Goal: Task Accomplishment & Management: Manage account settings

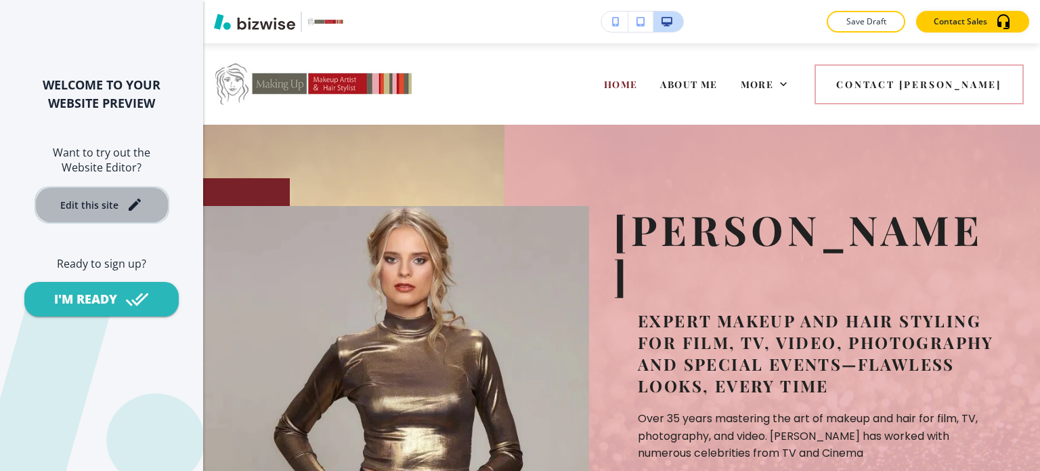
click at [113, 201] on div "Edit this site" at bounding box center [89, 205] width 58 height 10
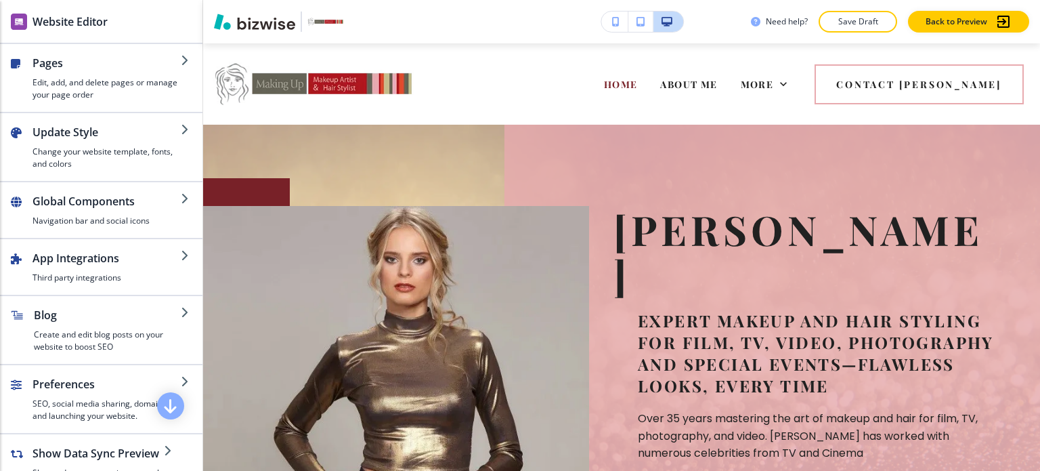
scroll to position [246, 0]
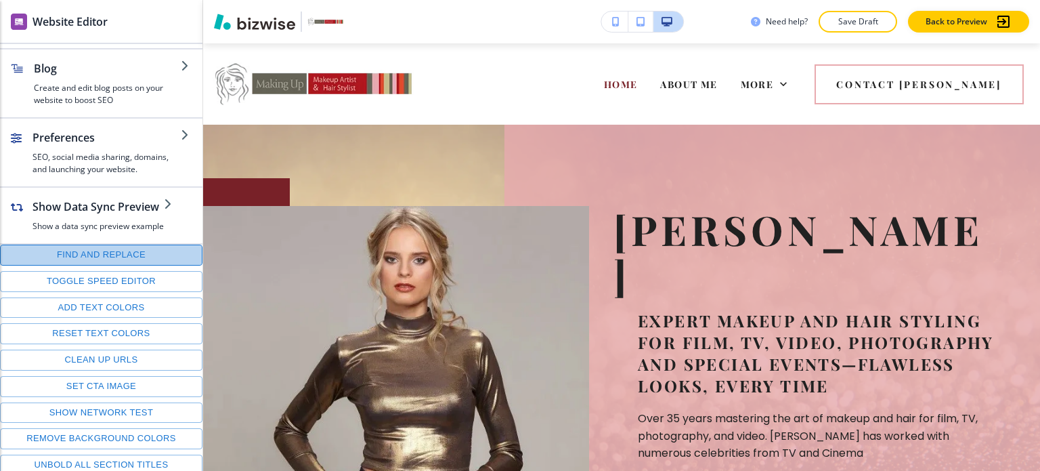
click at [114, 254] on button "Find and replace" at bounding box center [101, 254] width 202 height 21
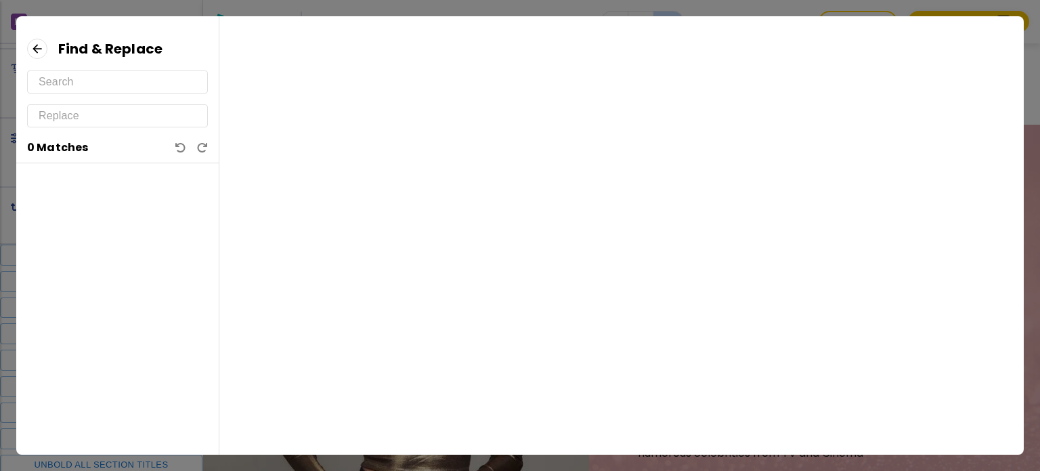
click at [174, 86] on input "text" at bounding box center [118, 82] width 158 height 22
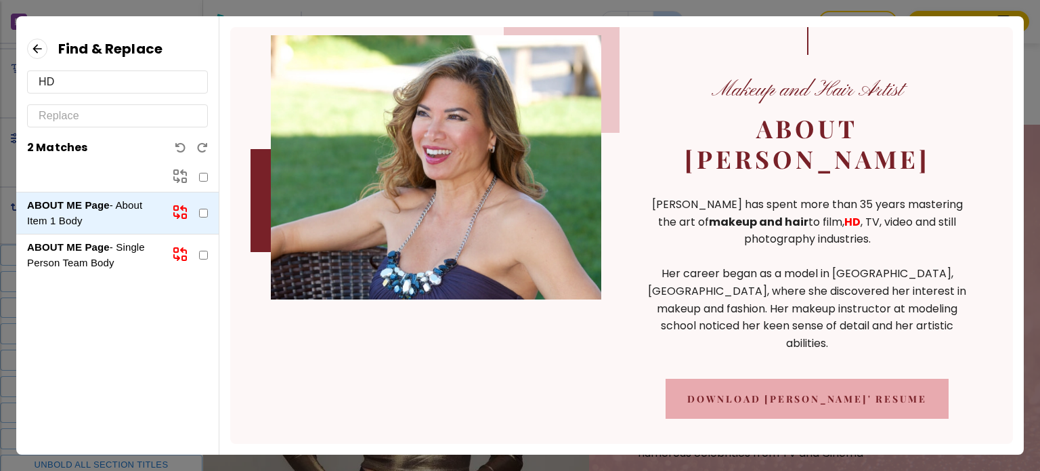
scroll to position [114, 0]
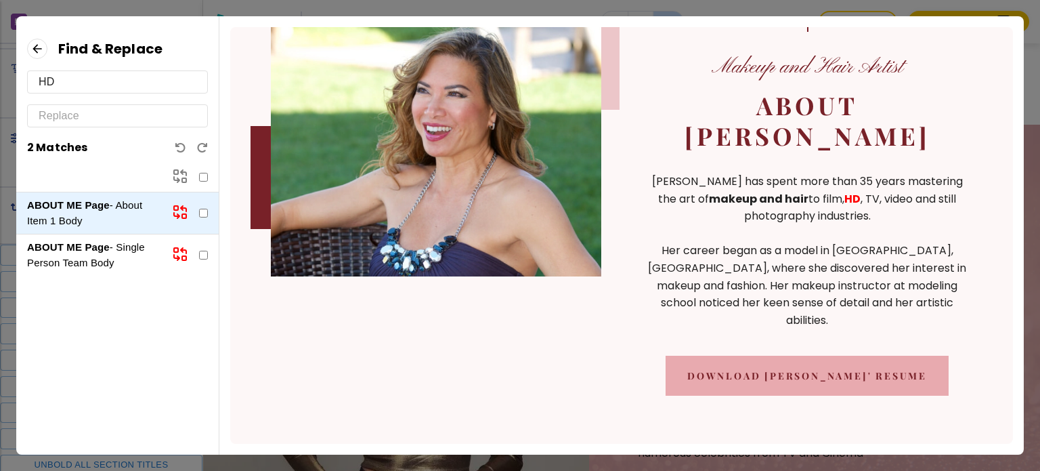
type input "HD"
click at [33, 51] on icon at bounding box center [37, 49] width 20 height 20
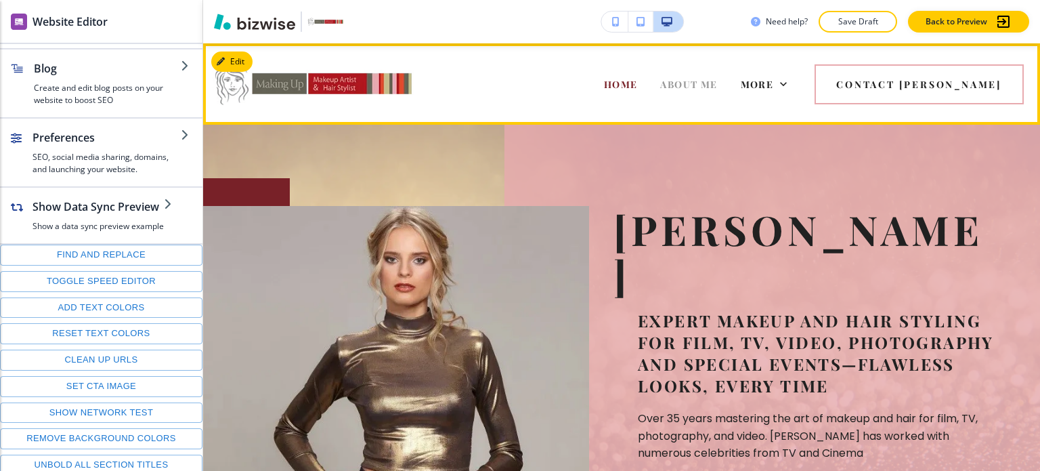
click at [660, 89] on span "ABOUT ME" at bounding box center [688, 84] width 57 height 13
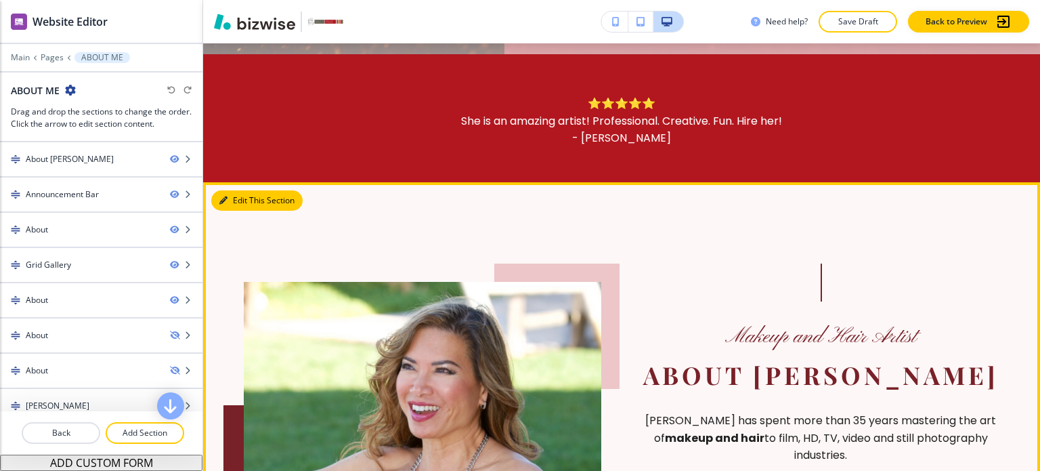
click at [239, 190] on button "Edit This Section" at bounding box center [256, 200] width 91 height 20
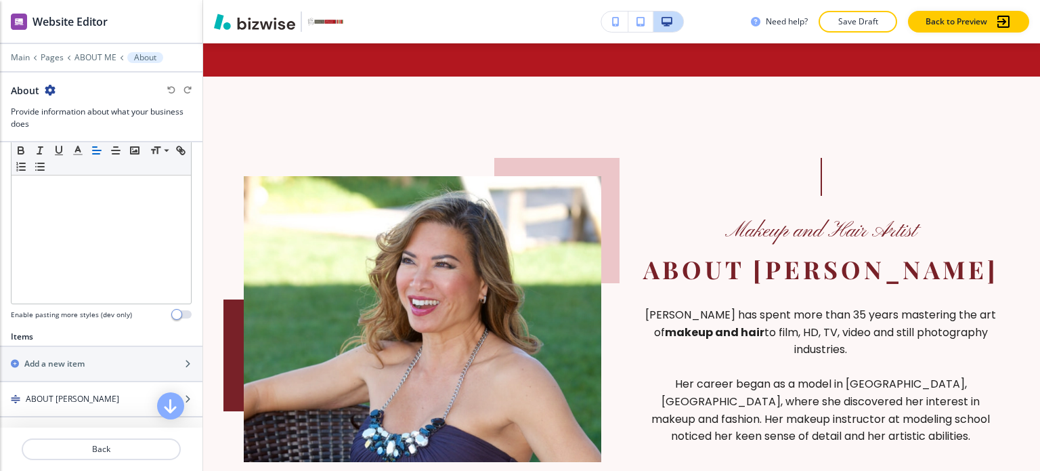
scroll to position [455, 0]
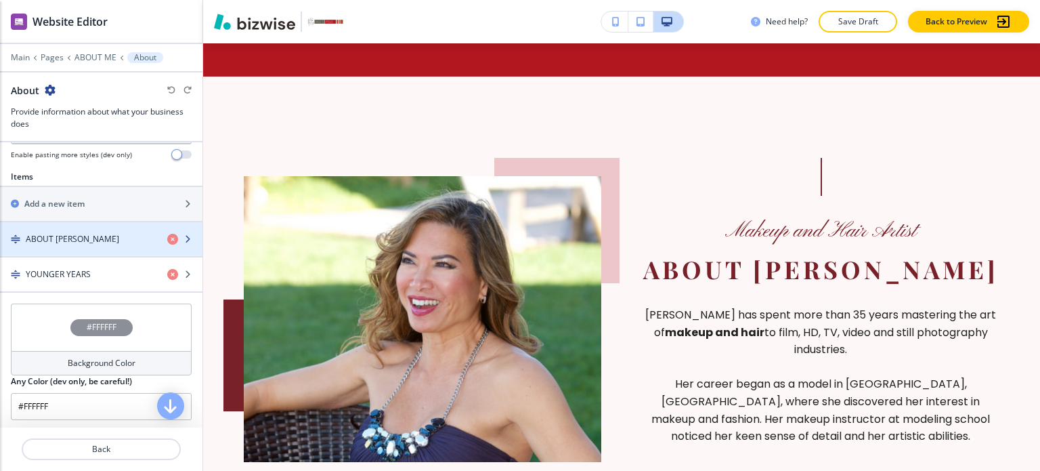
click at [70, 235] on h4 "ABOUT DORIS" at bounding box center [72, 239] width 93 height 12
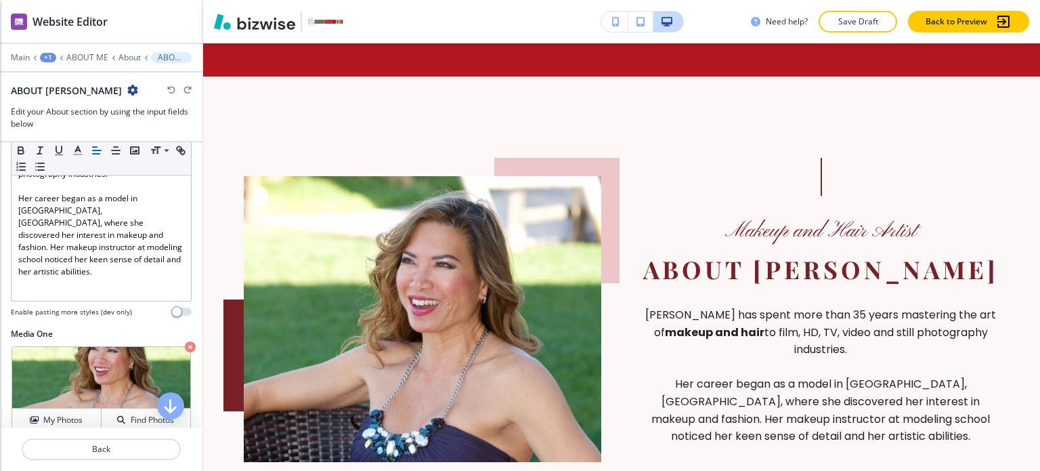
scroll to position [222, 0]
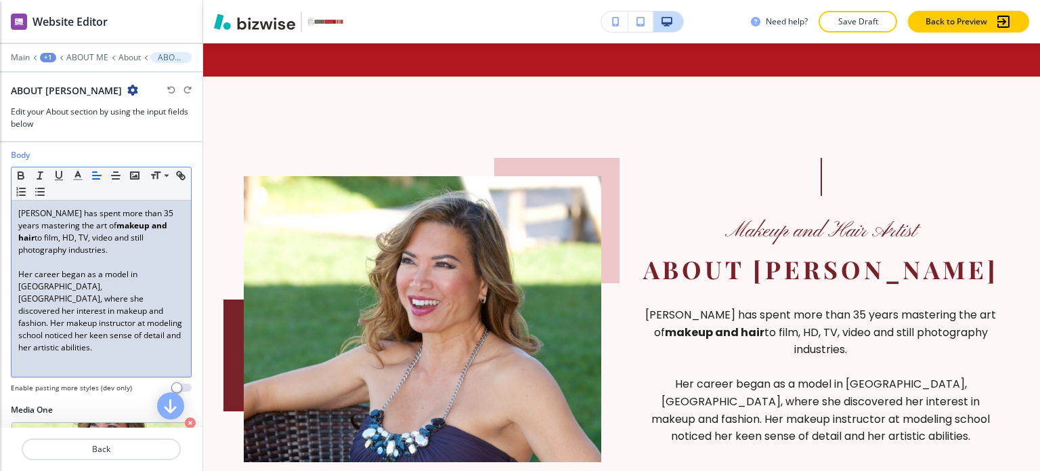
click at [57, 235] on p "Doris Lew has spent more than 35 years mastering the art of makeup and hair to …" at bounding box center [101, 231] width 166 height 49
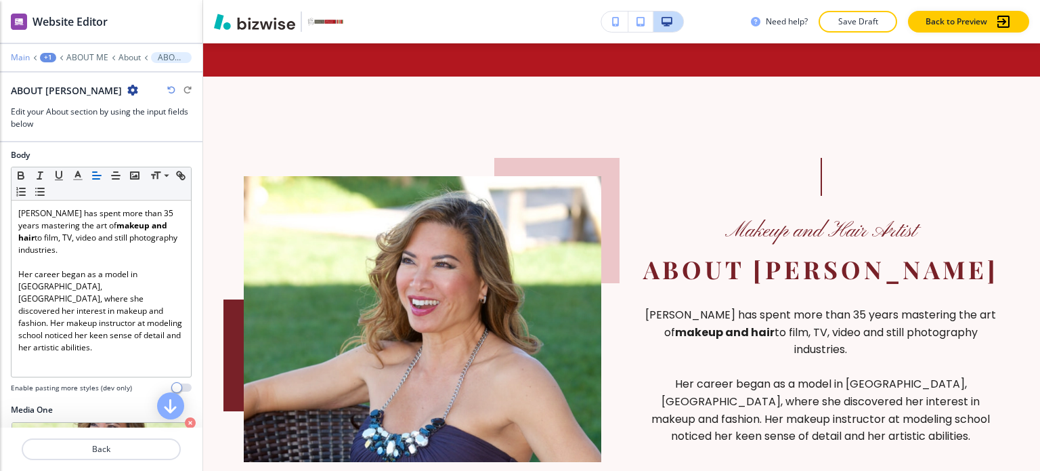
click at [28, 55] on p "Main" at bounding box center [20, 57] width 19 height 9
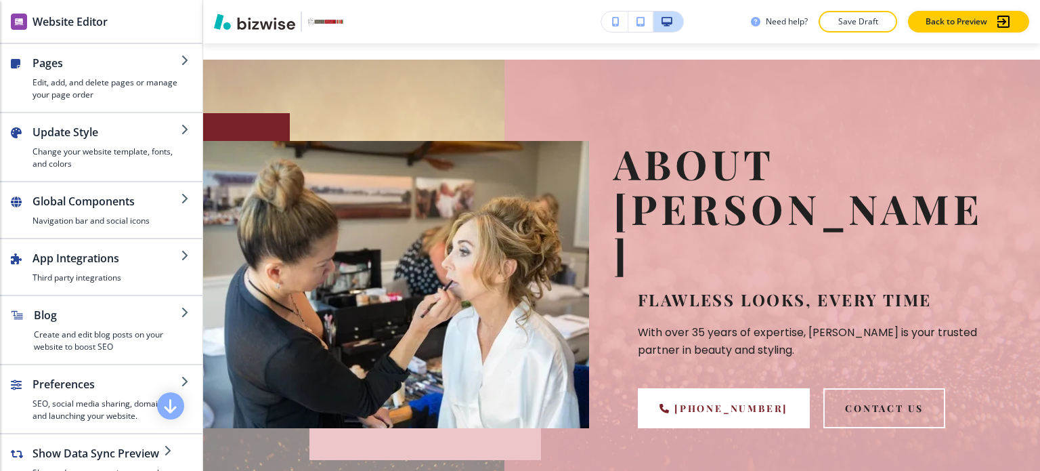
scroll to position [0, 0]
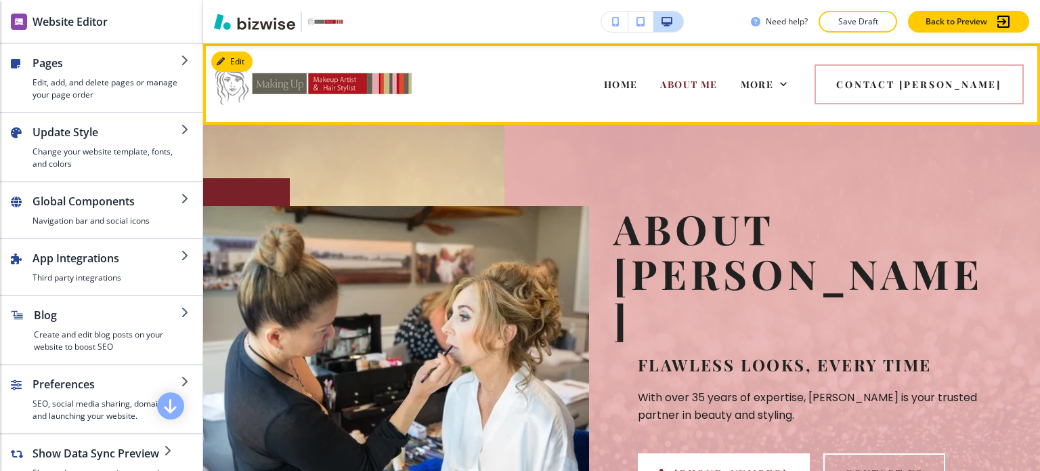
click at [608, 132] on span "MAKEUP & HAIRSTYLING" at bounding box center [539, 138] width 137 height 13
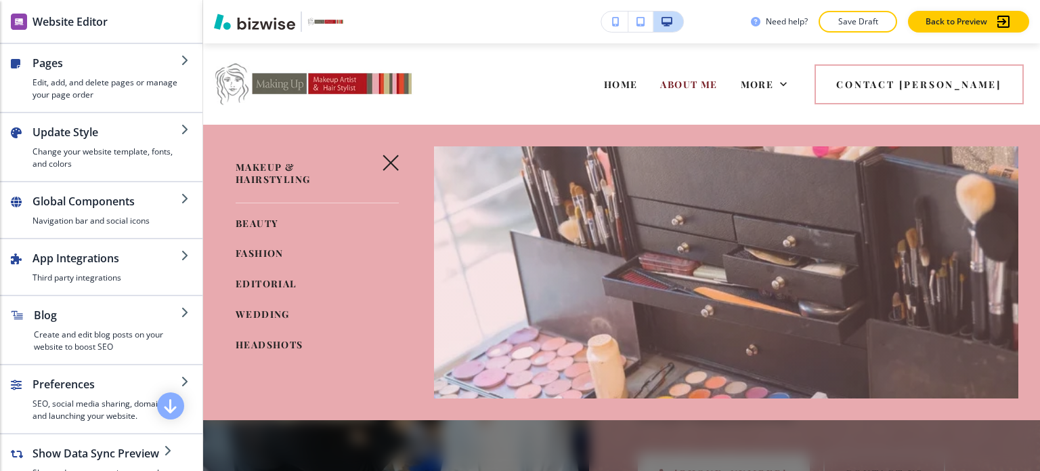
click at [276, 316] on span "WEDDING" at bounding box center [263, 313] width 54 height 13
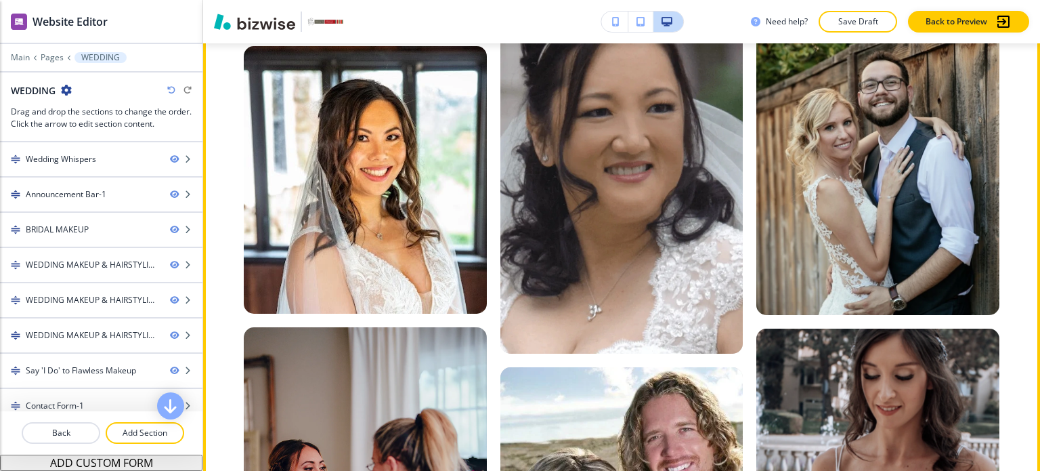
scroll to position [727, 0]
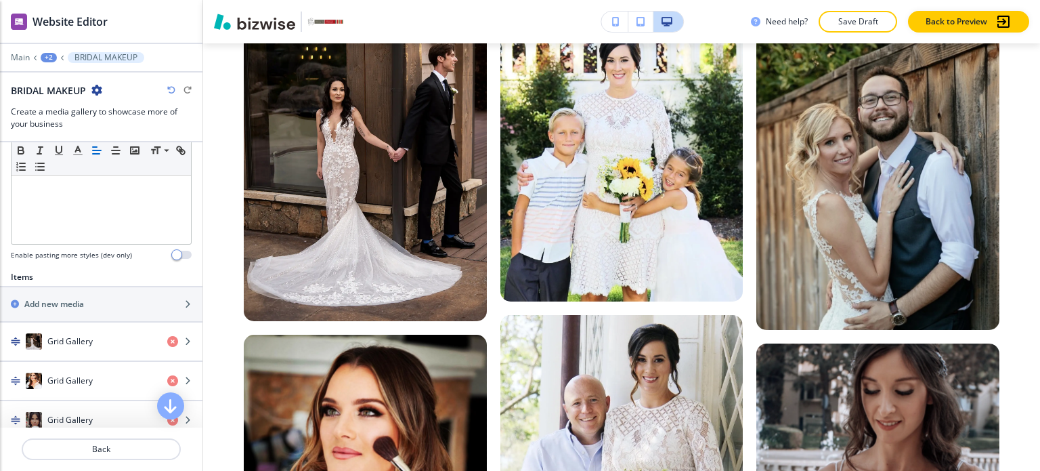
scroll to position [380, 0]
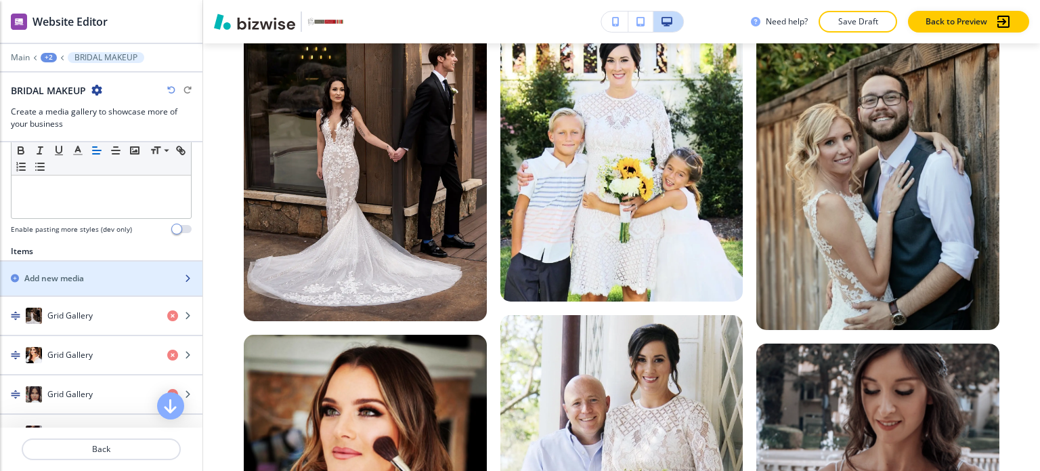
click at [121, 273] on div "Add new media" at bounding box center [86, 278] width 173 height 12
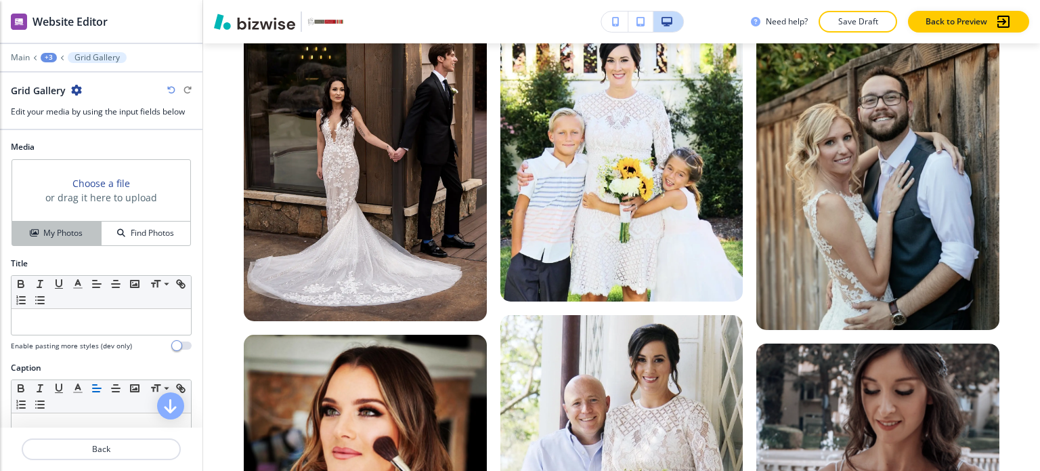
click at [89, 234] on div "My Photos" at bounding box center [56, 233] width 89 height 12
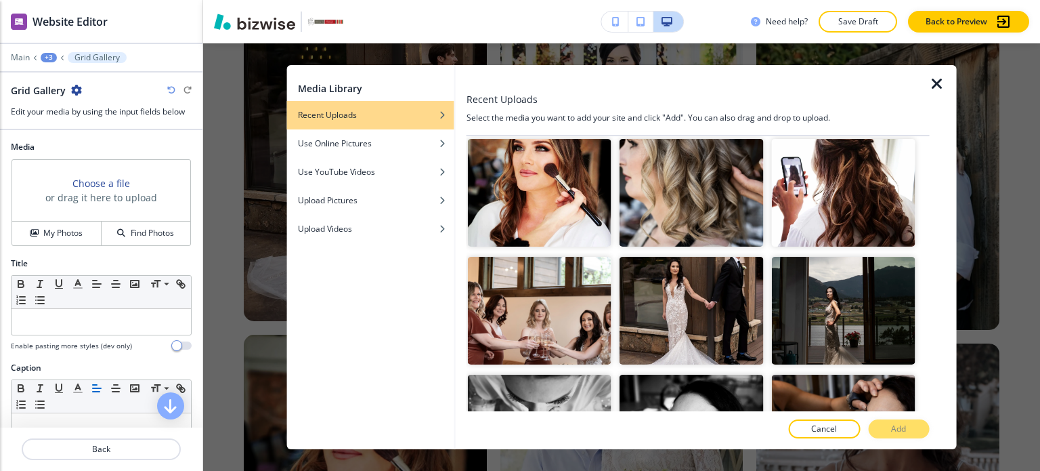
scroll to position [6491, 0]
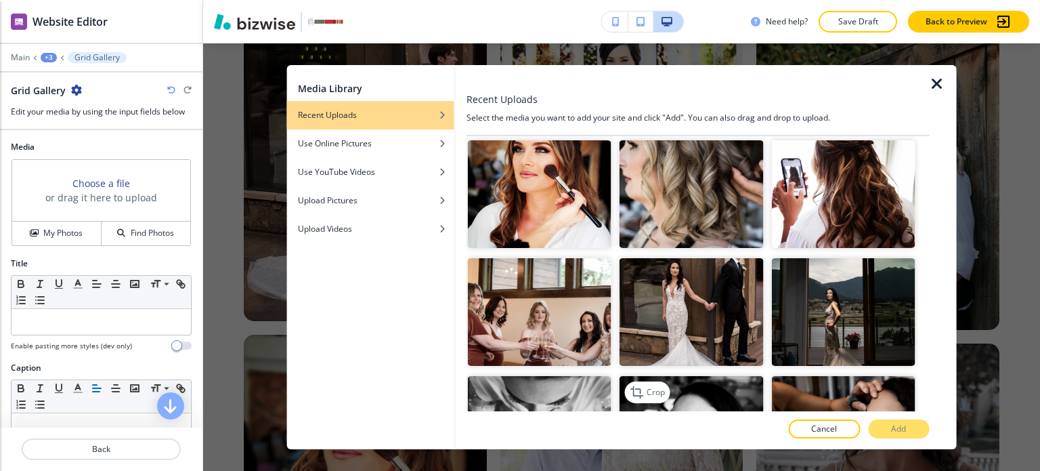
click at [666, 376] on img "button" at bounding box center [691, 430] width 144 height 108
click at [877, 422] on button "Add" at bounding box center [898, 428] width 61 height 19
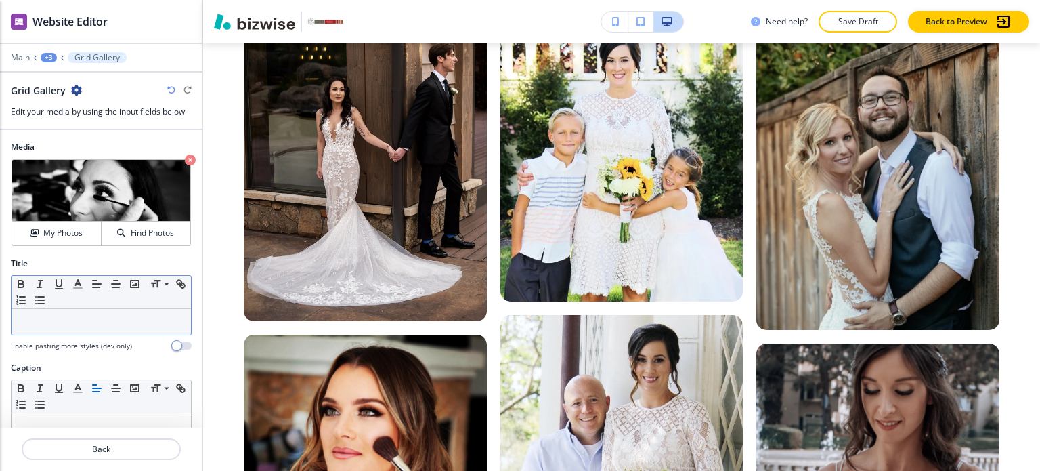
scroll to position [36, 0]
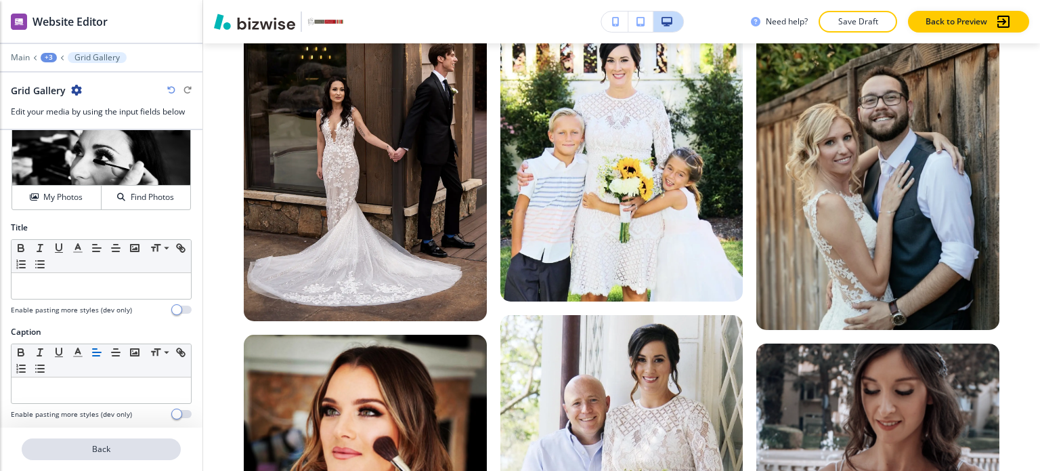
click at [116, 450] on p "Back" at bounding box center [101, 449] width 156 height 12
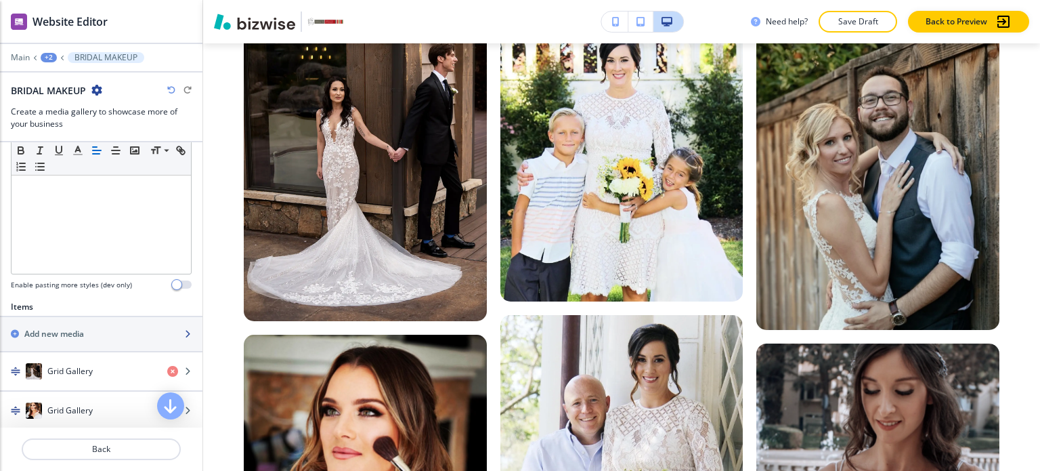
scroll to position [325, 0]
click at [118, 332] on div "Add new media" at bounding box center [86, 334] width 173 height 12
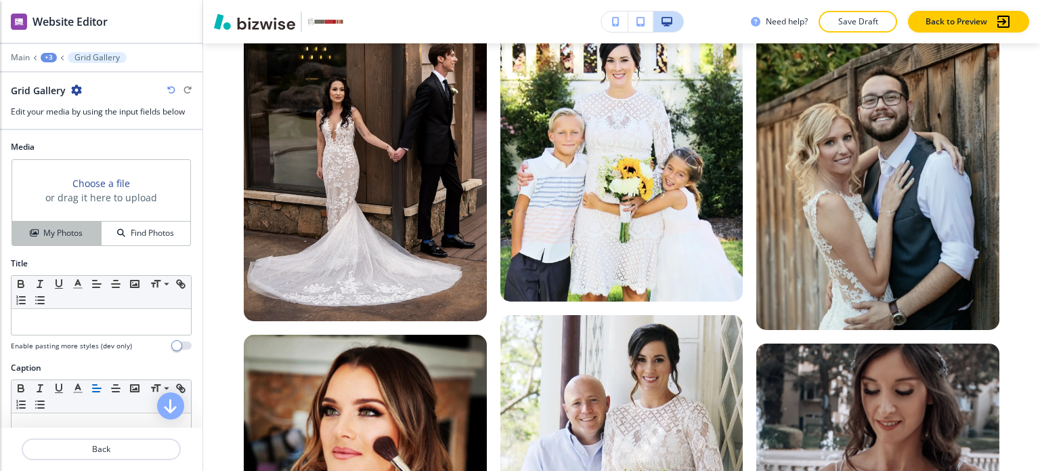
click at [61, 232] on h4 "My Photos" at bounding box center [62, 233] width 39 height 12
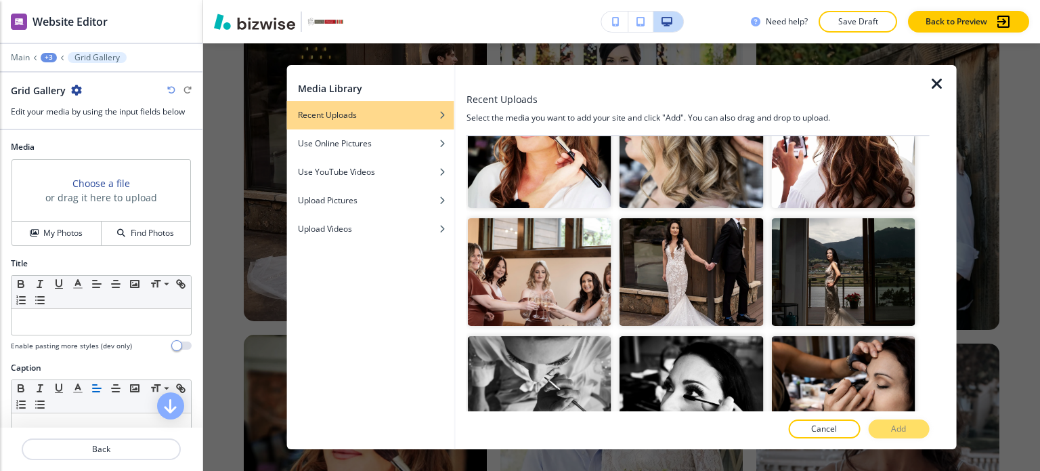
scroll to position [6526, 0]
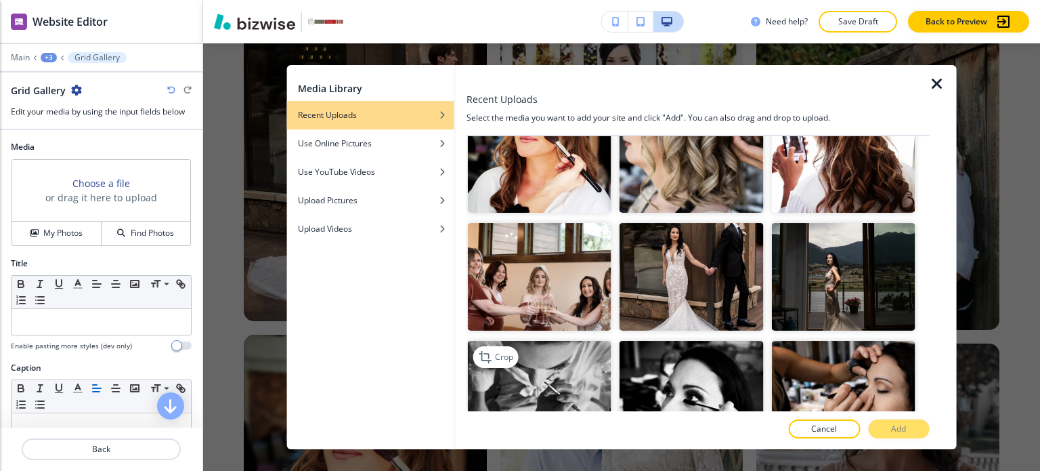
click at [586, 341] on img "button" at bounding box center [540, 395] width 144 height 108
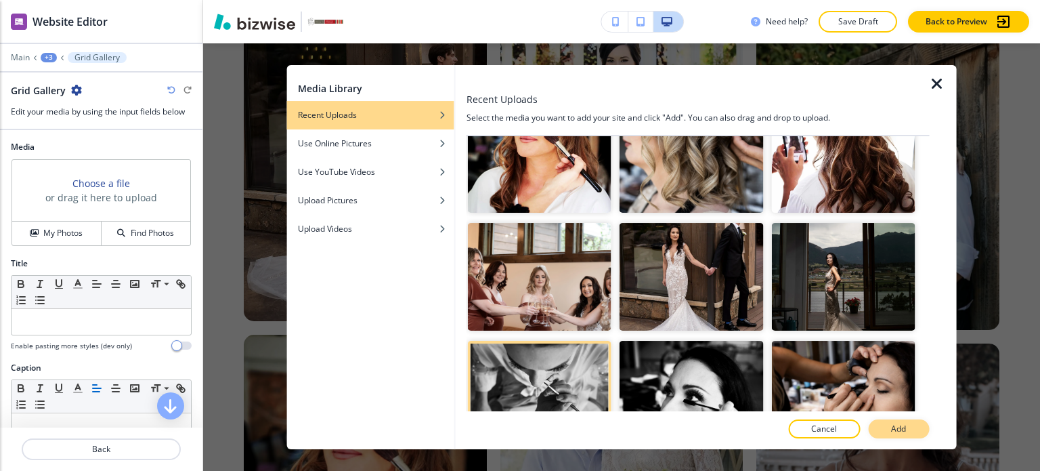
click at [876, 434] on button "Add" at bounding box center [898, 428] width 61 height 19
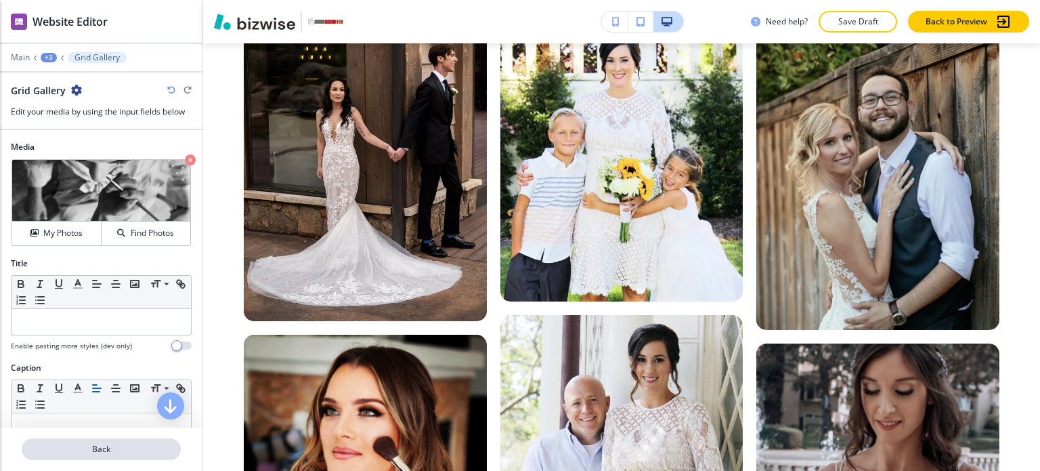
click at [150, 449] on p "Back" at bounding box center [101, 449] width 156 height 12
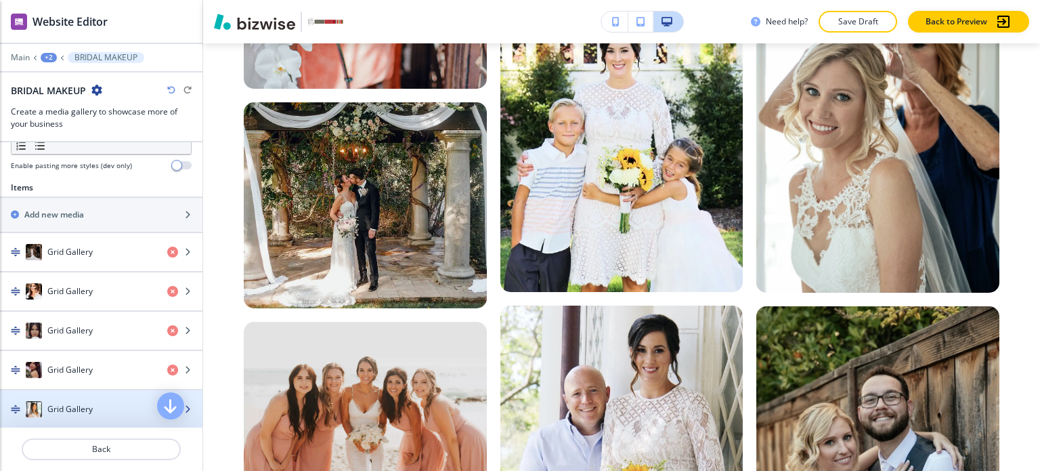
scroll to position [436, 0]
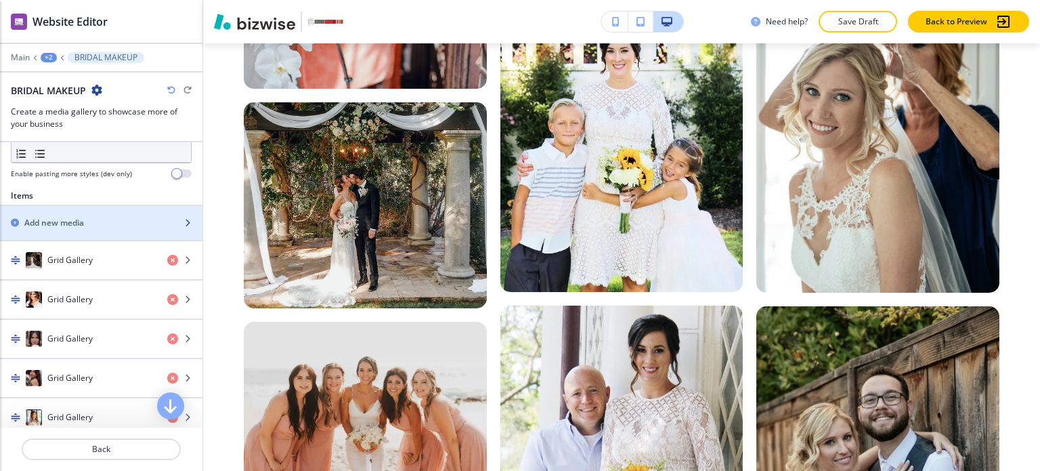
click at [88, 217] on div "Add new media" at bounding box center [86, 223] width 173 height 12
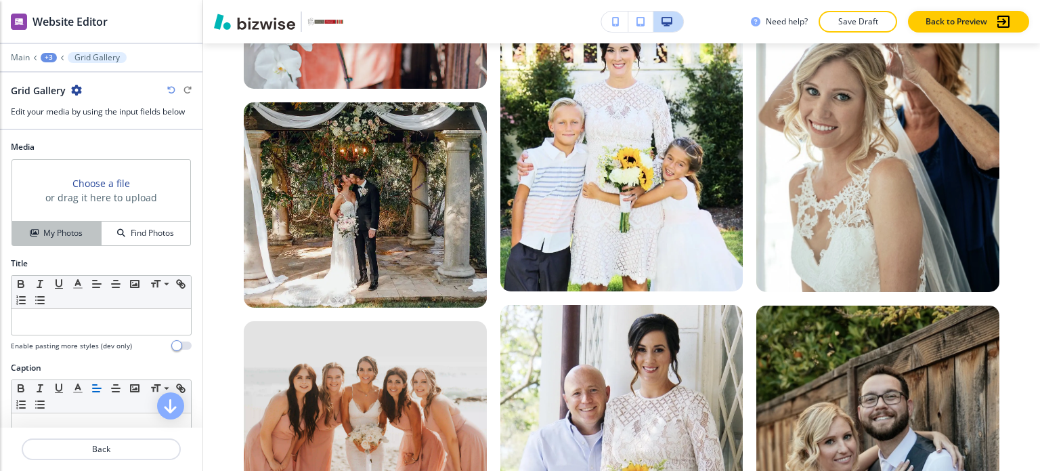
click at [79, 228] on h4 "My Photos" at bounding box center [62, 233] width 39 height 12
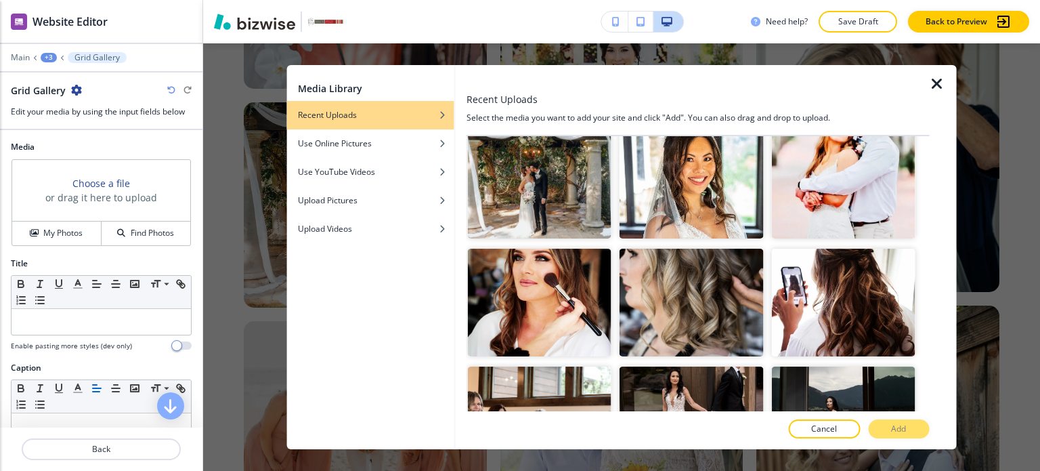
scroll to position [6388, 0]
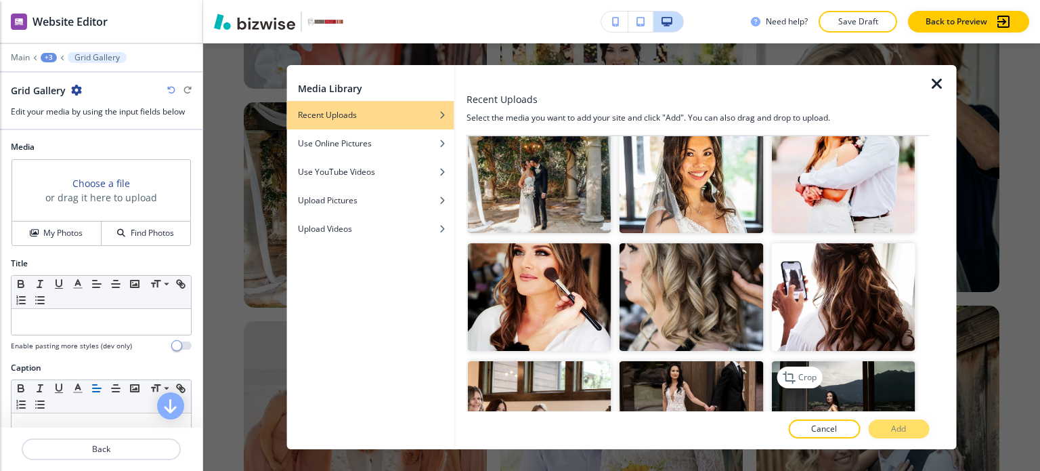
click at [795, 361] on img "button" at bounding box center [843, 415] width 144 height 108
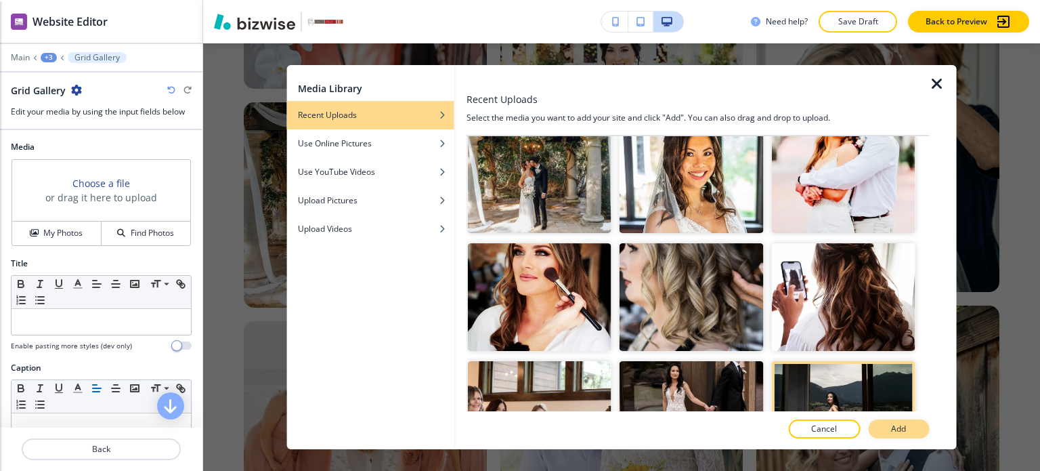
click at [887, 424] on button "Add" at bounding box center [898, 428] width 61 height 19
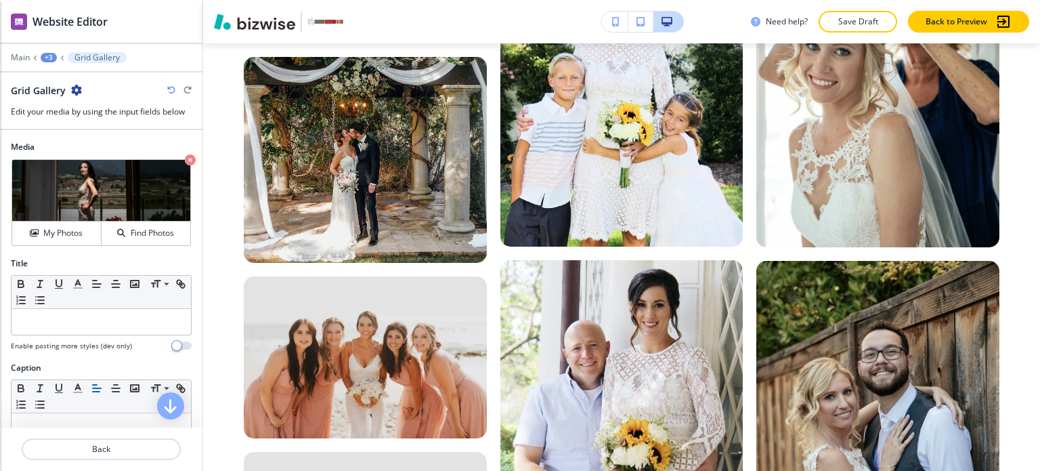
scroll to position [8254, 0]
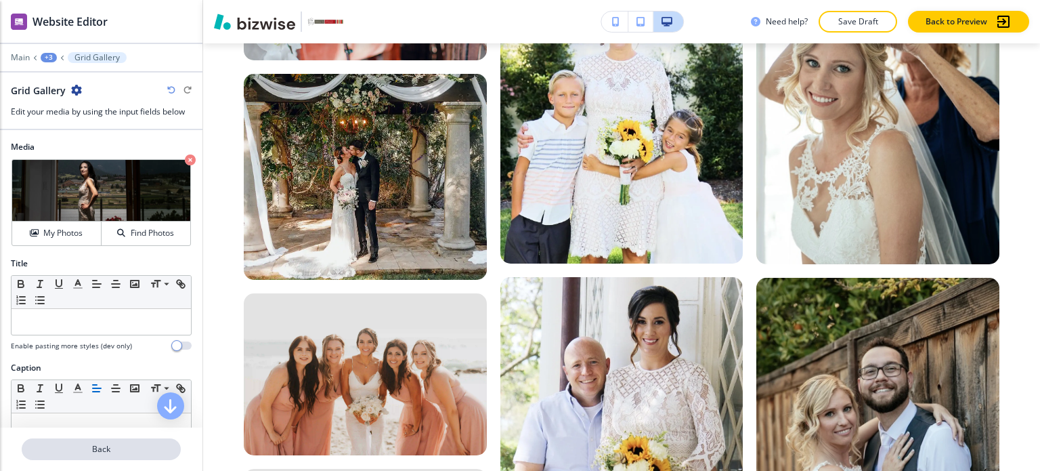
click at [97, 447] on p "Back" at bounding box center [101, 449] width 156 height 12
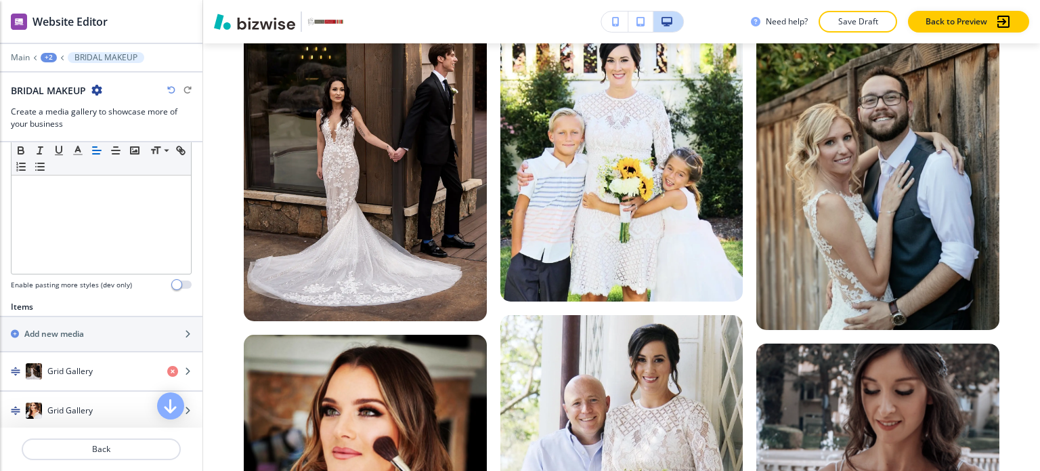
scroll to position [325, 0]
click at [87, 343] on div "button" at bounding box center [101, 345] width 202 height 11
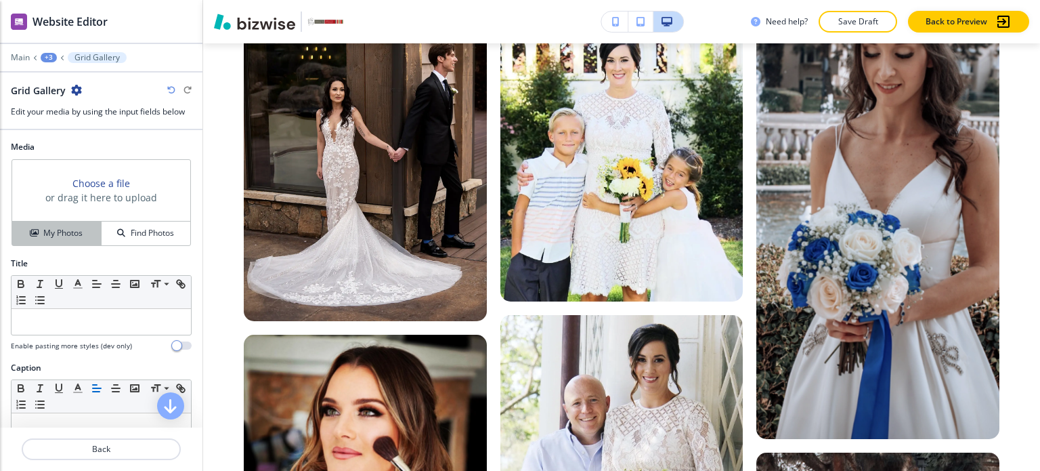
click at [74, 230] on h4 "My Photos" at bounding box center [62, 233] width 39 height 12
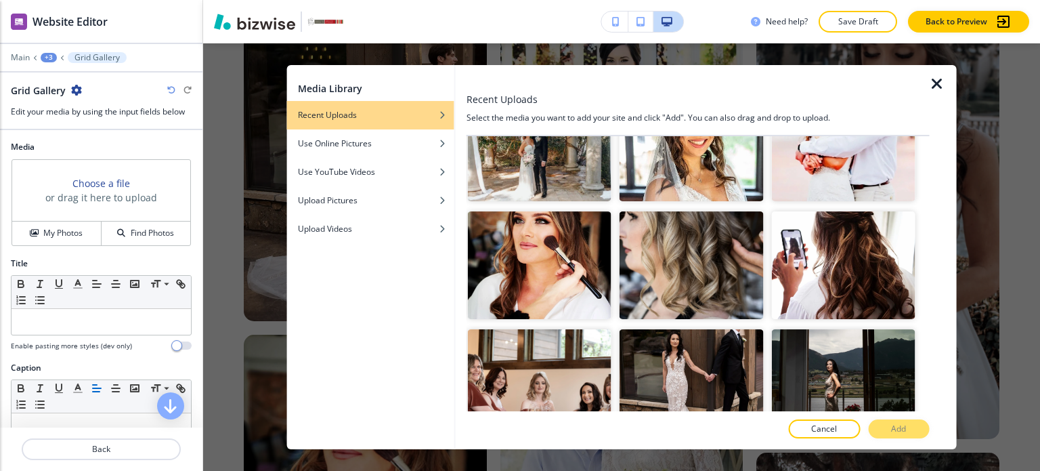
scroll to position [6424, 0]
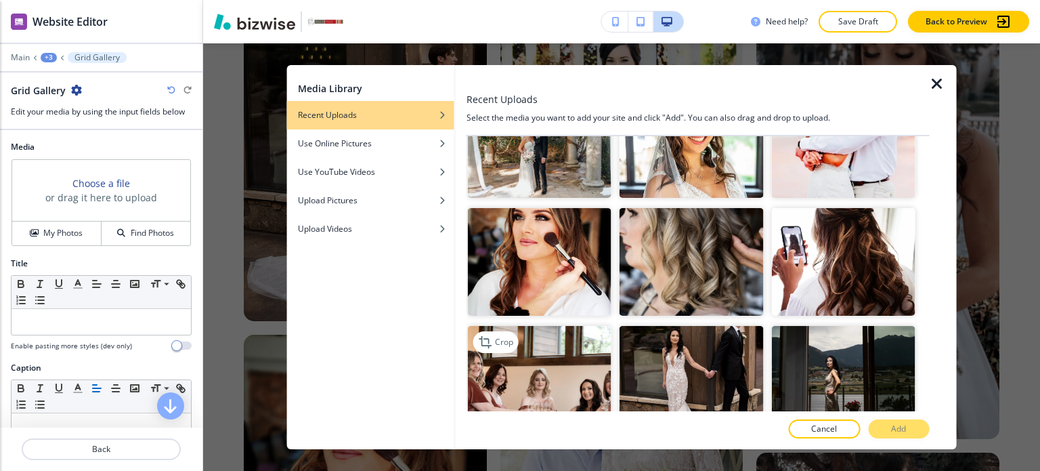
click at [594, 326] on img "button" at bounding box center [540, 380] width 144 height 108
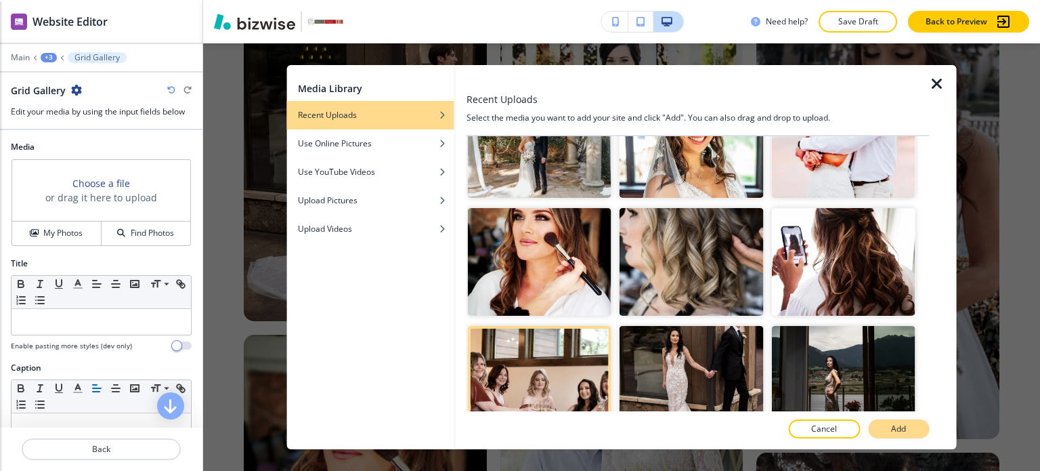
click at [873, 430] on button "Add" at bounding box center [898, 428] width 61 height 19
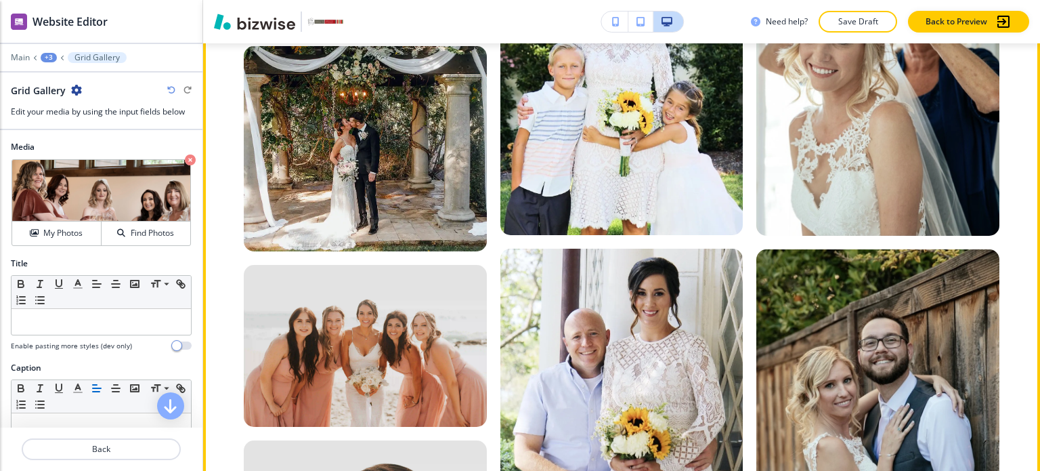
scroll to position [8450, 0]
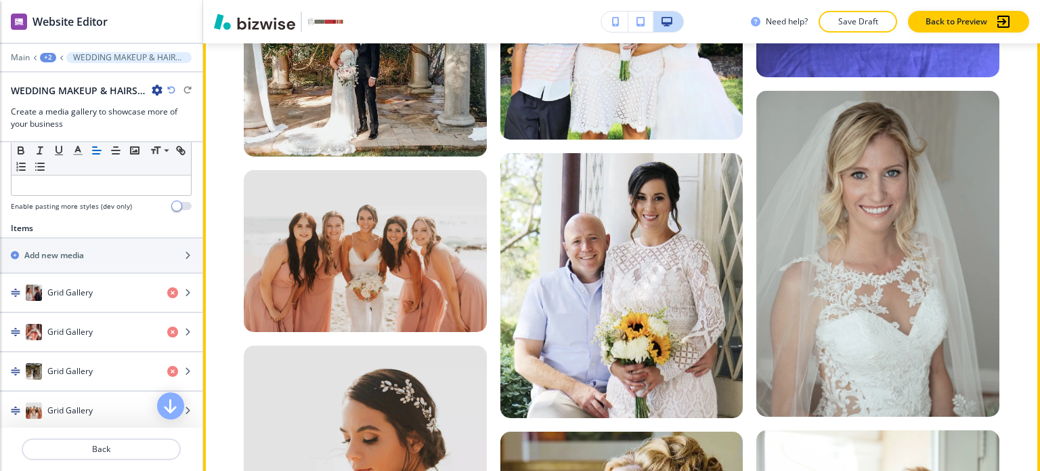
scroll to position [8787, 0]
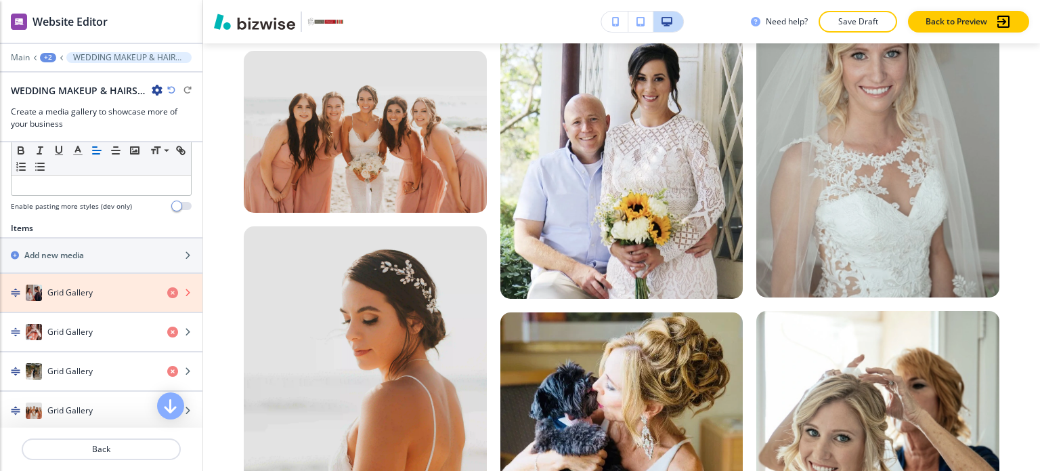
click at [167, 289] on icon "button" at bounding box center [172, 292] width 11 height 11
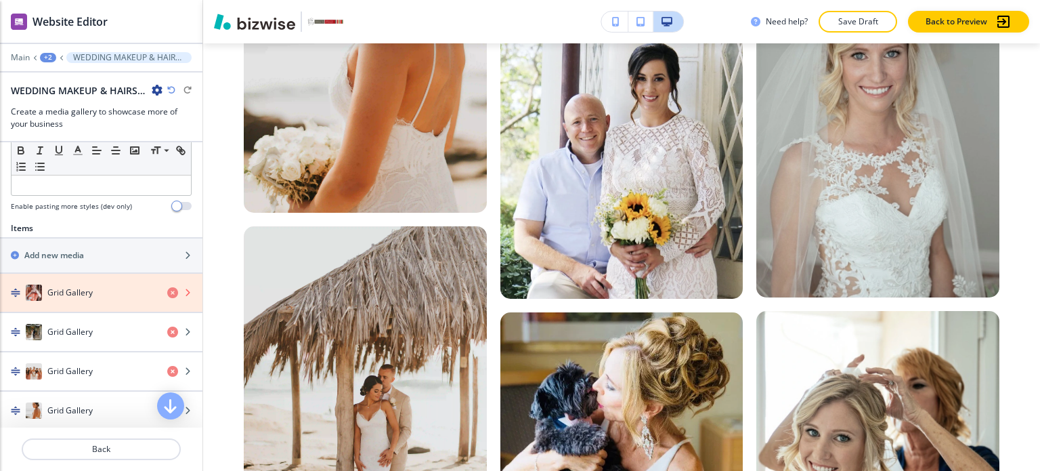
click at [167, 289] on icon "button" at bounding box center [172, 292] width 11 height 11
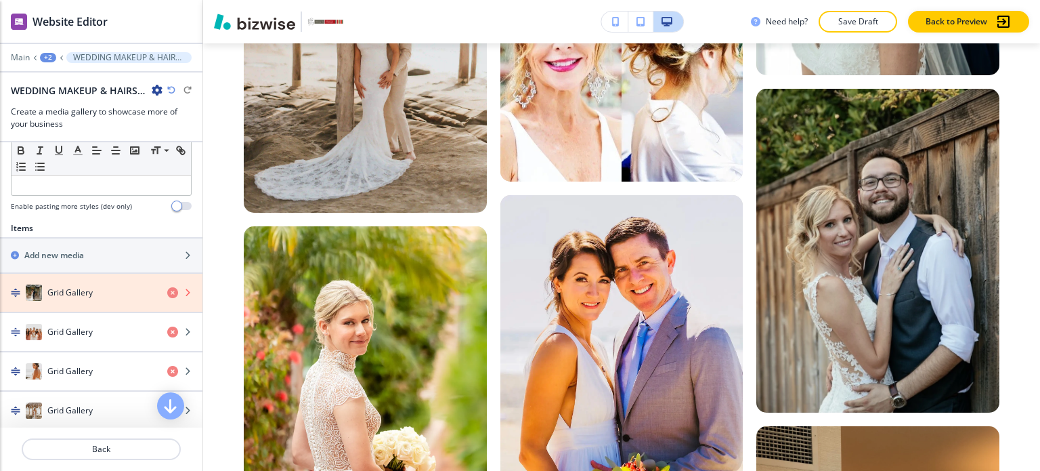
click at [167, 289] on icon "button" at bounding box center [172, 292] width 11 height 11
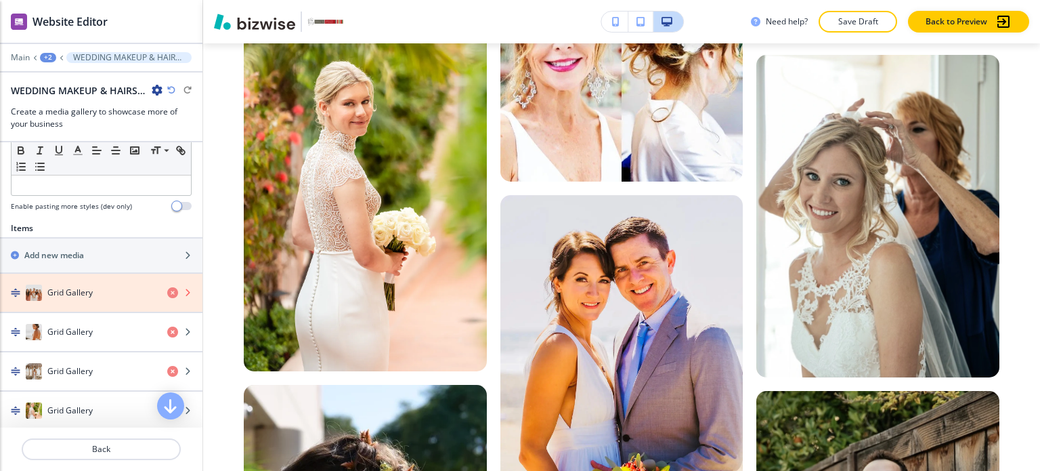
click at [167, 289] on icon "button" at bounding box center [172, 292] width 11 height 11
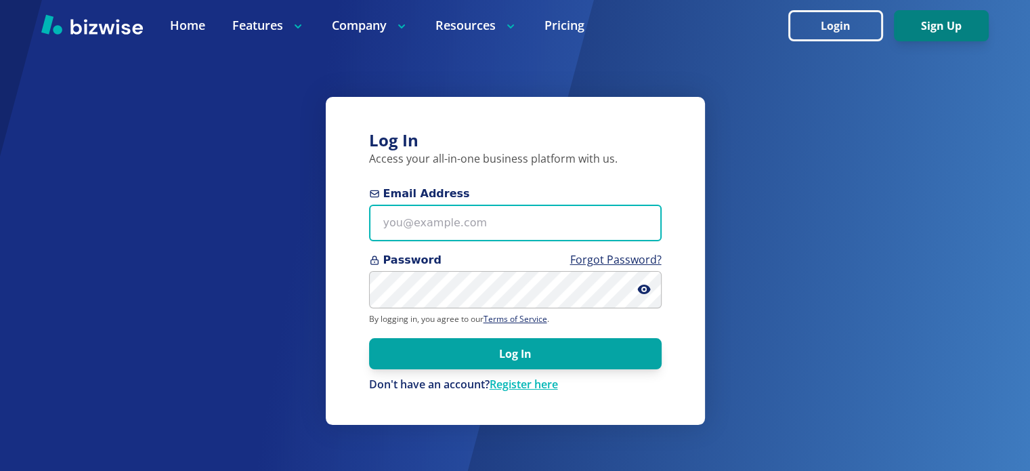
type input "altiv4@aol.com"
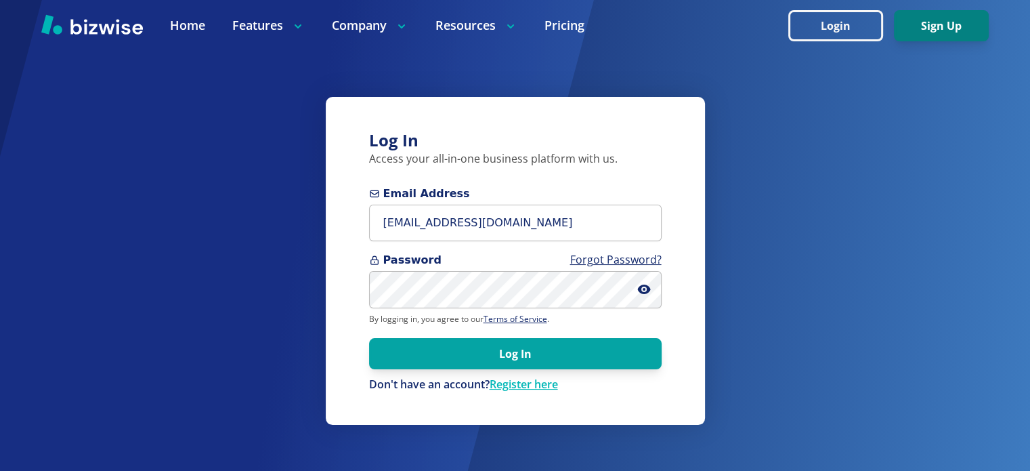
click at [939, 36] on button "Sign Up" at bounding box center [941, 25] width 95 height 31
click at [946, 32] on button "Sign Up" at bounding box center [941, 25] width 95 height 31
click at [925, 25] on button "Sign Up" at bounding box center [941, 25] width 95 height 31
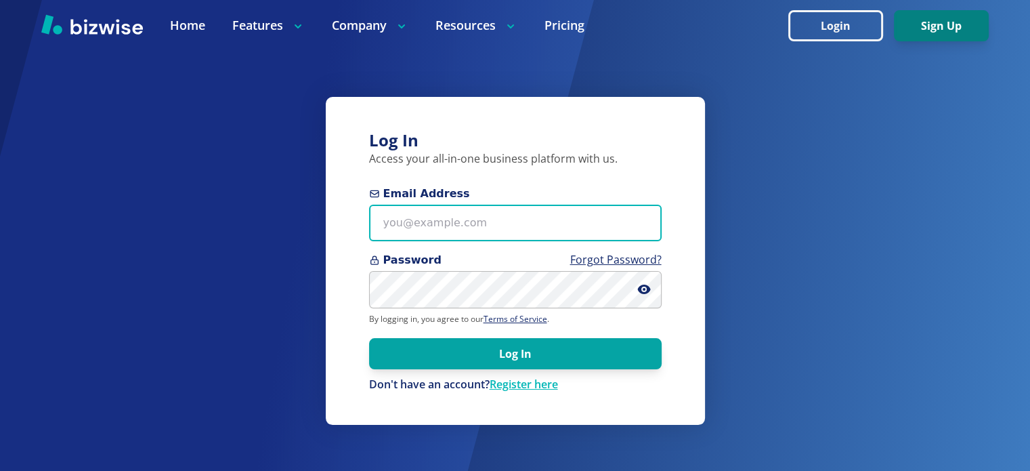
type input "altiv4@aol.com"
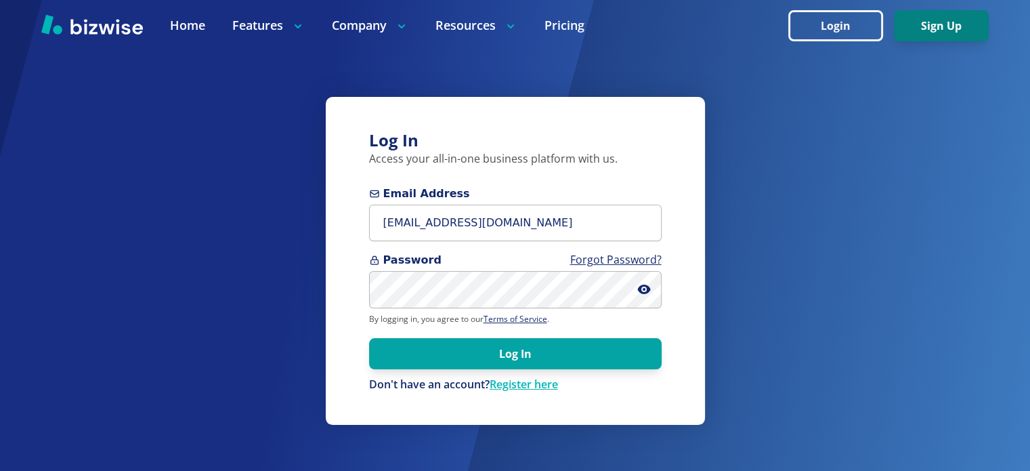
click at [952, 26] on button "Sign Up" at bounding box center [941, 25] width 95 height 31
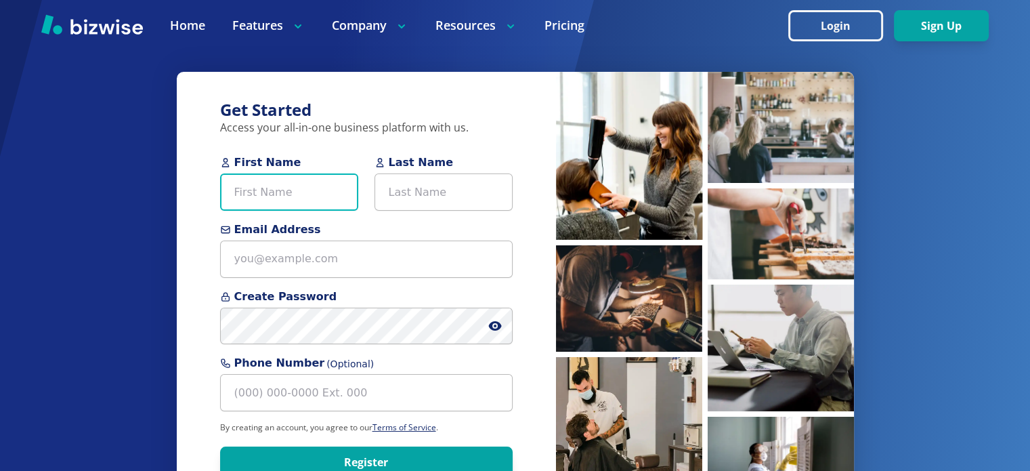
click at [298, 186] on input "First Name" at bounding box center [289, 191] width 138 height 37
type input "[PERSON_NAME]"
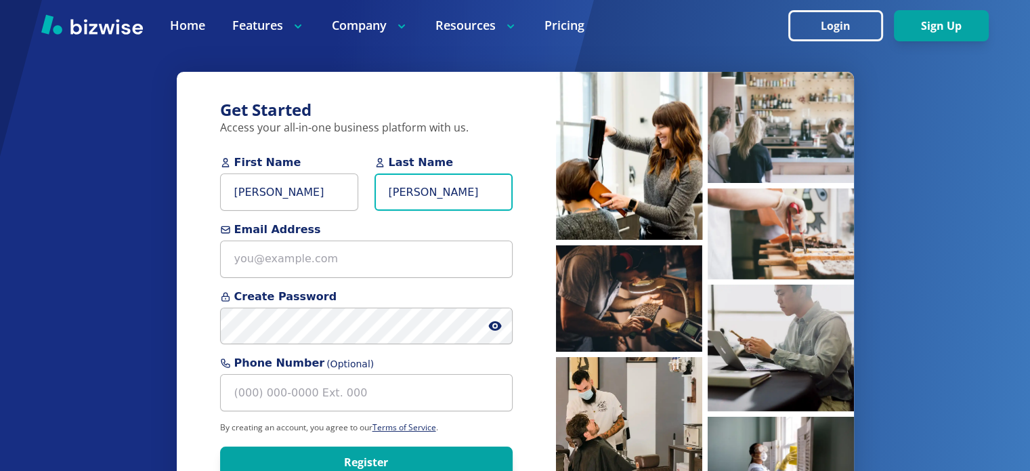
type input "[PERSON_NAME]"
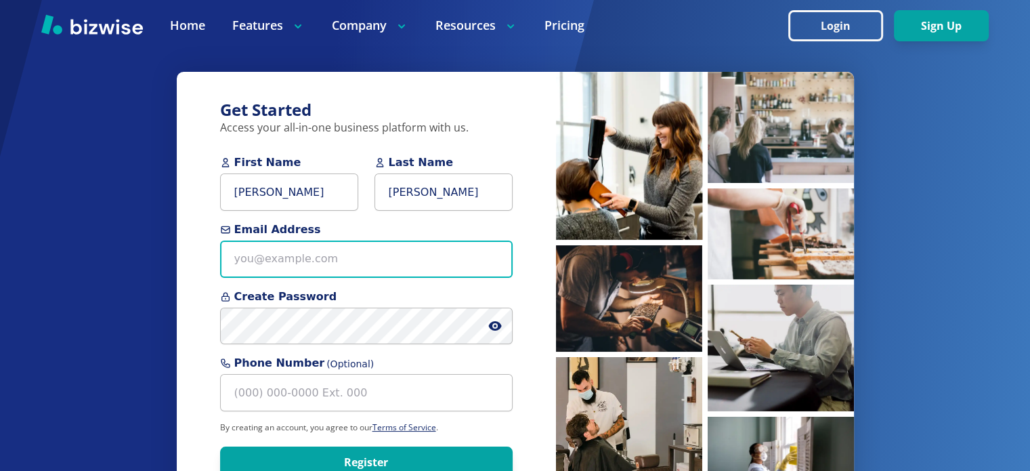
click at [390, 251] on input "Email Address" at bounding box center [366, 258] width 292 height 37
paste input "[EMAIL_ADDRESS][DOMAIN_NAME]"
type input "[EMAIL_ADDRESS][DOMAIN_NAME]"
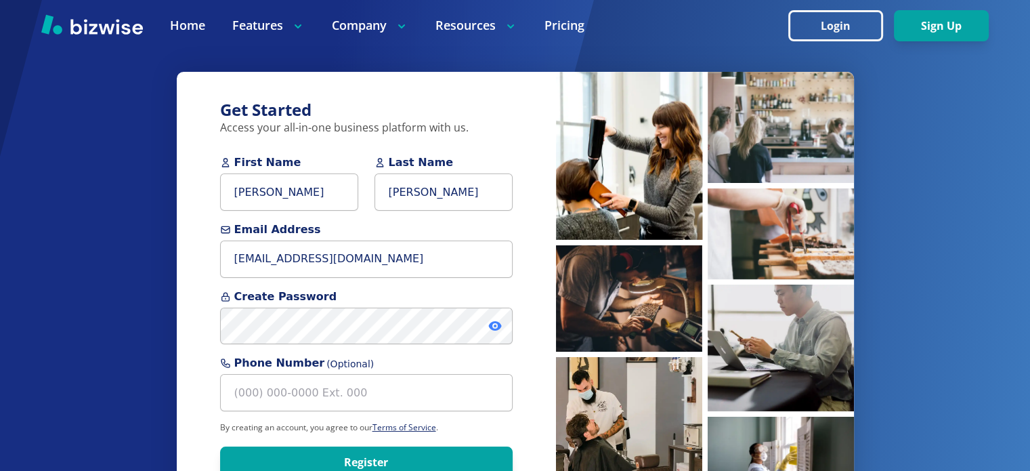
click at [494, 327] on icon at bounding box center [495, 326] width 14 height 14
click at [523, 308] on div "Get Started Access your all-in-one business platform with us. First Name Jennif…" at bounding box center [366, 300] width 379 height 456
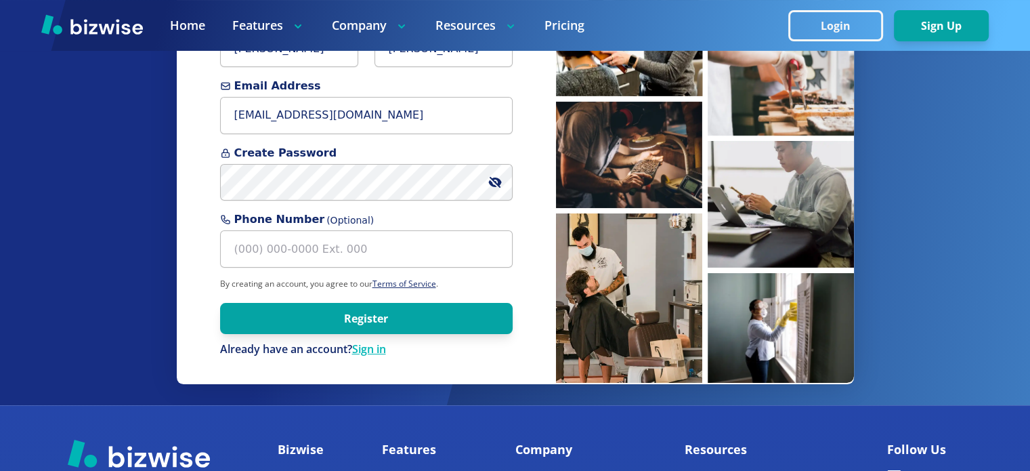
scroll to position [179, 0]
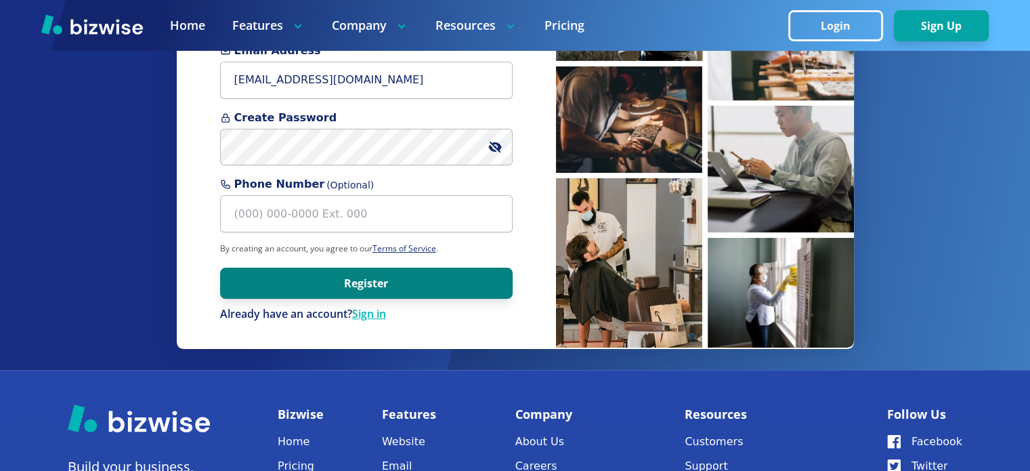
click at [499, 287] on button "Register" at bounding box center [366, 282] width 292 height 31
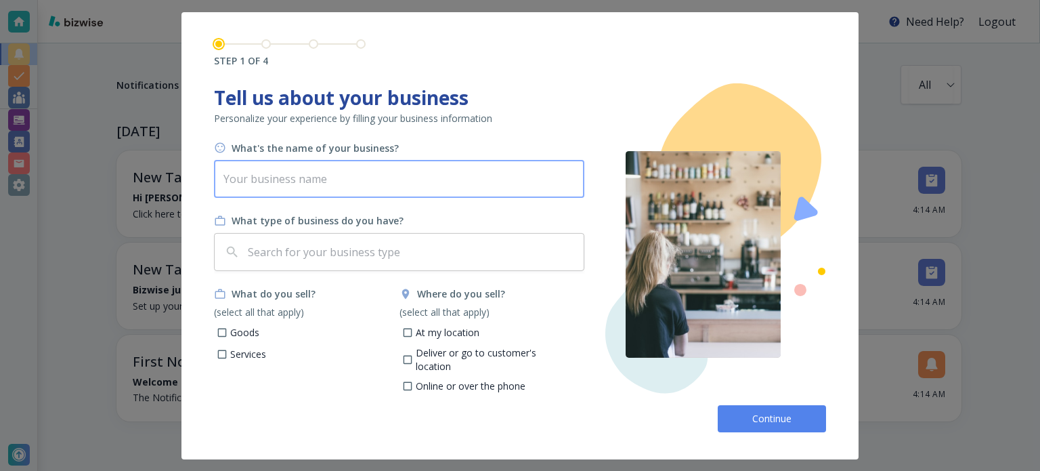
click at [316, 184] on input "text" at bounding box center [399, 179] width 370 height 38
type input "Business Name"
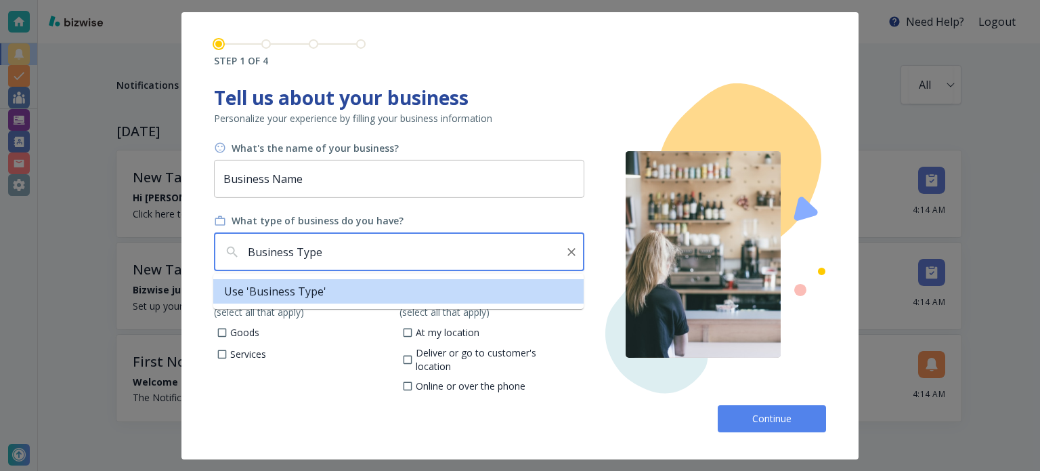
type input "Business Type"
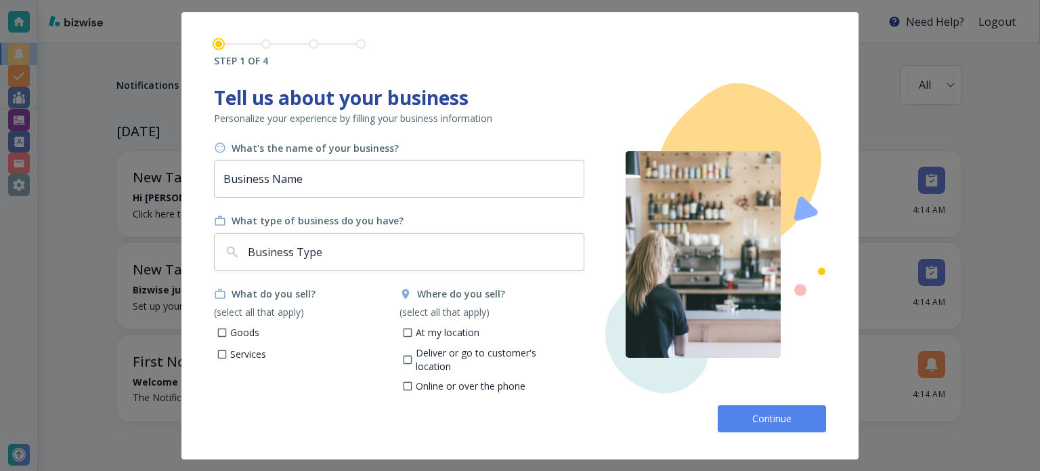
click at [240, 400] on div "Continue" at bounding box center [520, 413] width 612 height 38
click at [221, 334] on input "Goods" at bounding box center [223, 334] width 12 height 12
checkbox input "true"
click at [222, 353] on input "Services" at bounding box center [223, 356] width 12 height 12
checkbox input "true"
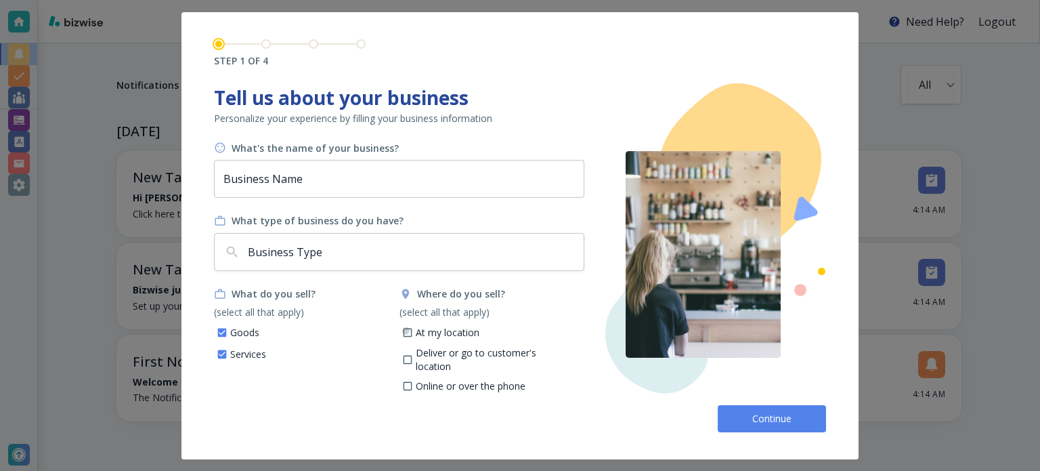
click at [405, 330] on input "At my location" at bounding box center [407, 334] width 12 height 12
checkbox input "true"
click at [409, 355] on input "Deliver or go to customer's location" at bounding box center [407, 361] width 12 height 12
checkbox input "true"
click at [408, 383] on input "Online or over the phone" at bounding box center [407, 389] width 12 height 12
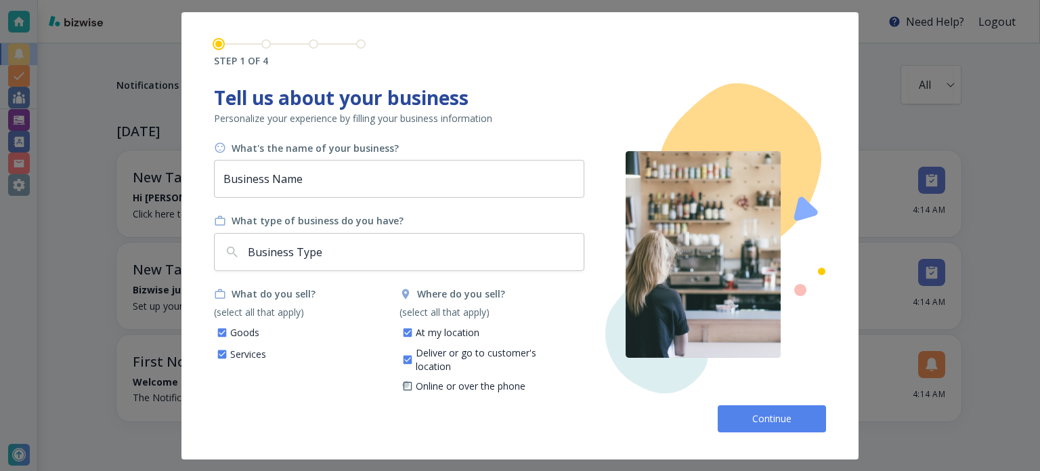
checkbox input "true"
click at [756, 408] on button "Continue" at bounding box center [772, 418] width 108 height 27
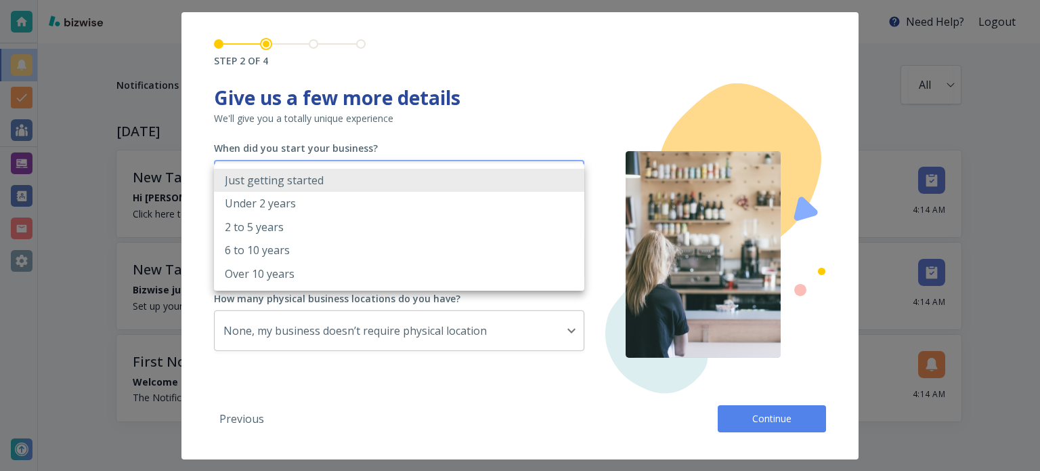
click at [430, 0] on body "Need Help? Logout Notifications All all ​ TODAY New Tasks • just now Hi Jennife…" at bounding box center [520, 0] width 1040 height 0
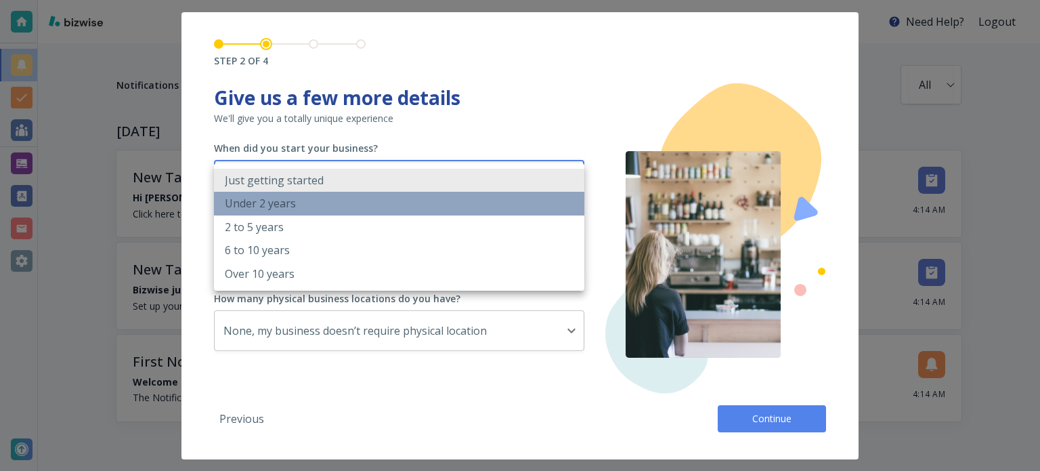
click at [424, 202] on li "Under 2 years" at bounding box center [399, 203] width 370 height 23
type input "UNDER_2_YEARS"
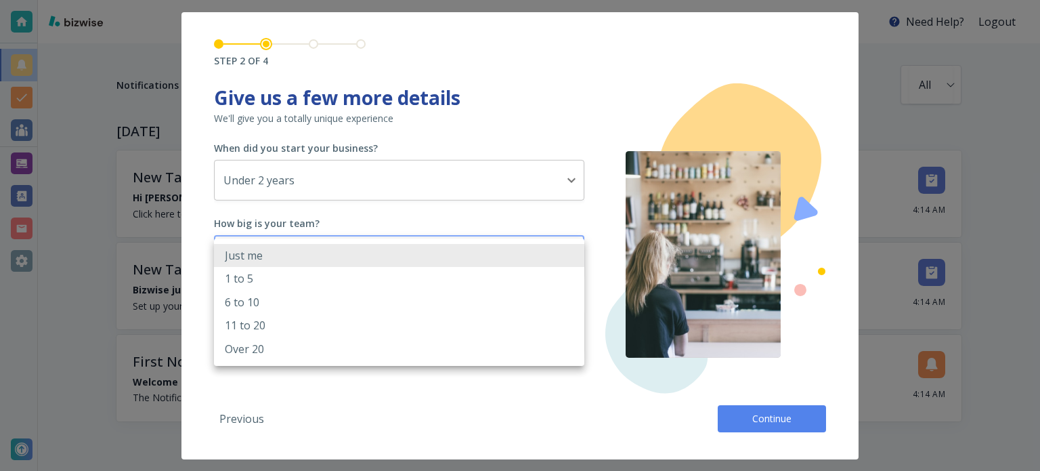
click at [409, 0] on body "Need Help? Logout Notifications All all ​ TODAY New Tasks • just now Hi Jennife…" at bounding box center [520, 0] width 1040 height 0
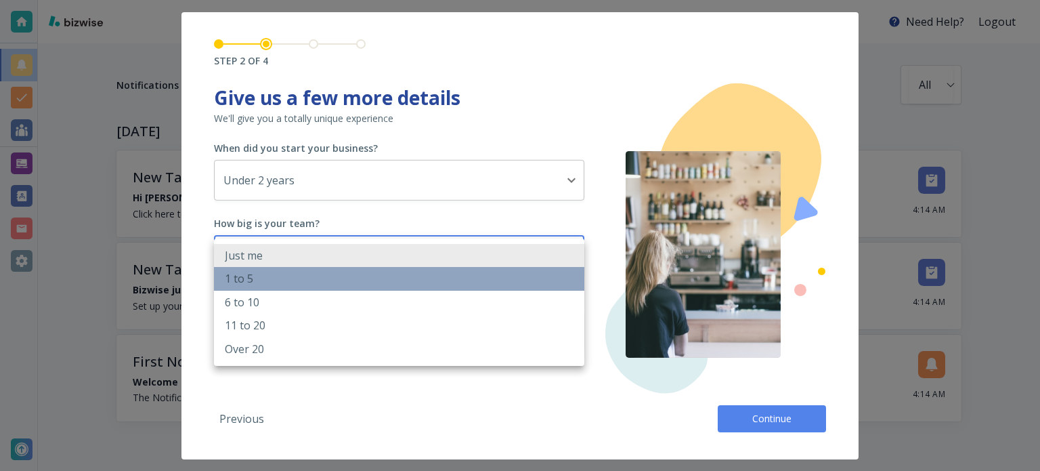
click at [407, 274] on li "1 to 5" at bounding box center [399, 278] width 370 height 23
type input "2_TO_5"
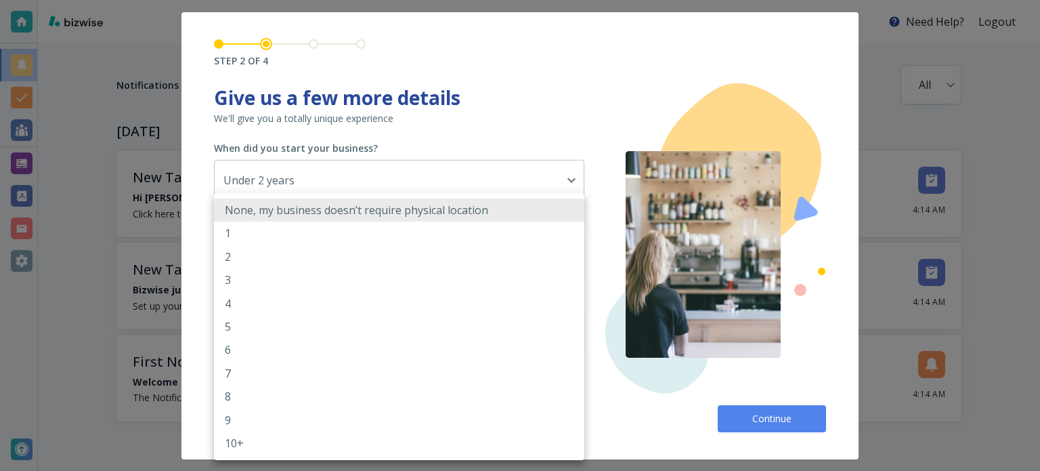
click at [398, 0] on body "Need Help? Logout Notifications All all ​ TODAY New Tasks • just now Hi Jennife…" at bounding box center [520, 0] width 1040 height 0
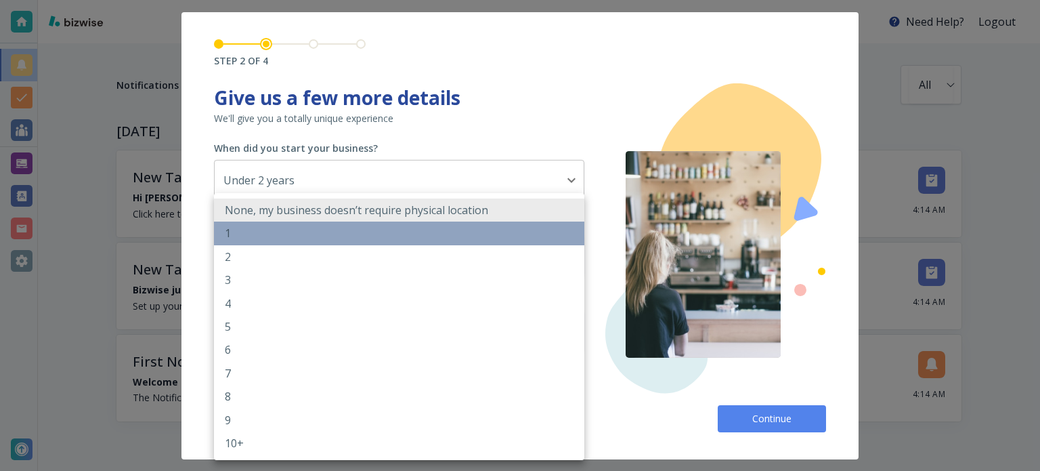
click at [414, 236] on li "1" at bounding box center [399, 232] width 370 height 23
type input "1"
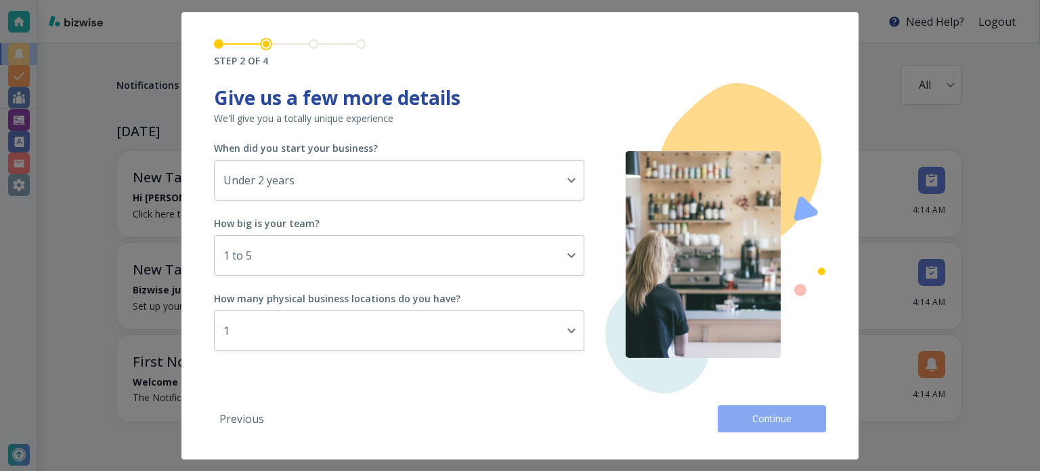
click at [736, 412] on button "Continue" at bounding box center [772, 418] width 108 height 27
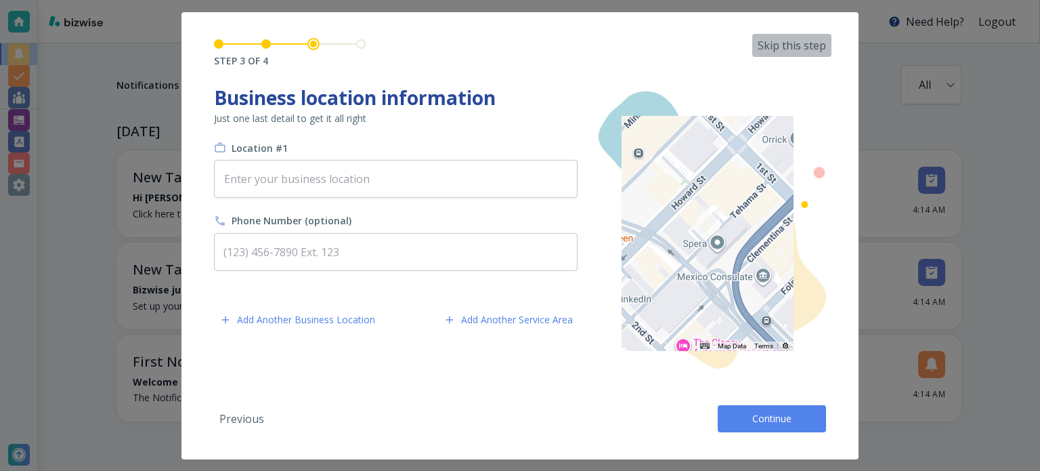
click at [786, 43] on p "Skip this step" at bounding box center [792, 44] width 68 height 15
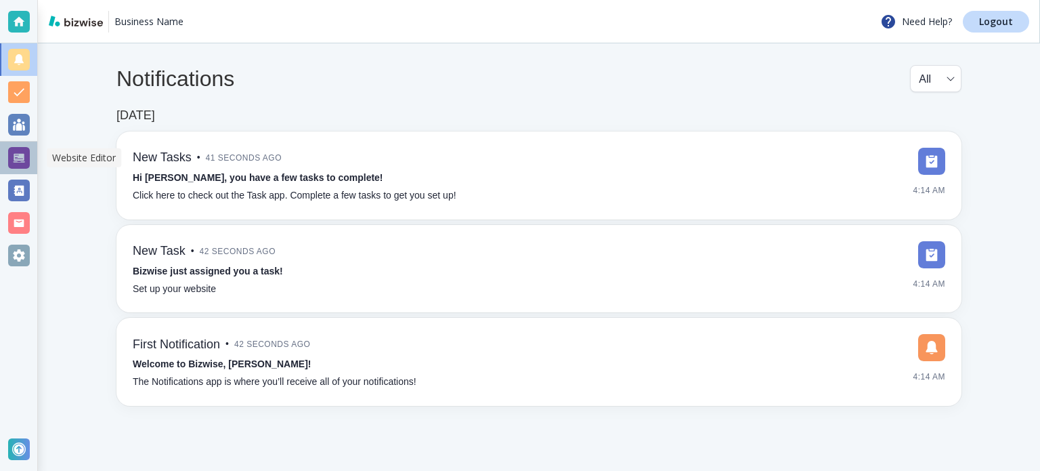
click at [24, 152] on div at bounding box center [19, 158] width 22 height 22
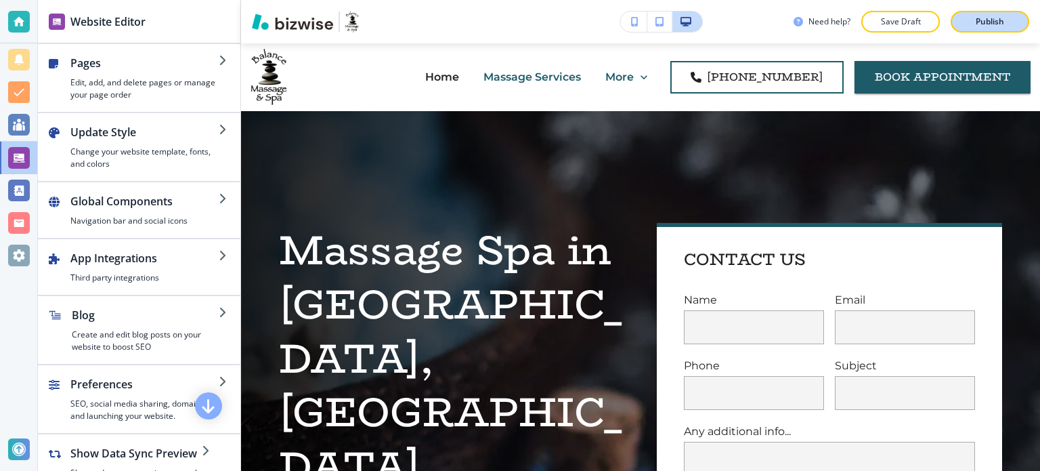
click at [955, 20] on button "Publish" at bounding box center [990, 22] width 79 height 22
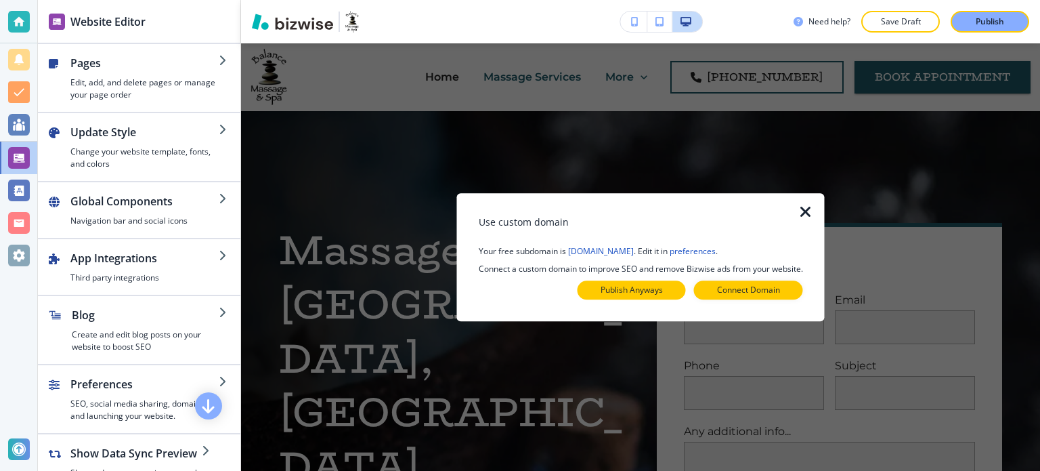
click at [655, 297] on button "Publish Anyways" at bounding box center [631, 289] width 108 height 19
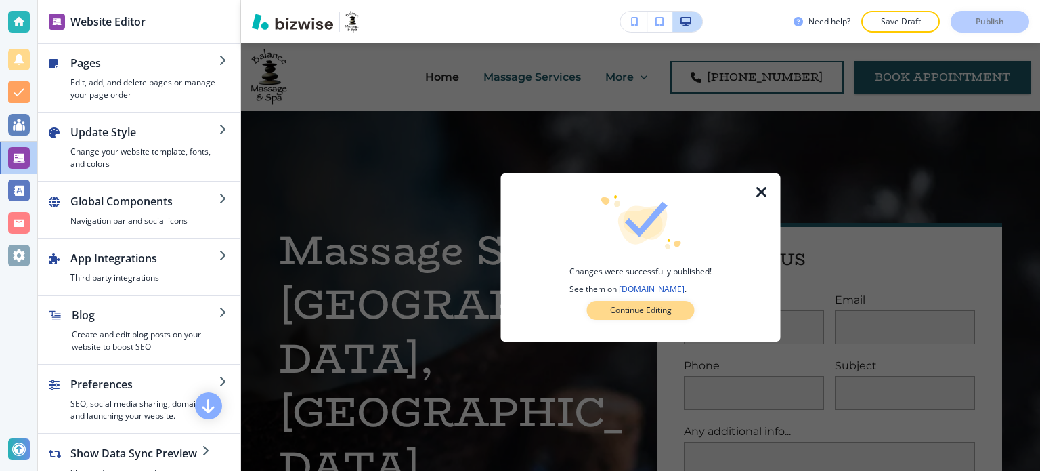
click at [653, 313] on p "Continue Editing" at bounding box center [641, 310] width 62 height 12
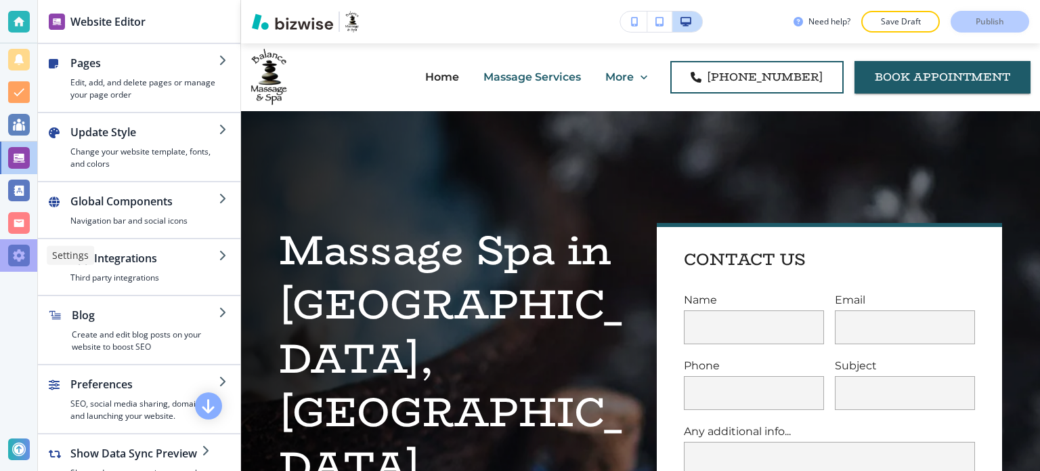
click at [24, 246] on div at bounding box center [19, 255] width 22 height 22
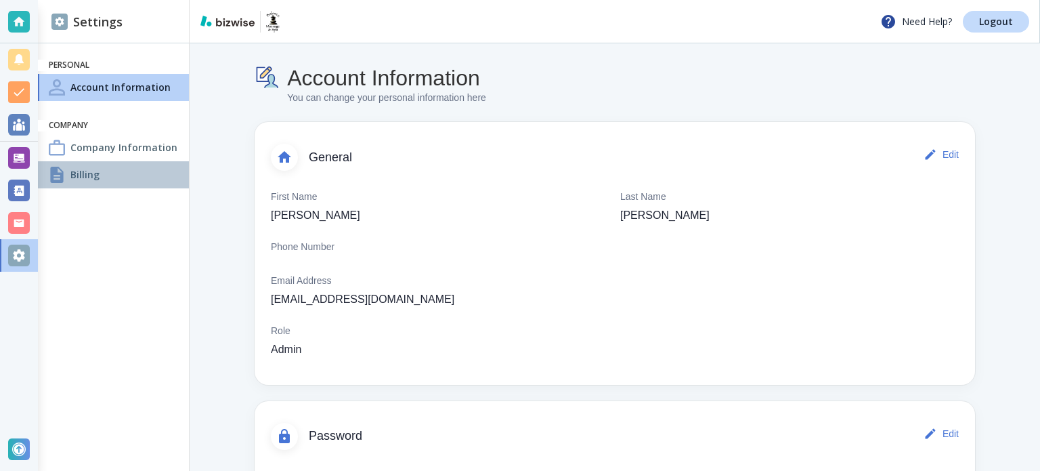
click at [111, 181] on div "Billing" at bounding box center [113, 174] width 151 height 27
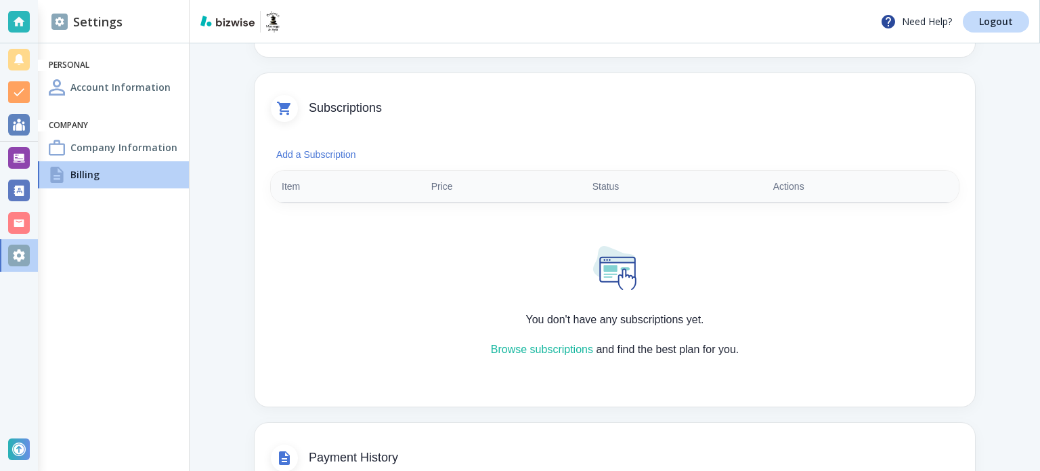
scroll to position [244, 0]
click at [307, 146] on button "Add a Subscription" at bounding box center [316, 153] width 91 height 27
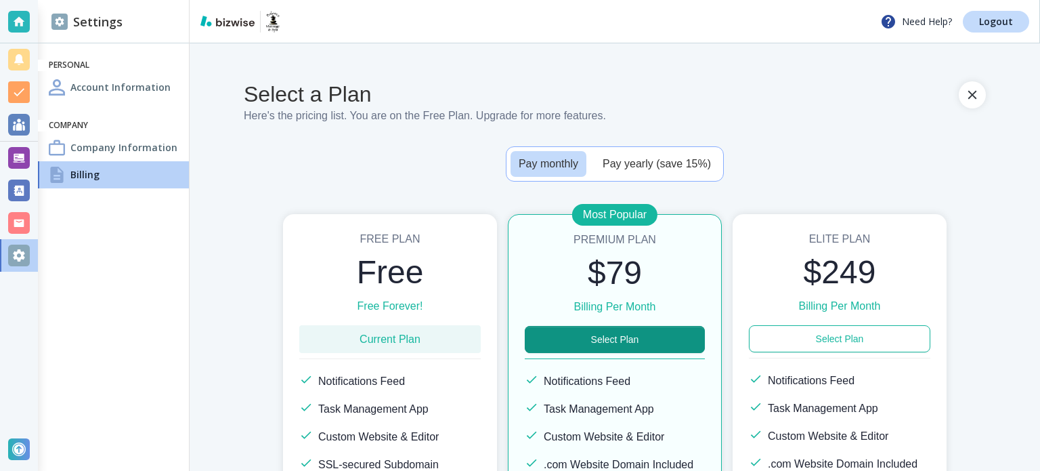
scroll to position [148, 0]
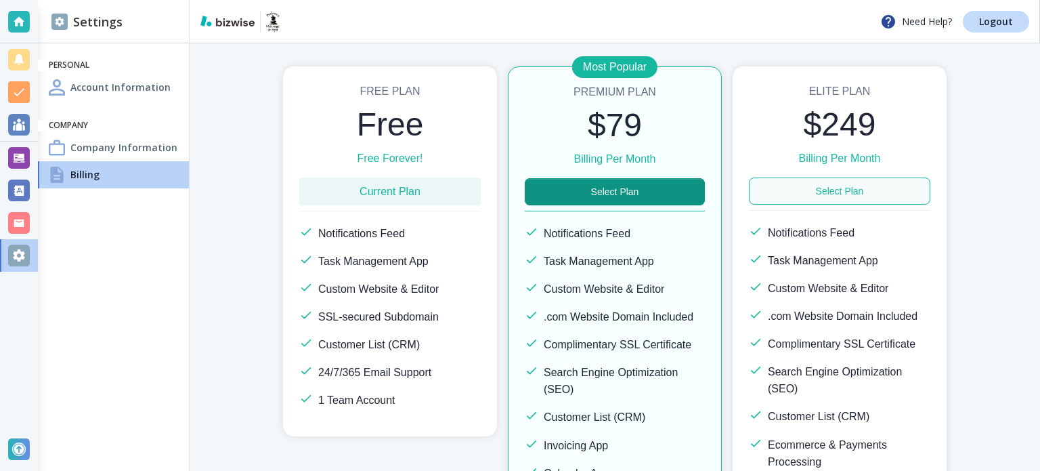
click at [791, 194] on button "Select Plan" at bounding box center [839, 190] width 181 height 27
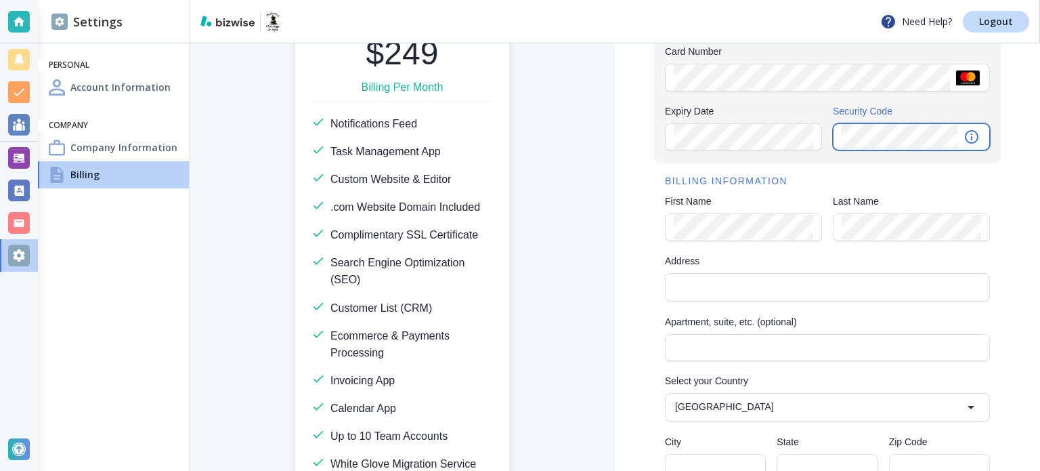
scroll to position [135, 0]
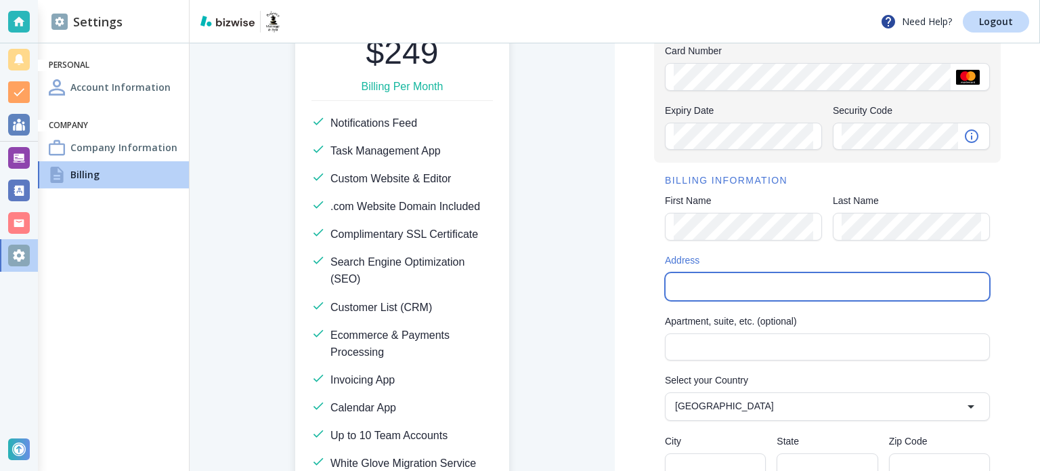
click at [701, 285] on input "Address" at bounding box center [826, 286] width 313 height 19
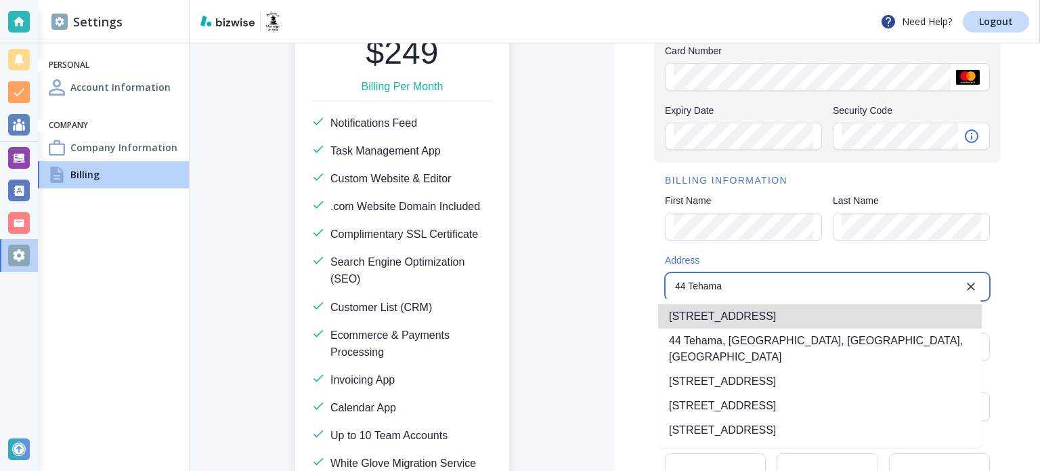
type input "44 Tehama Street"
type input "United States"
type input "San Francisco"
type input "CA"
type input "94105"
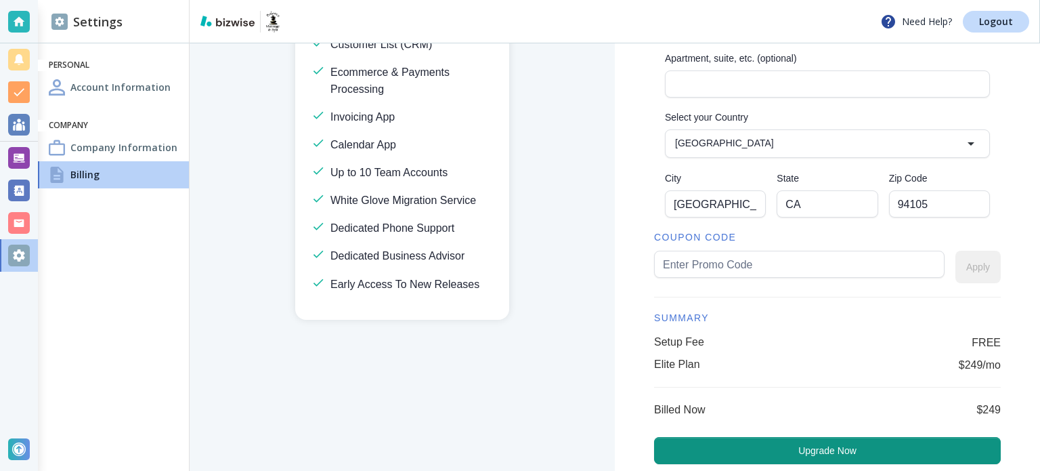
scroll to position [401, 0]
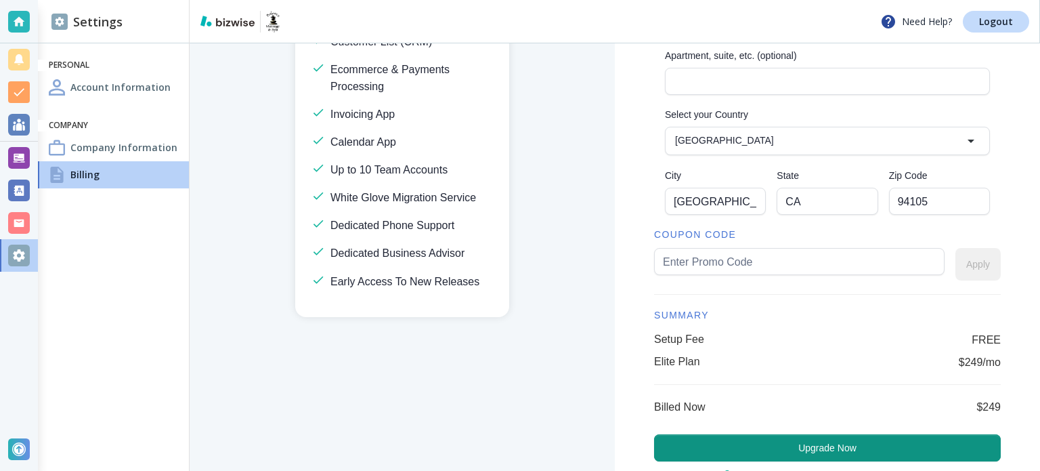
type input "44 Tehama Street"
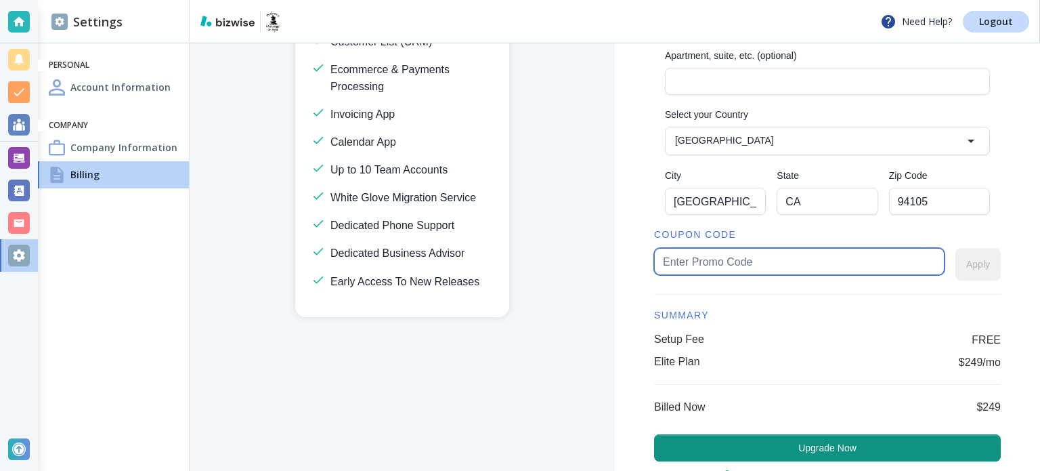
click at [677, 265] on input "text" at bounding box center [799, 261] width 273 height 26
type input "jennifer150"
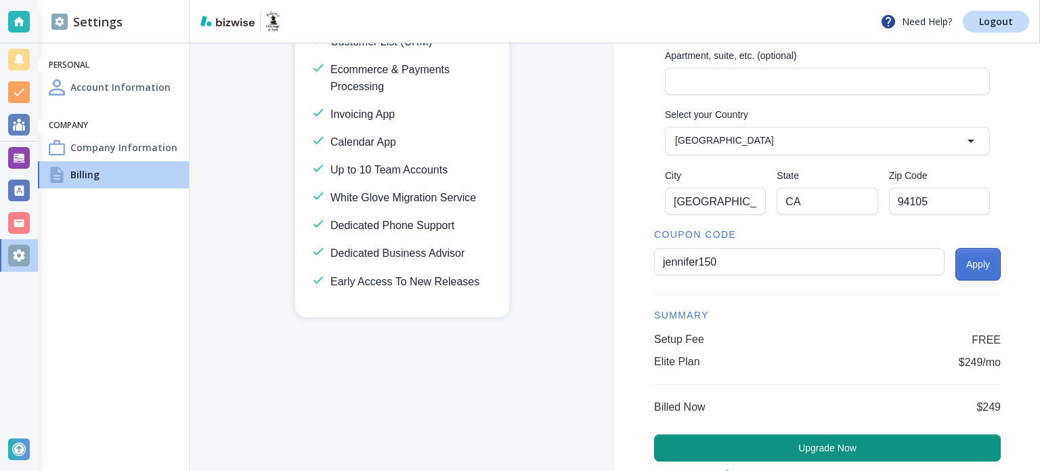
click at [986, 255] on button "Apply" at bounding box center [977, 264] width 45 height 32
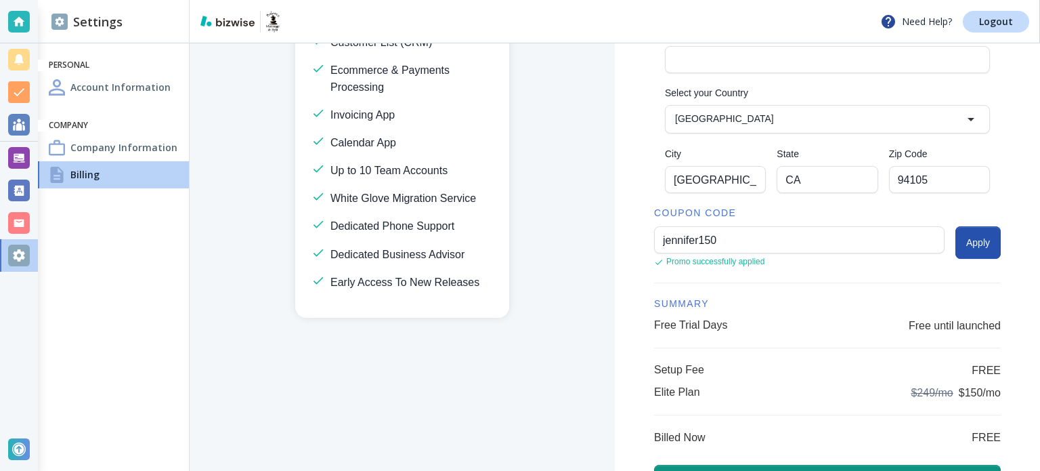
scroll to position [506, 0]
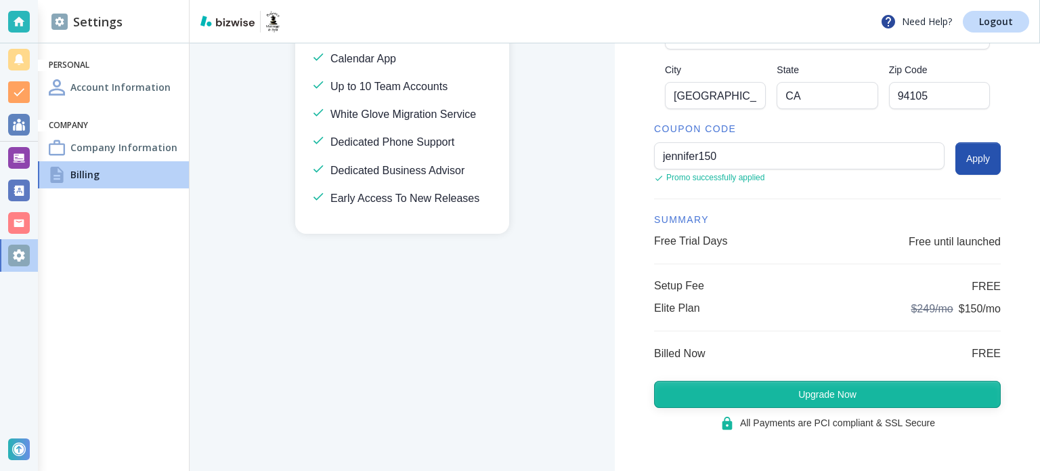
click at [907, 393] on button "Upgrade Now" at bounding box center [827, 393] width 347 height 27
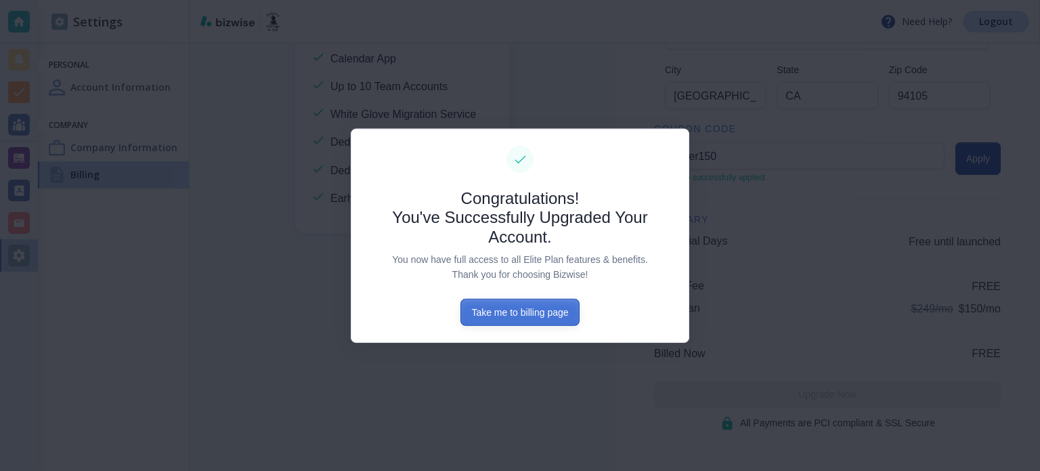
click at [550, 315] on button "Take me to billing page" at bounding box center [519, 312] width 118 height 27
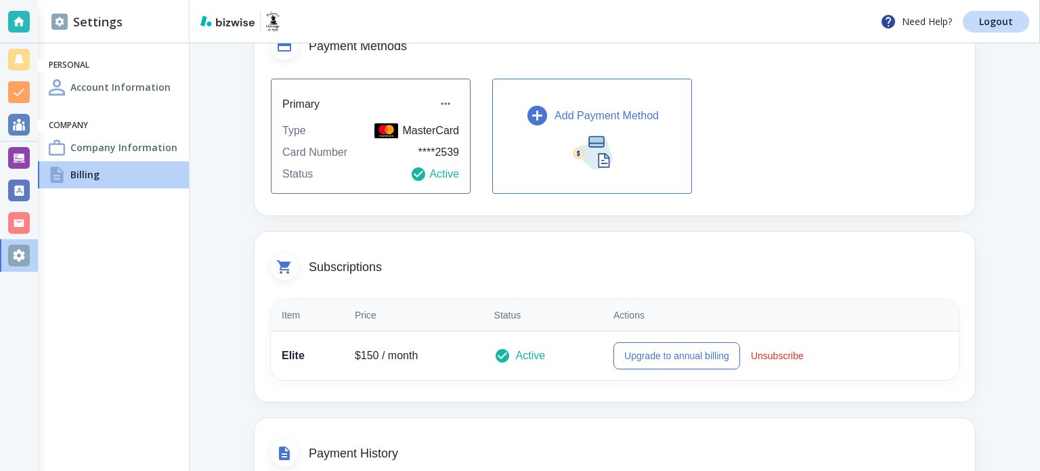
scroll to position [114, 0]
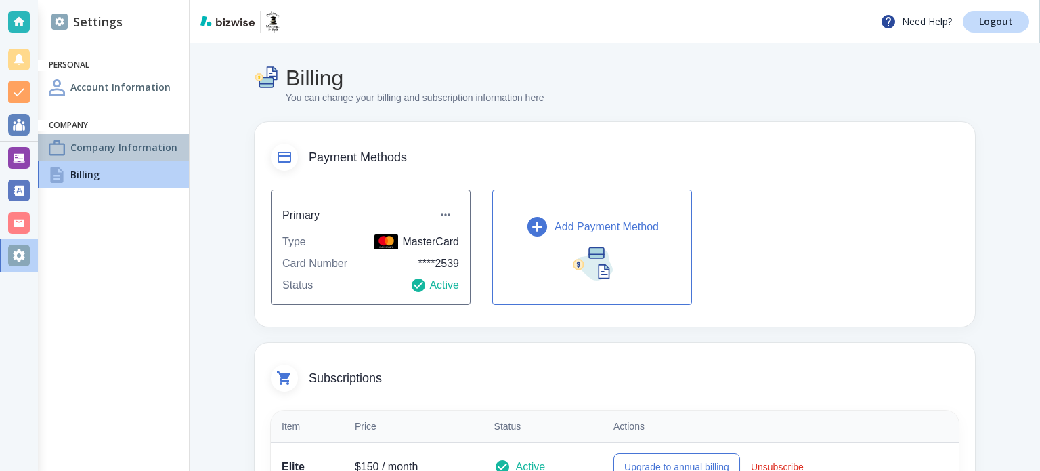
click at [169, 148] on h4 "Company Information" at bounding box center [123, 147] width 107 height 14
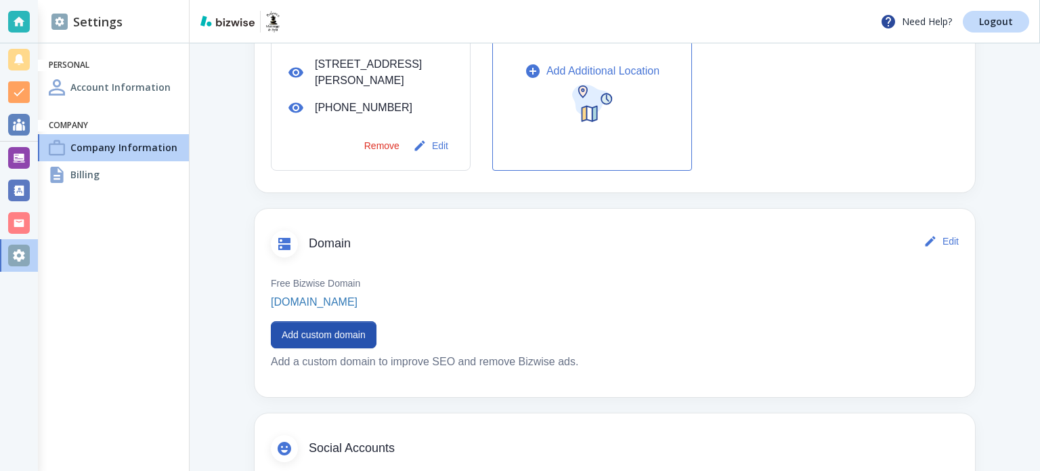
scroll to position [603, 0]
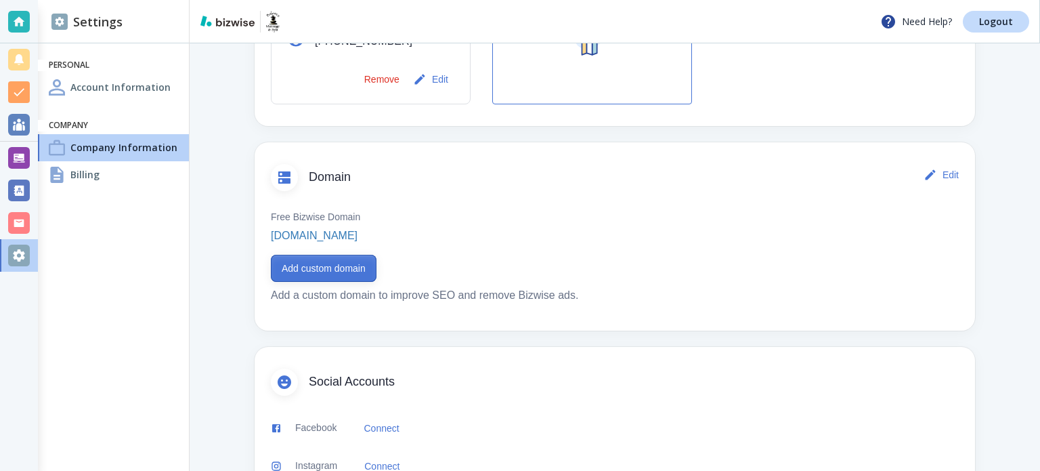
click at [359, 265] on button "Add custom domain" at bounding box center [324, 268] width 106 height 27
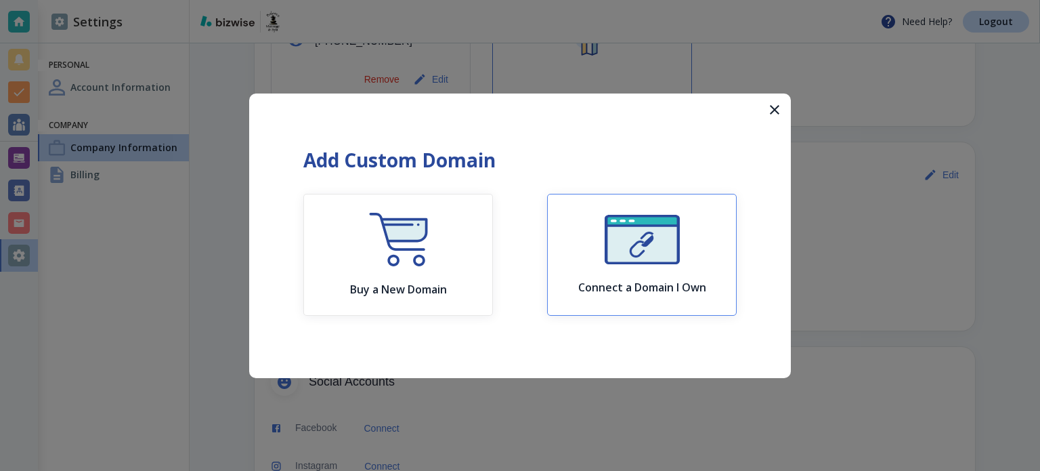
click at [575, 242] on button "Connect a Domain I Own" at bounding box center [642, 255] width 190 height 122
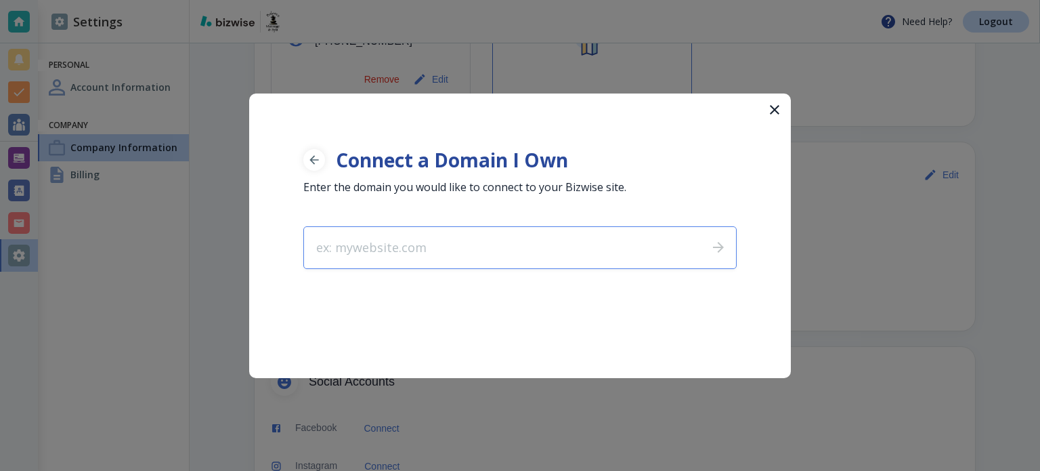
type input "[DOMAIN_NAME]"
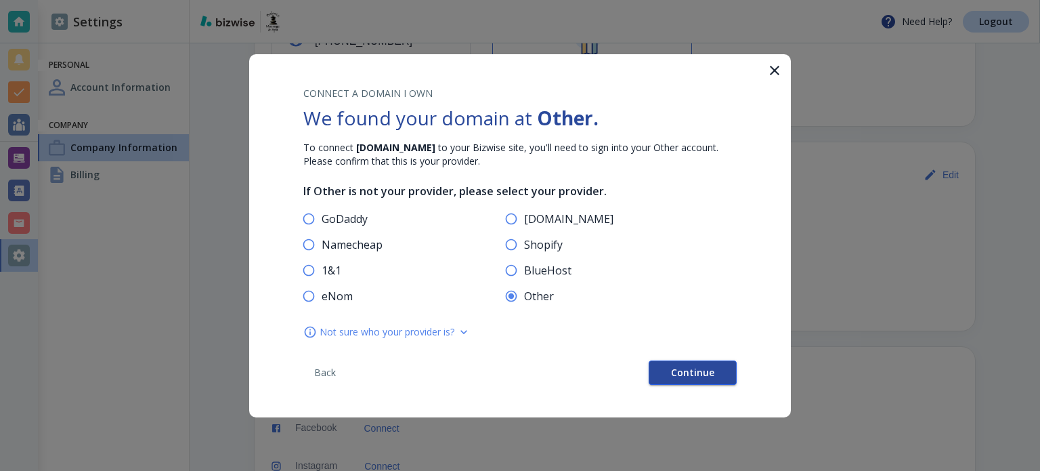
click at [668, 374] on button "Continue" at bounding box center [693, 372] width 88 height 24
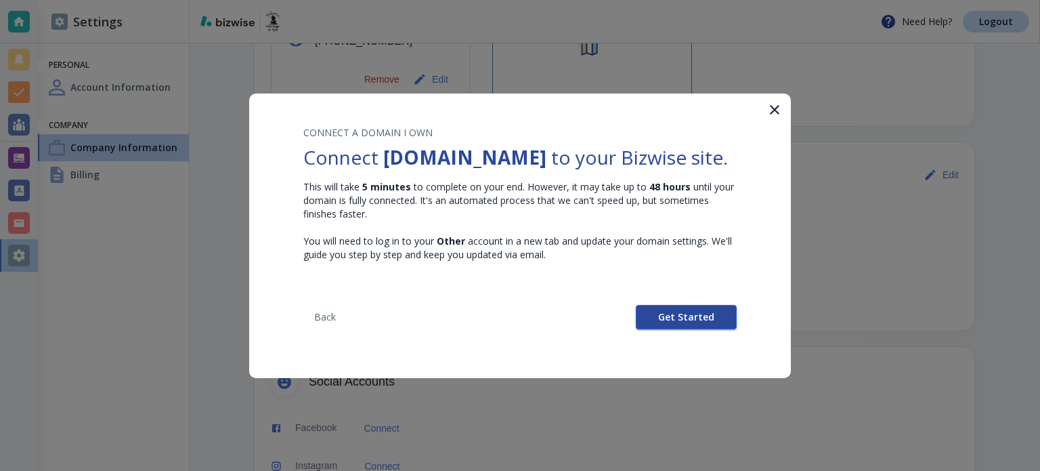
click at [689, 322] on span "Get Started" at bounding box center [686, 316] width 56 height 9
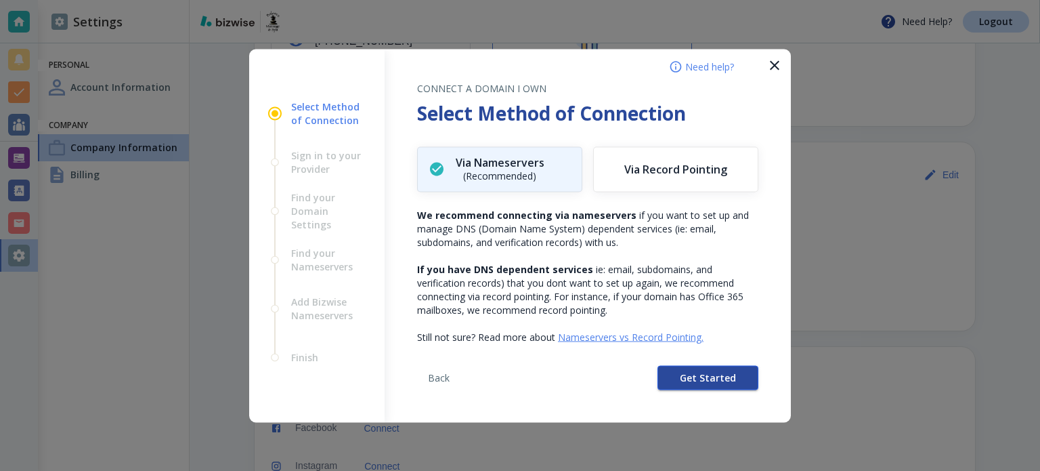
click at [687, 372] on span "Get Started" at bounding box center [708, 376] width 56 height 9
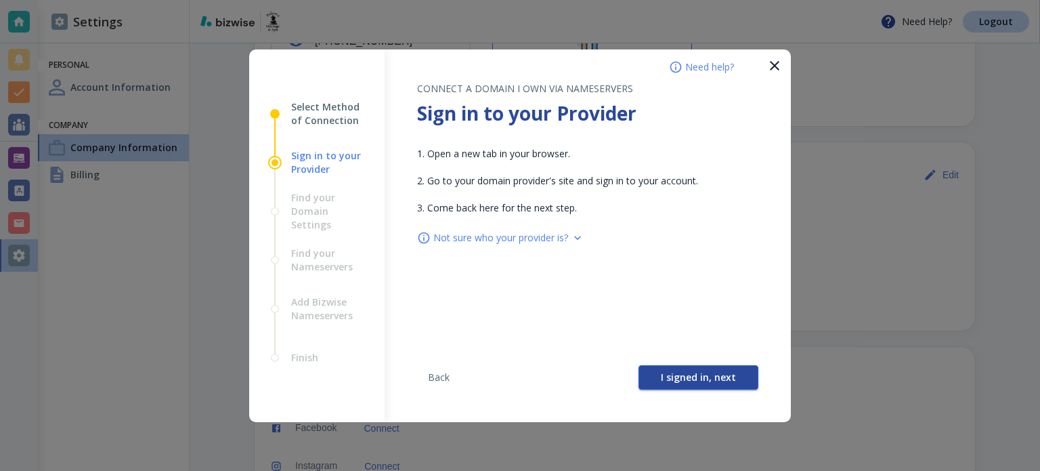
click at [688, 376] on span "I signed in, next" at bounding box center [698, 376] width 75 height 9
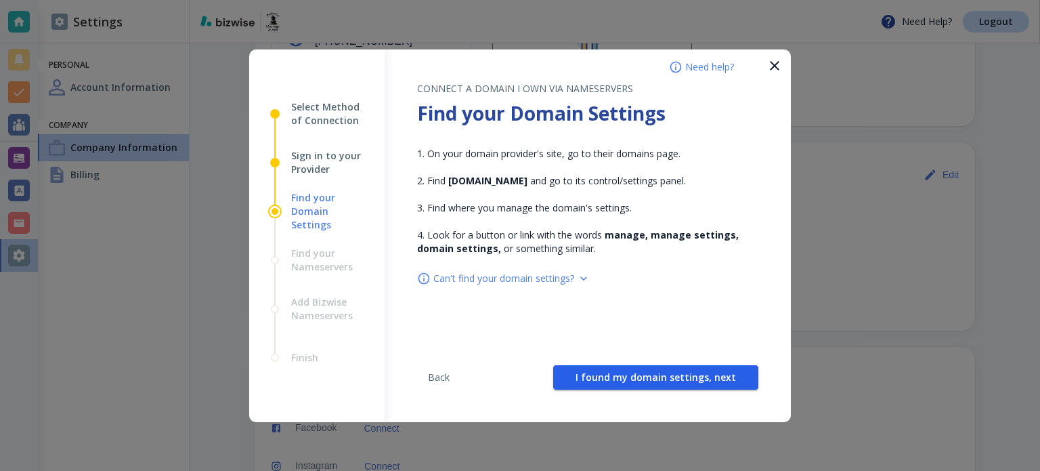
click at [688, 376] on span "I found my domain settings, next" at bounding box center [655, 376] width 160 height 9
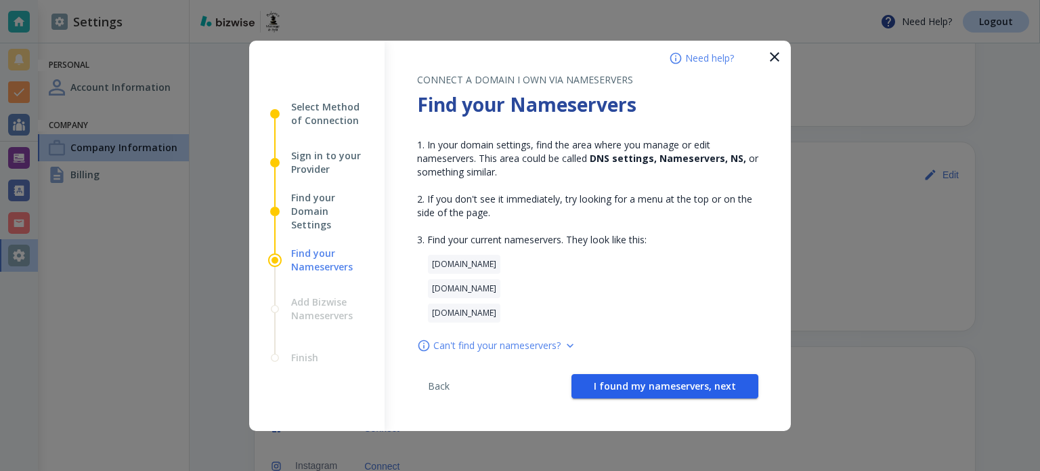
click at [688, 376] on button "I found my nameservers, next" at bounding box center [664, 386] width 187 height 24
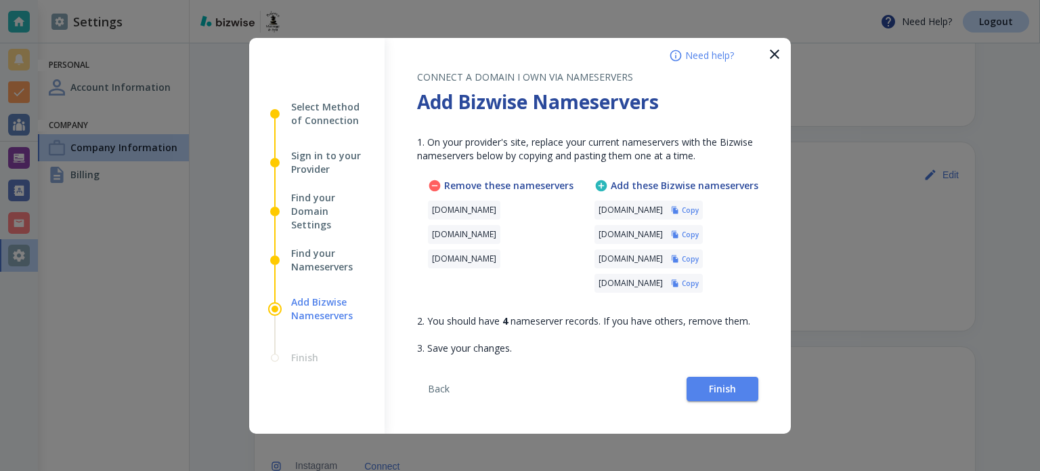
click at [699, 209] on h6 "Copy" at bounding box center [690, 209] width 17 height 9
click at [699, 232] on h6 "Copy" at bounding box center [690, 234] width 17 height 9
click at [699, 258] on h6 "Copy" at bounding box center [690, 258] width 17 height 9
click at [726, 389] on span "Finish" at bounding box center [722, 388] width 27 height 9
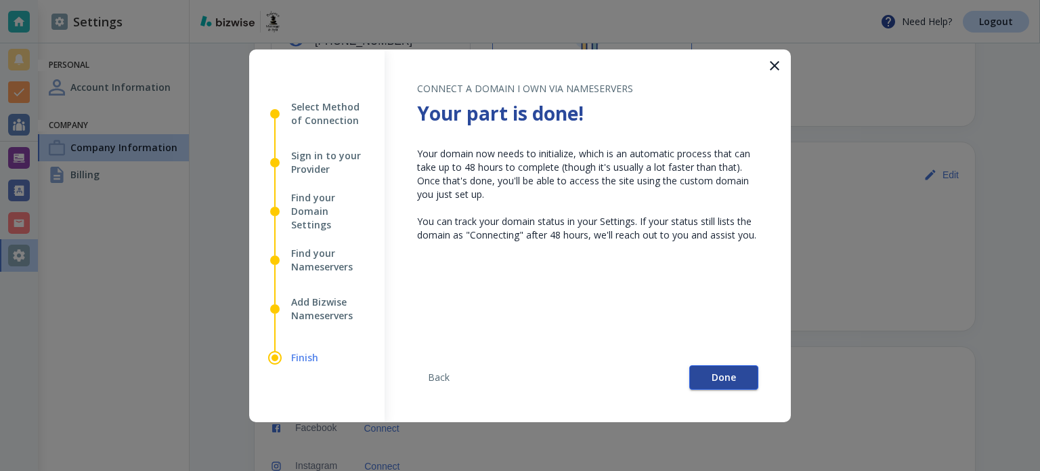
click at [726, 376] on span "Done" at bounding box center [724, 376] width 24 height 9
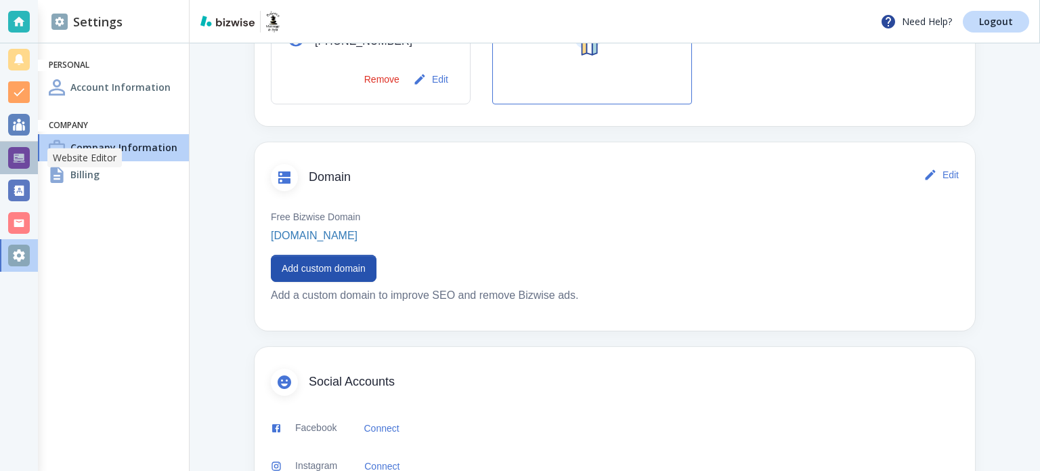
click at [18, 158] on div at bounding box center [19, 158] width 22 height 22
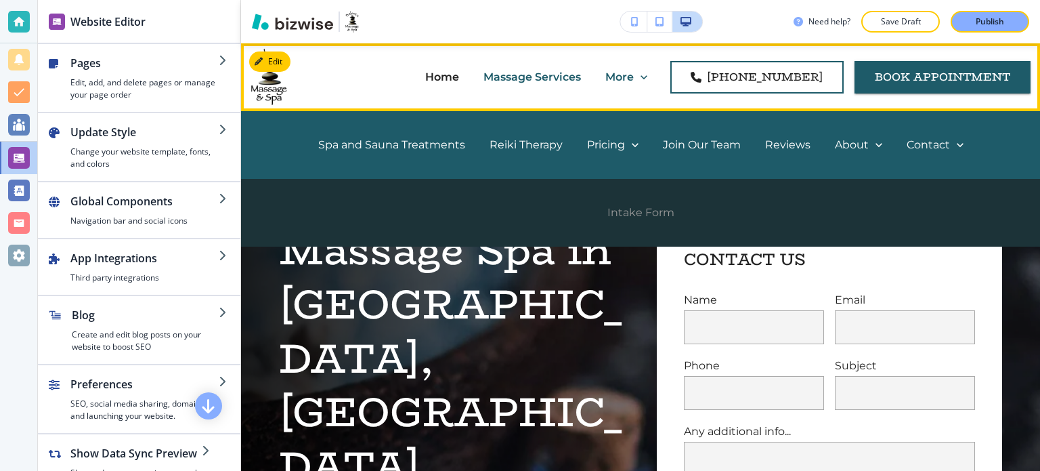
click at [661, 211] on p "Intake Form" at bounding box center [640, 212] width 67 height 16
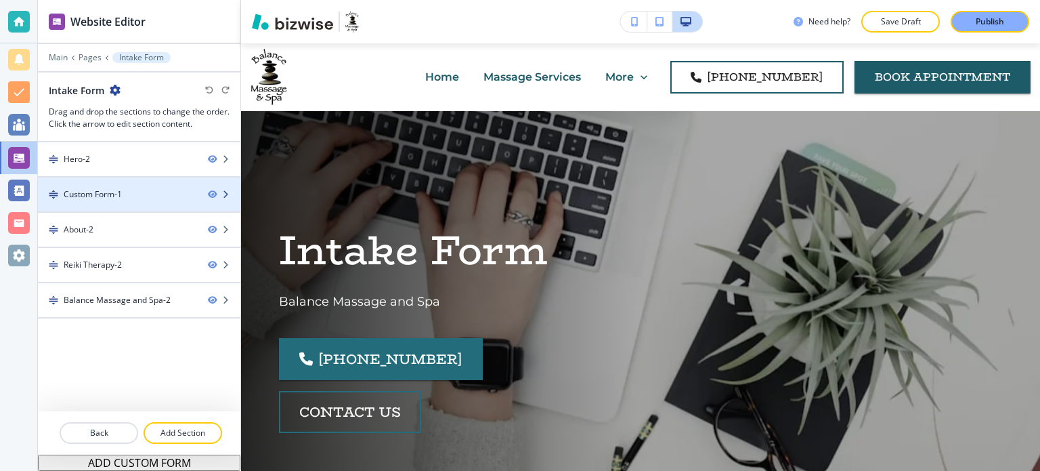
click at [167, 198] on div "Custom Form-1" at bounding box center [117, 194] width 159 height 12
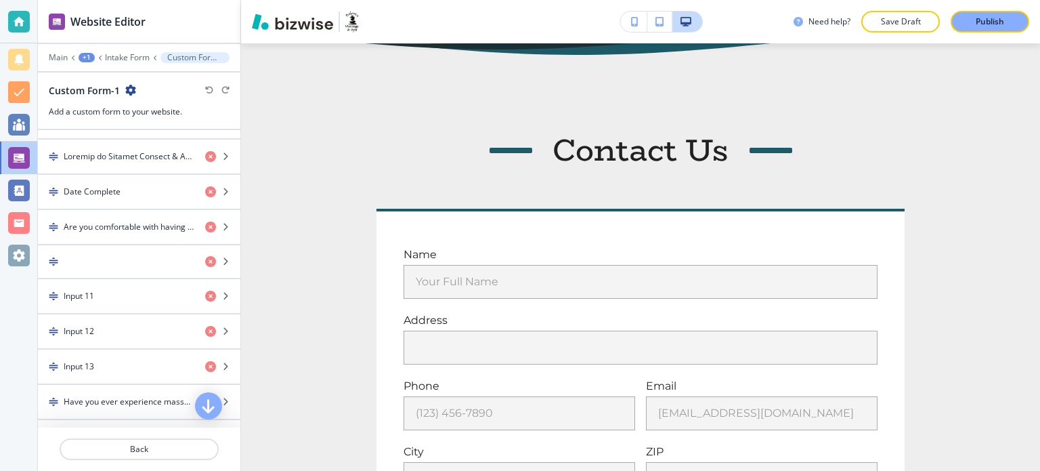
scroll to position [826, 0]
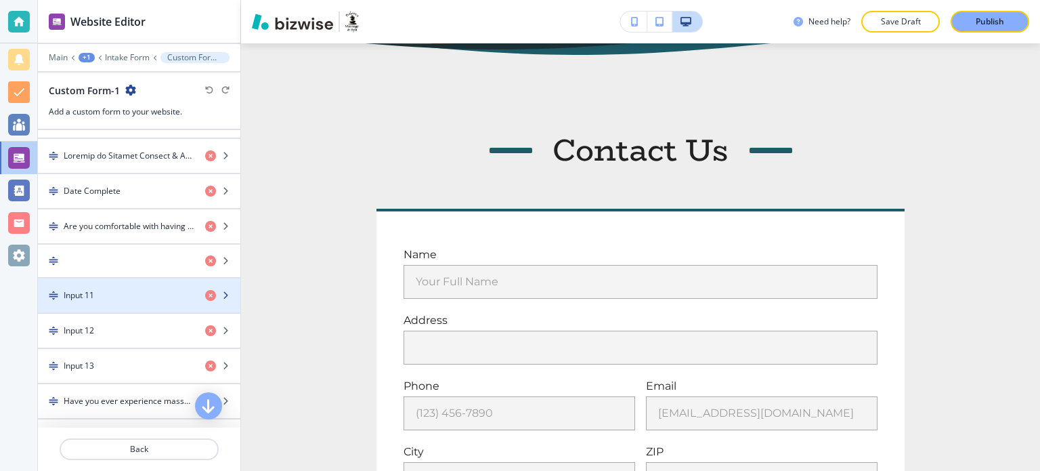
click at [141, 290] on div "Input 11" at bounding box center [116, 295] width 156 height 12
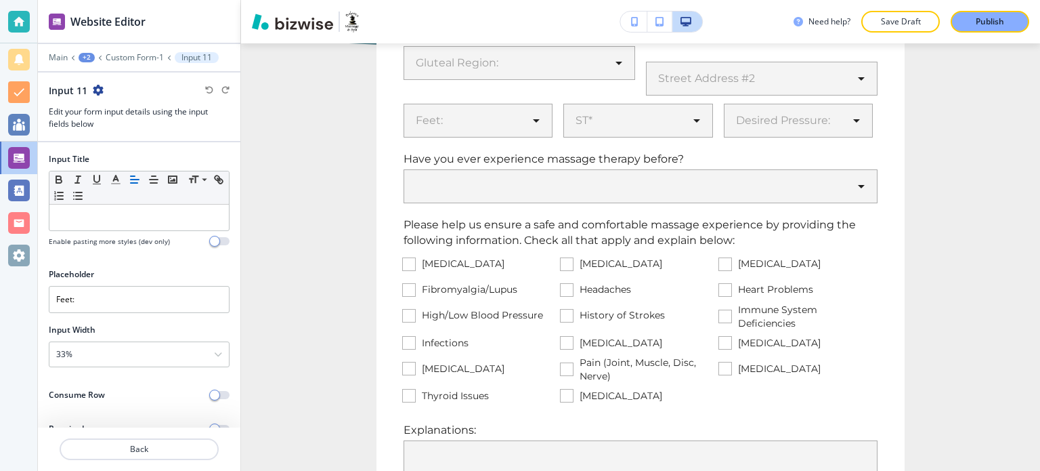
scroll to position [1664, 0]
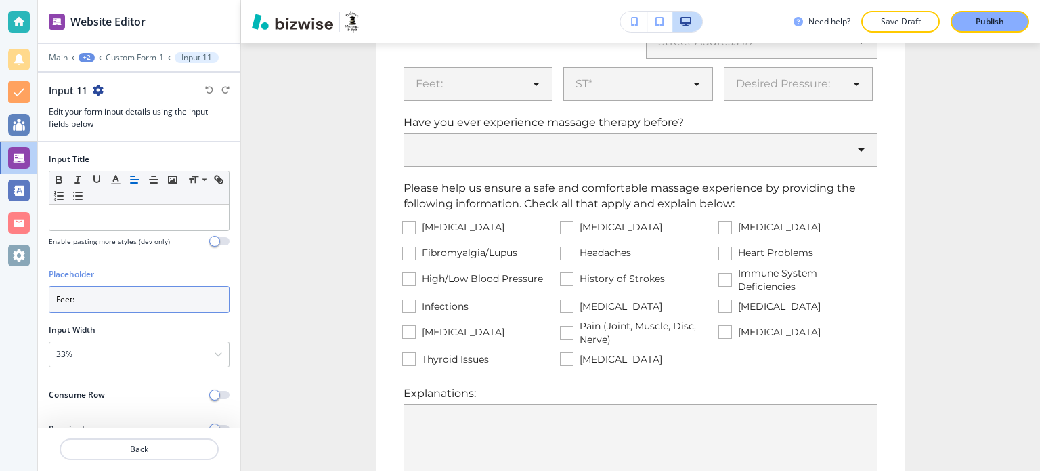
click at [138, 296] on input "Feet:" at bounding box center [139, 299] width 181 height 27
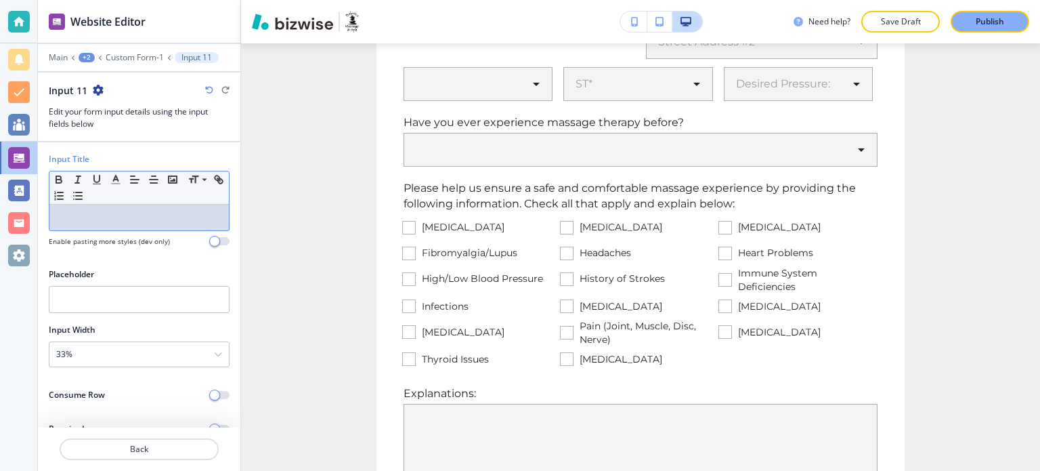
click at [141, 225] on div at bounding box center [138, 217] width 179 height 26
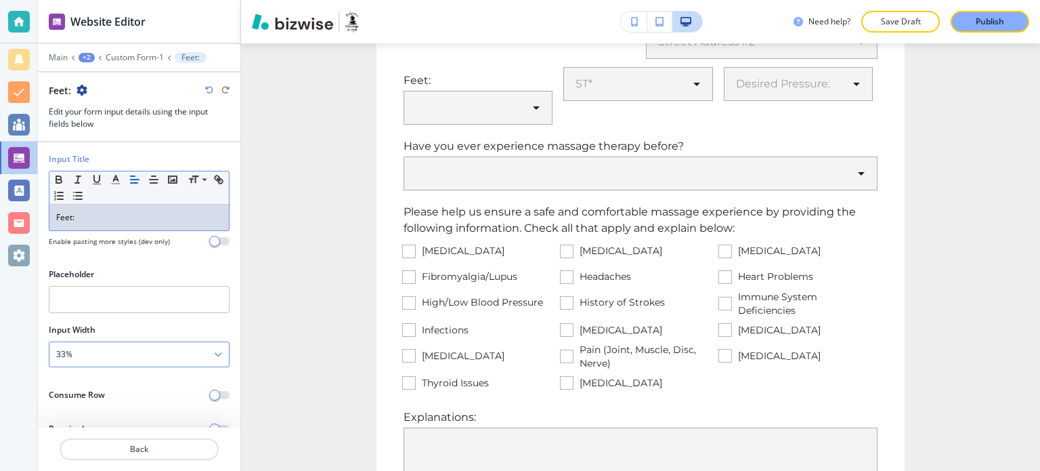
scroll to position [138, 0]
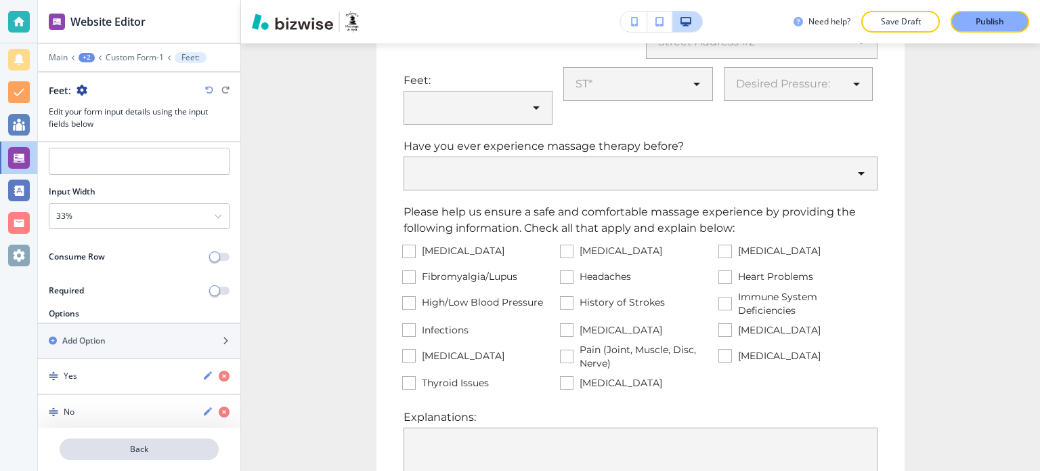
click at [154, 453] on p "Back" at bounding box center [139, 449] width 156 height 12
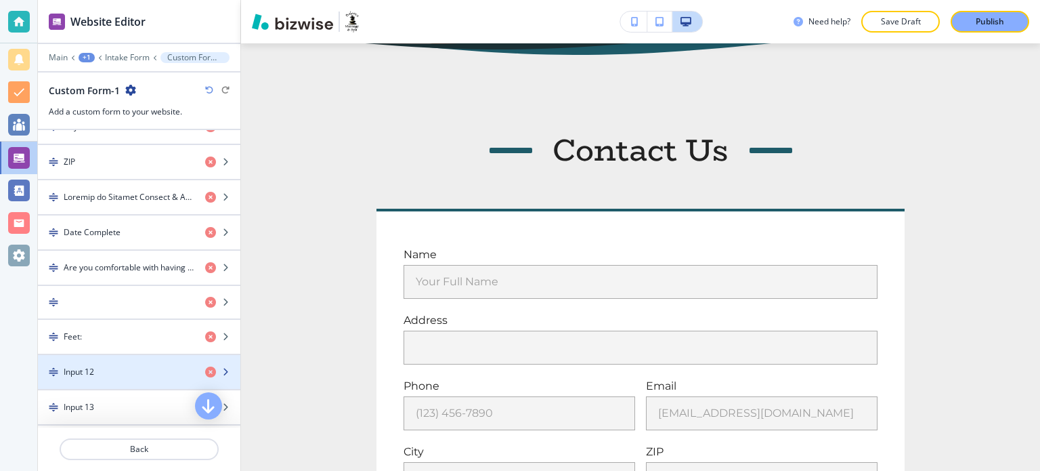
scroll to position [785, 0]
click at [139, 365] on div "Input 12" at bounding box center [116, 371] width 156 height 12
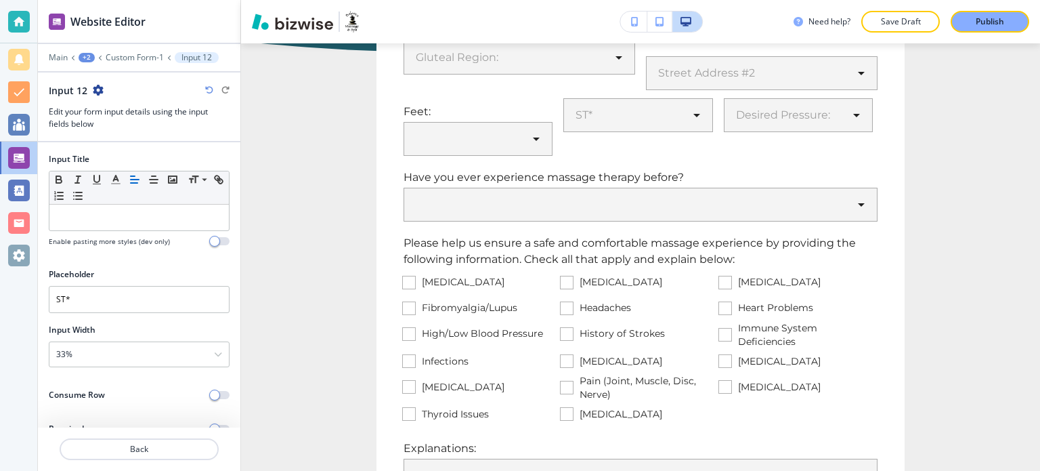
scroll to position [1664, 0]
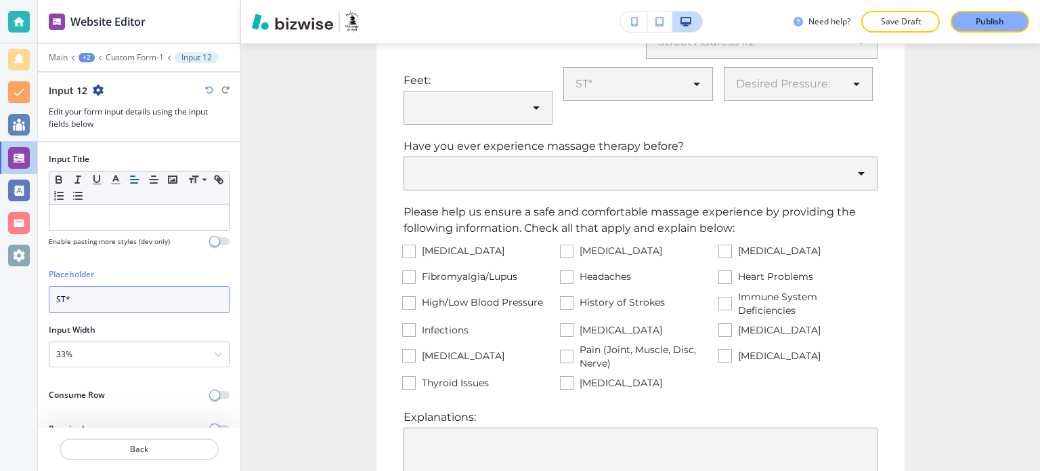
click at [129, 299] on input "ST*" at bounding box center [139, 299] width 181 height 27
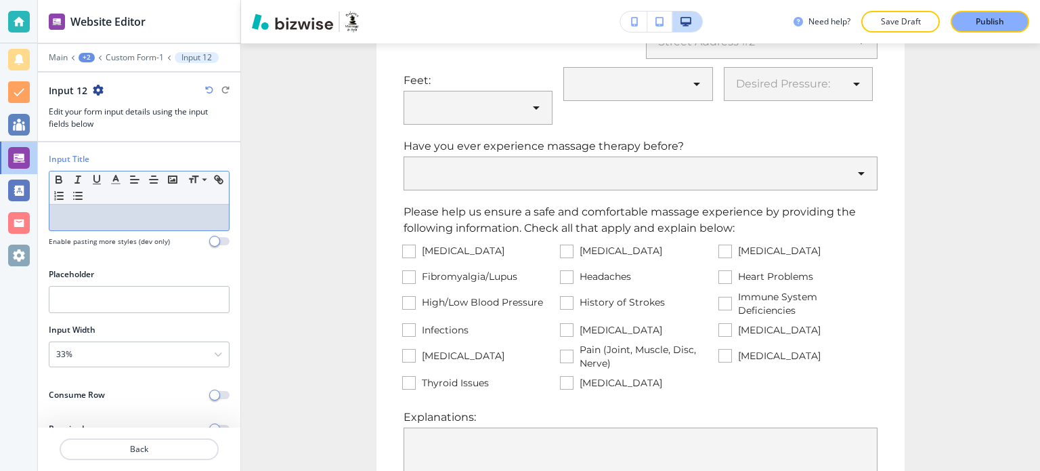
click at [125, 219] on p at bounding box center [139, 217] width 166 height 12
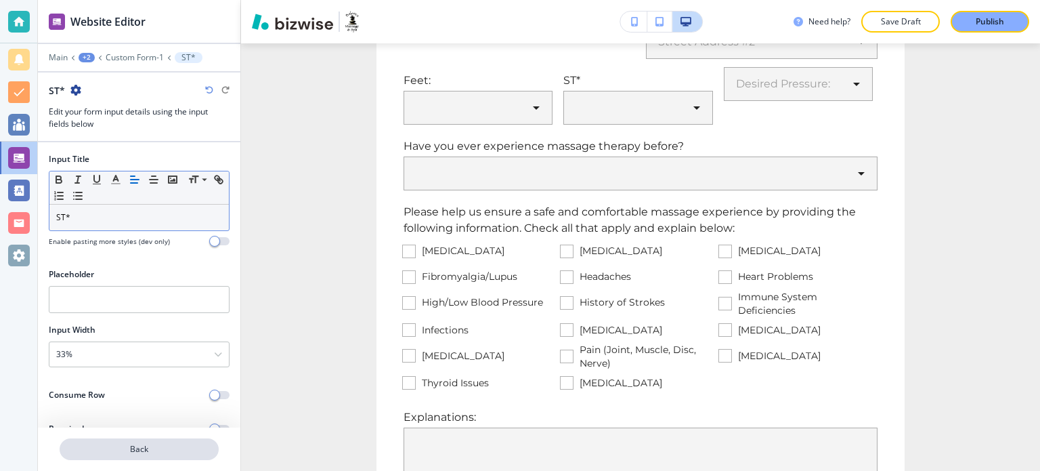
click at [129, 445] on p "Back" at bounding box center [139, 449] width 156 height 12
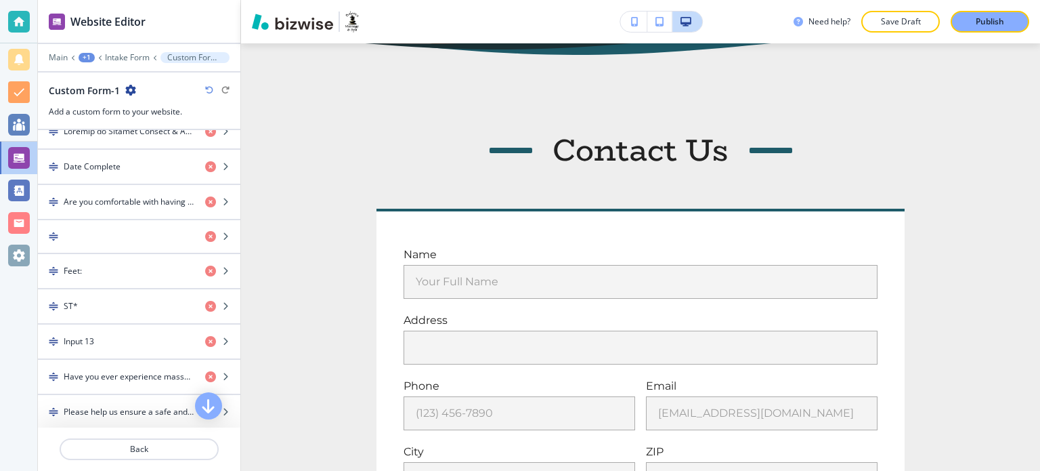
scroll to position [852, 0]
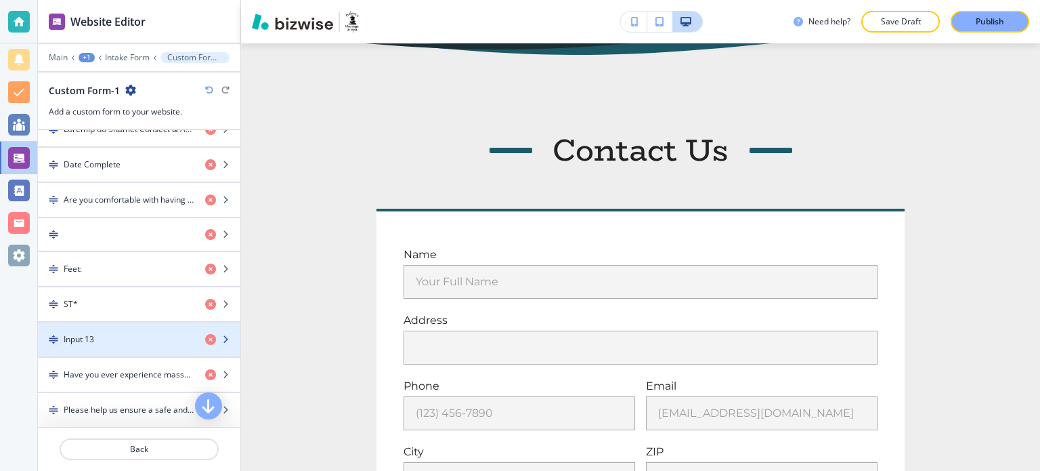
click at [141, 345] on div "button" at bounding box center [139, 350] width 202 height 11
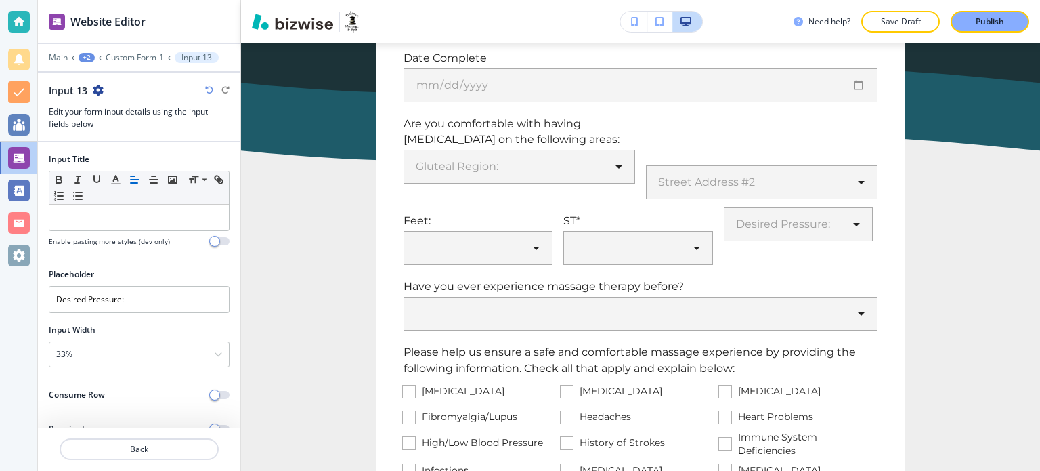
scroll to position [1664, 0]
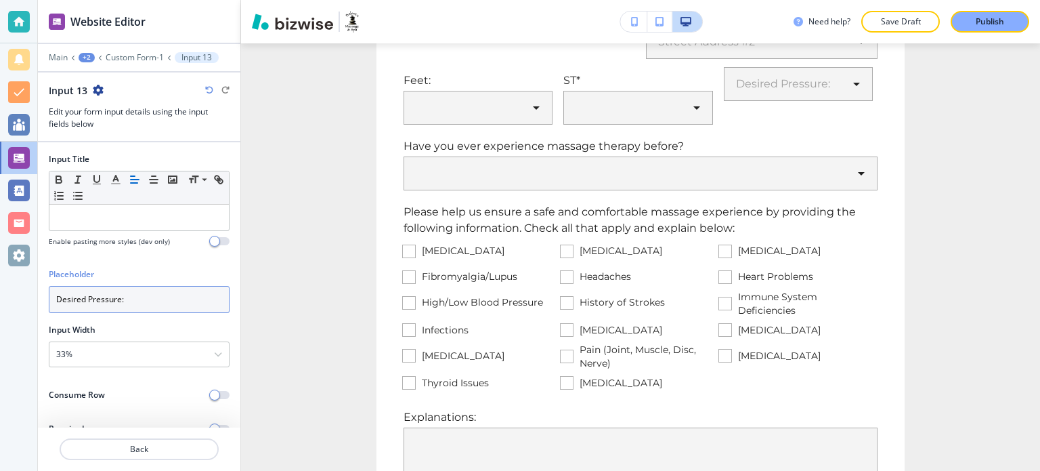
click at [151, 291] on input "Desired Pressure:" at bounding box center [139, 299] width 181 height 27
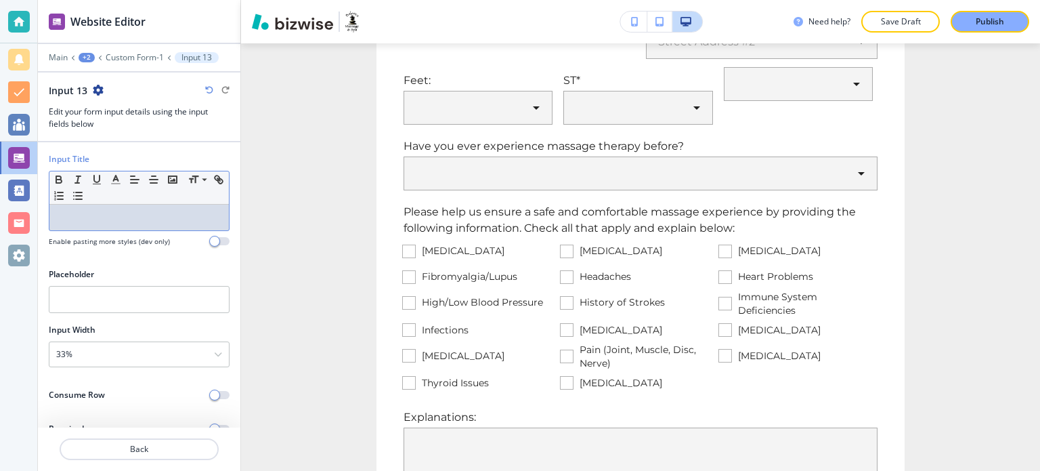
click at [155, 222] on div at bounding box center [138, 217] width 179 height 26
paste div
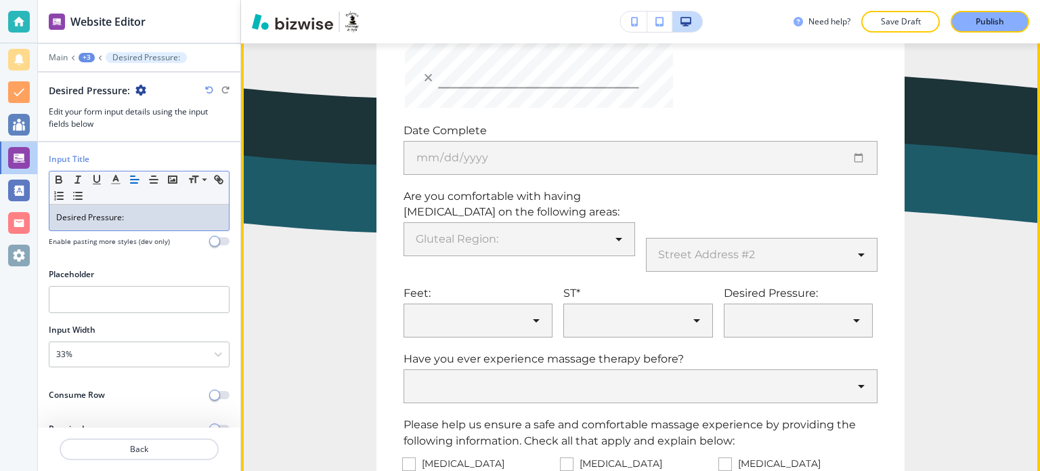
scroll to position [1451, 0]
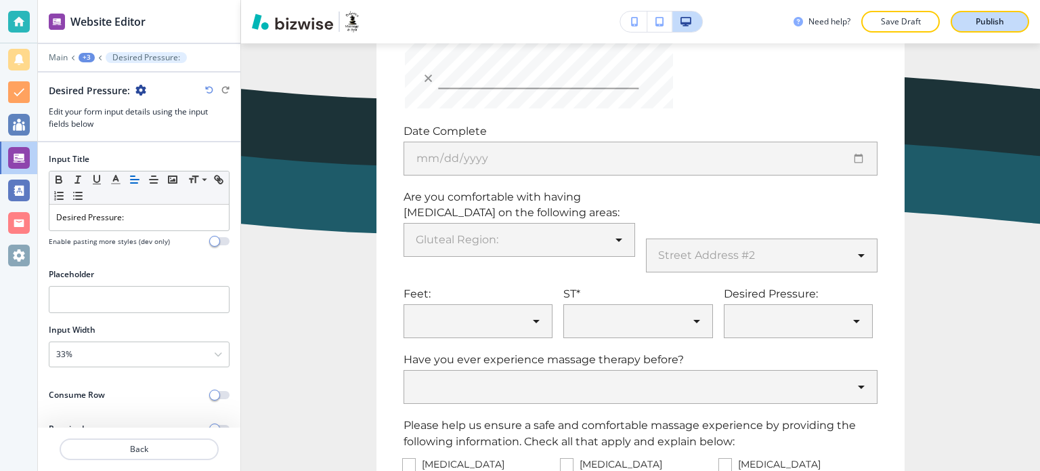
click at [959, 18] on button "Publish" at bounding box center [990, 22] width 79 height 22
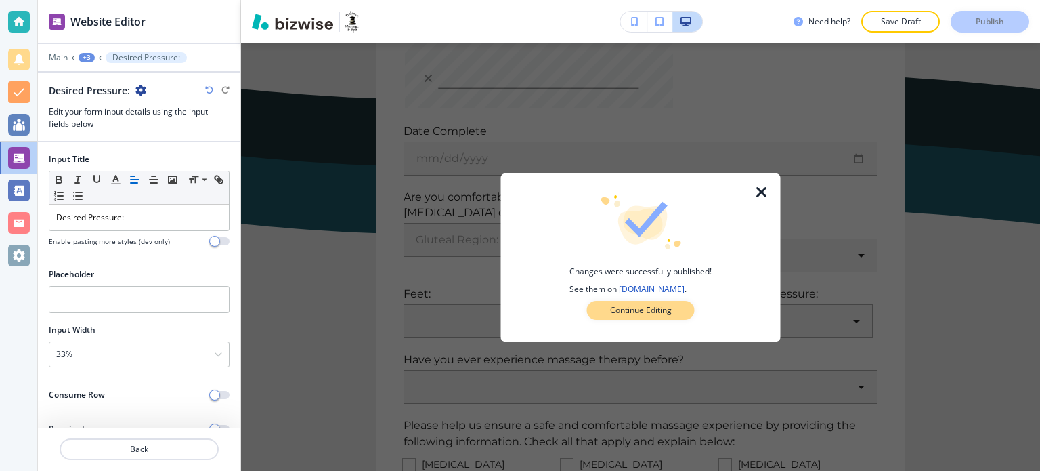
click at [655, 313] on p "Continue Editing" at bounding box center [641, 310] width 62 height 12
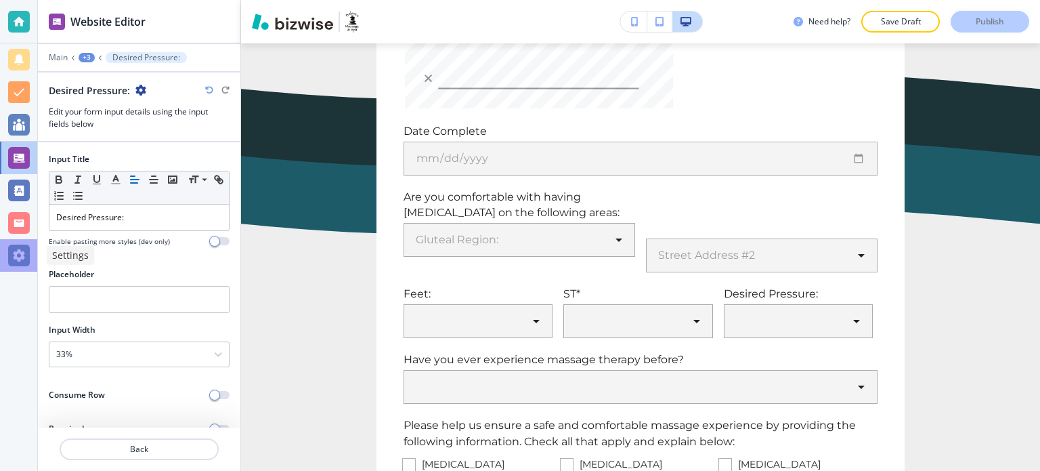
click at [26, 252] on div at bounding box center [19, 255] width 22 height 22
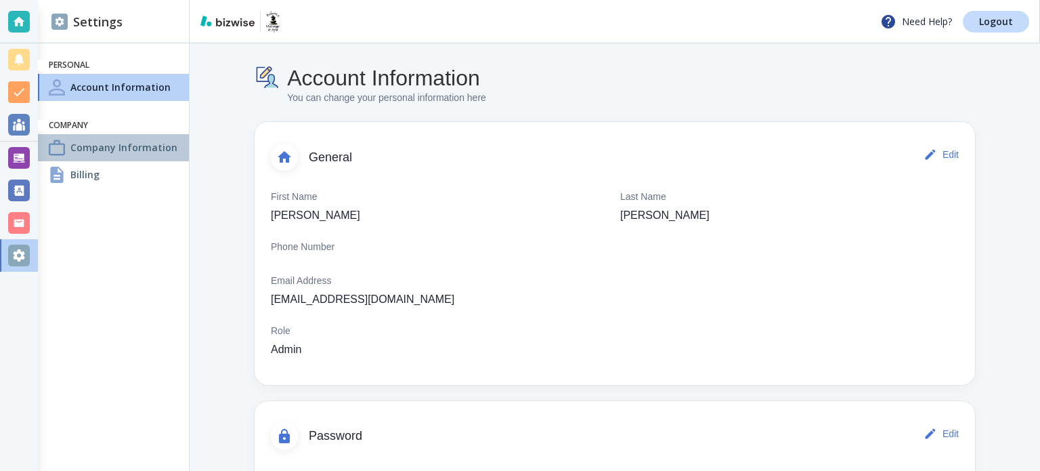
click at [127, 148] on h4 "Company Information" at bounding box center [123, 147] width 107 height 14
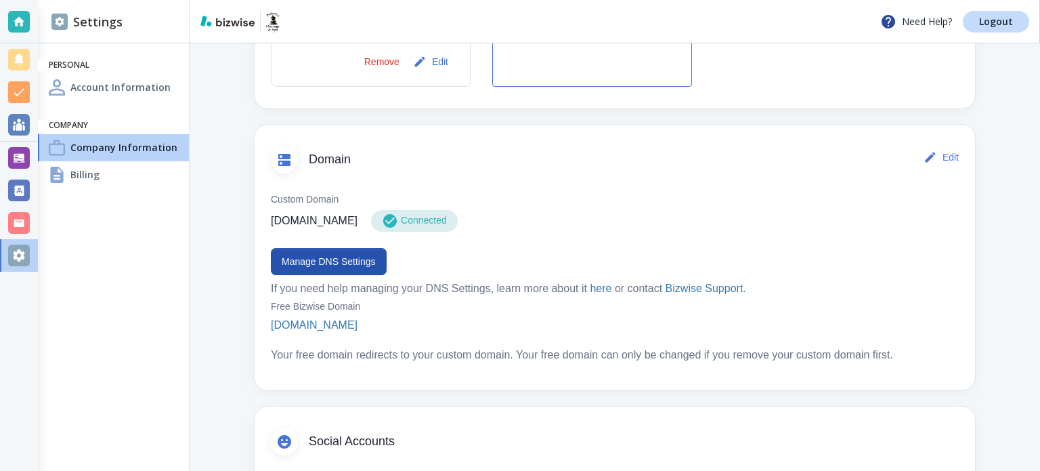
scroll to position [621, 0]
click at [330, 259] on button "Manage DNS Settings" at bounding box center [329, 260] width 116 height 27
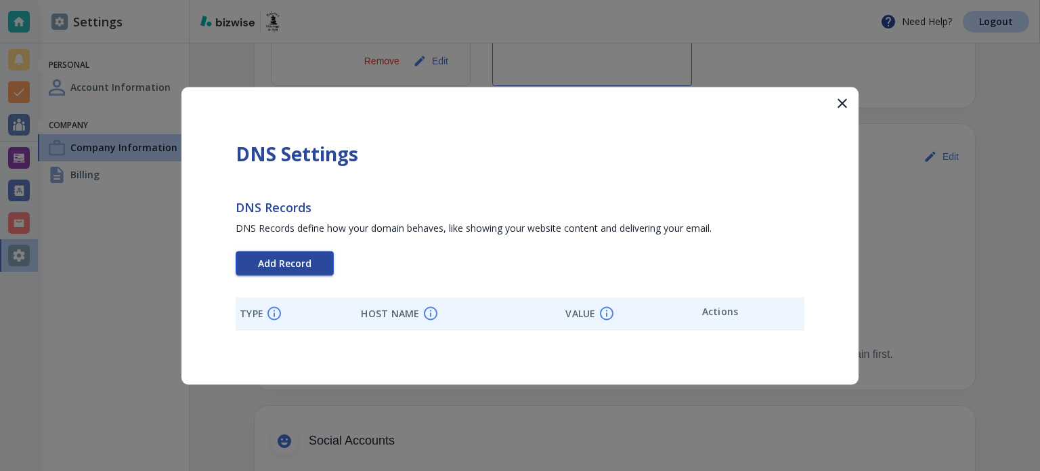
click at [313, 261] on button "Add Record" at bounding box center [285, 262] width 98 height 24
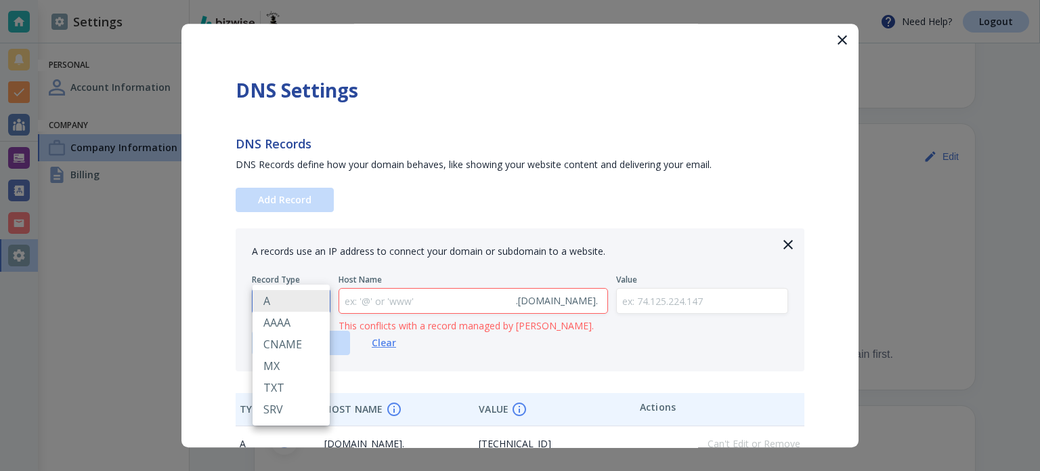
click at [303, 0] on body "Need Help? Logout Settings Personal Account Information Company Company Informa…" at bounding box center [520, 0] width 1040 height 0
click at [287, 385] on li "TXT" at bounding box center [291, 387] width 77 height 22
type input "TXT"
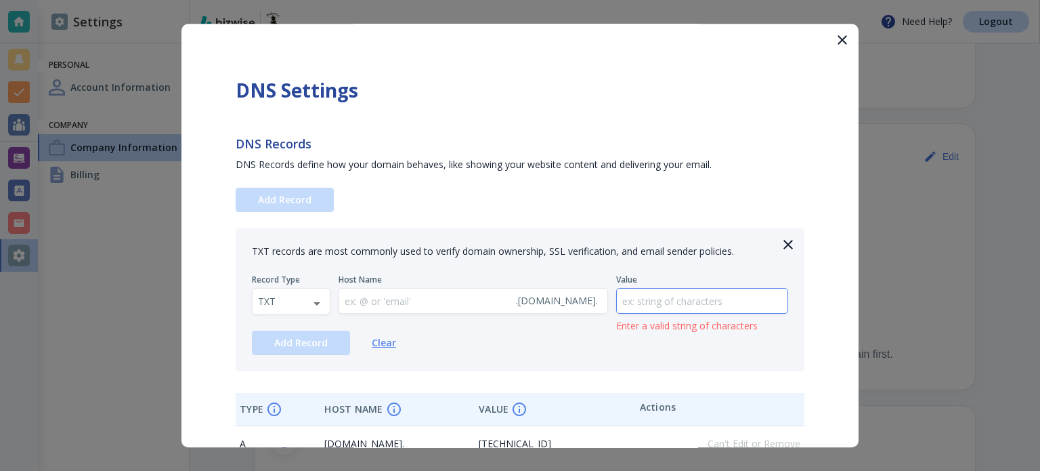
click at [688, 299] on input "text" at bounding box center [702, 300] width 171 height 25
paste input "google-site-verification=zxvd75r7Rc_M_GxbEMIVLfcFmIBwTihc6X1WOPWnNhg"
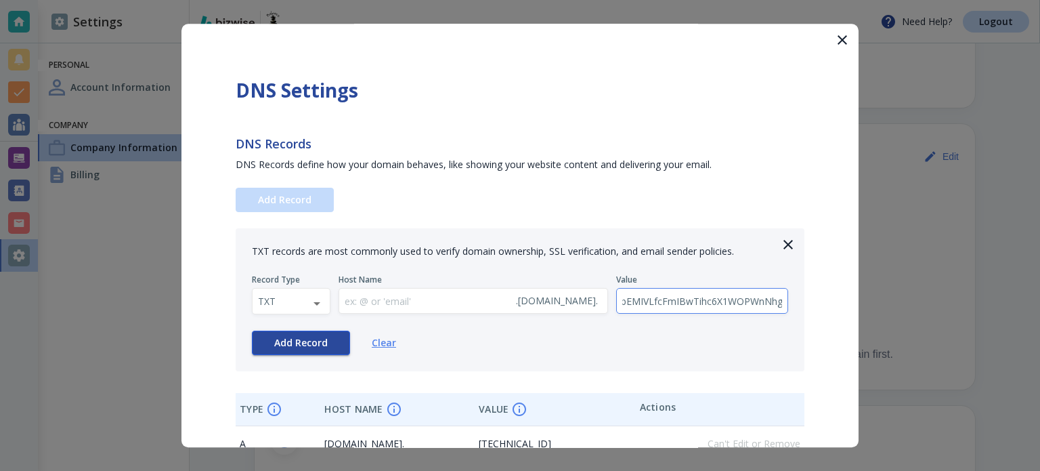
type input "google-site-verification=zxvd75r7Rc_M_GxbEMIVLfcFmIBwTihc6X1WOPWnNhg"
click at [291, 338] on span "Add Record" at bounding box center [300, 342] width 53 height 9
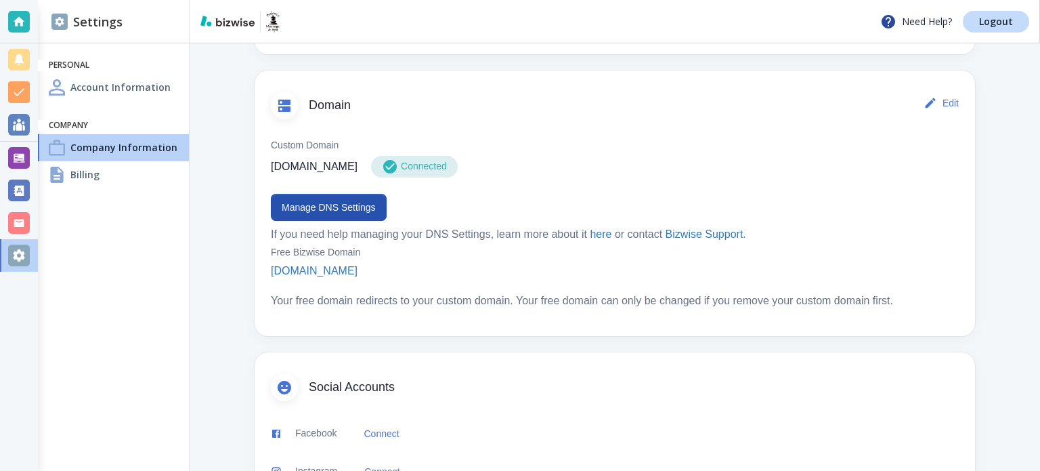
scroll to position [677, 0]
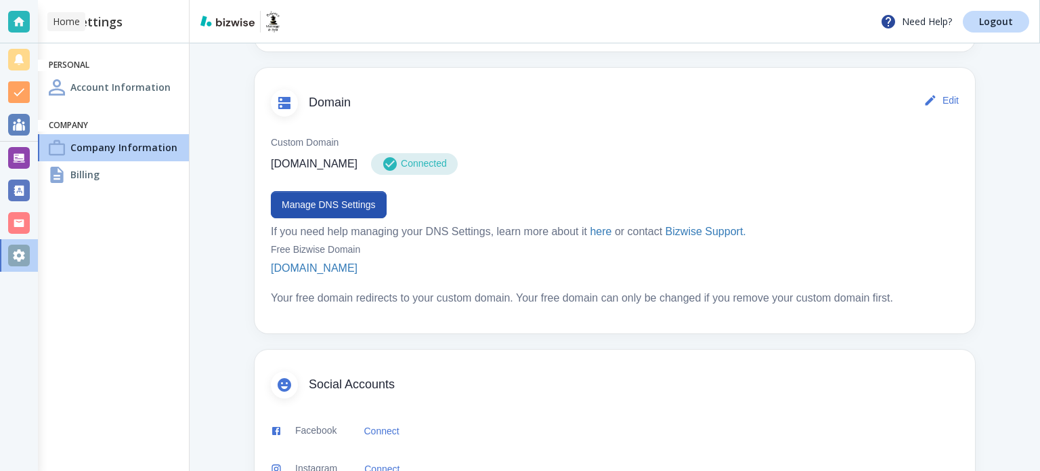
click at [9, 26] on div at bounding box center [19, 22] width 22 height 22
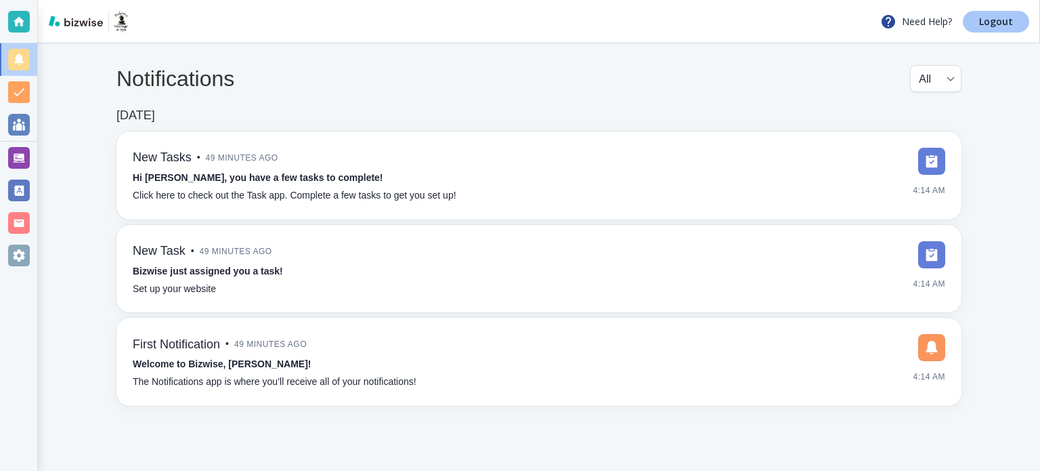
click at [987, 24] on p "Logout" at bounding box center [996, 21] width 34 height 9
